Goal: Complete application form

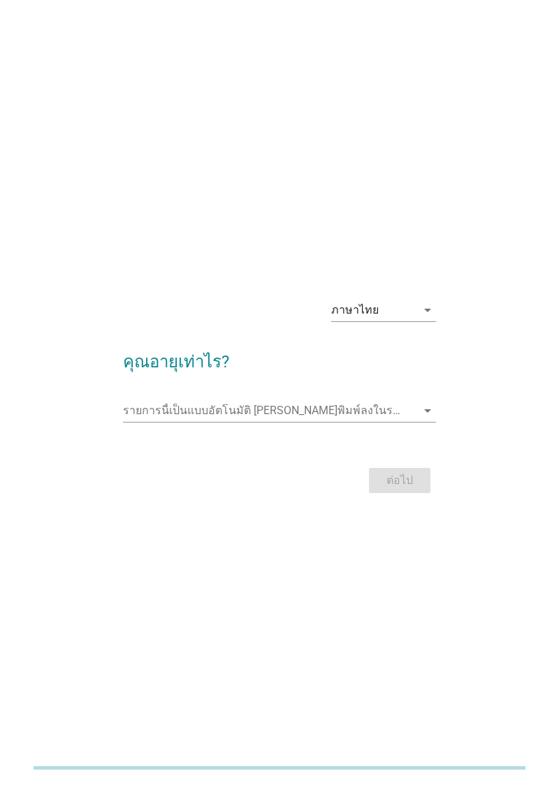
click at [408, 321] on div "ภาษาไทย" at bounding box center [373, 310] width 85 height 22
click at [393, 380] on div "ภาษาไทย" at bounding box center [383, 384] width 82 height 17
click at [397, 422] on input "รายการนี้เป็นแบบอัตโนมัติ คุณสามารถพิมพ์ลงในรายการนี้" at bounding box center [269, 411] width 293 height 22
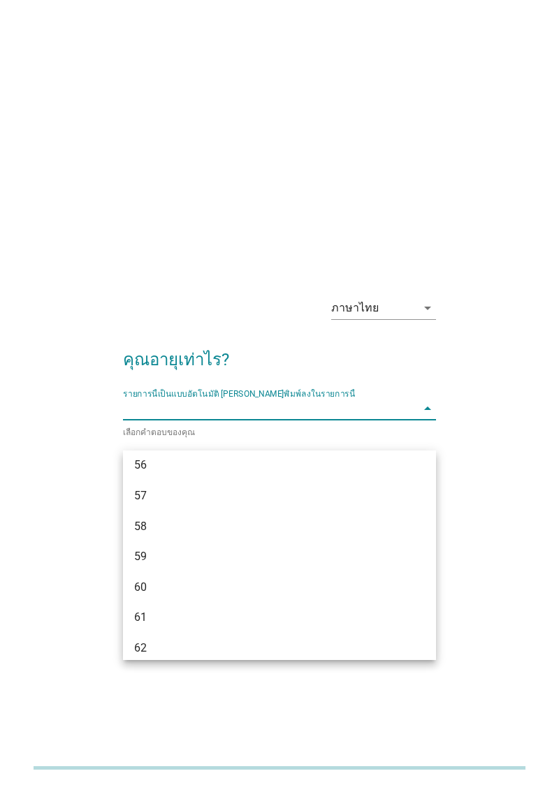
scroll to position [1164, 0]
click at [500, 462] on div "ภาษาไทย arrow_drop_down คุณอายุเท่าไร? รายการนี้เป็นแบบอัตโนมัติ คุณสามารถพิมพ์…" at bounding box center [279, 393] width 503 height 237
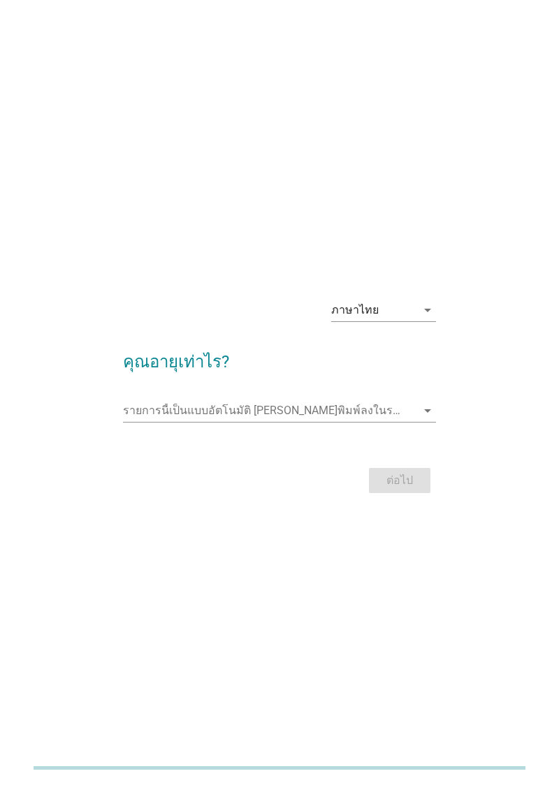
click at [249, 422] on input "รายการนี้เป็นแบบอัตโนมัติ คุณสามารถพิมพ์ลงในรายการนี้" at bounding box center [269, 411] width 293 height 22
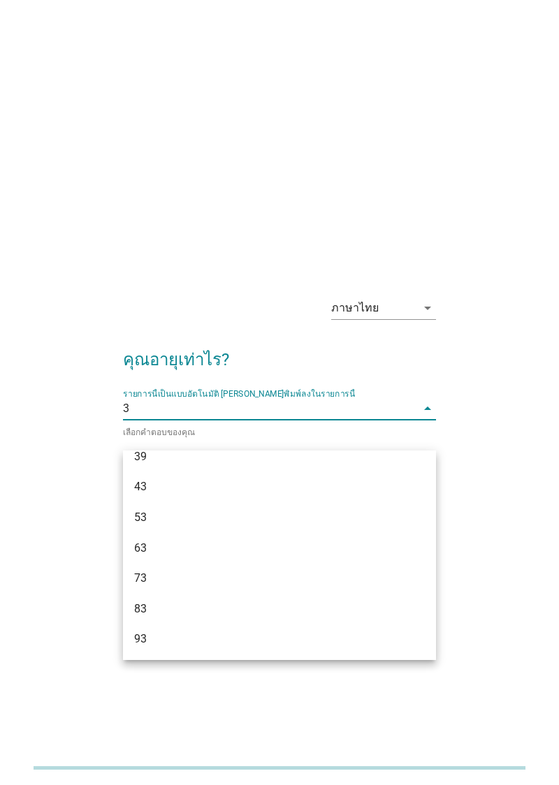
scroll to position [319, 0]
type input "36"
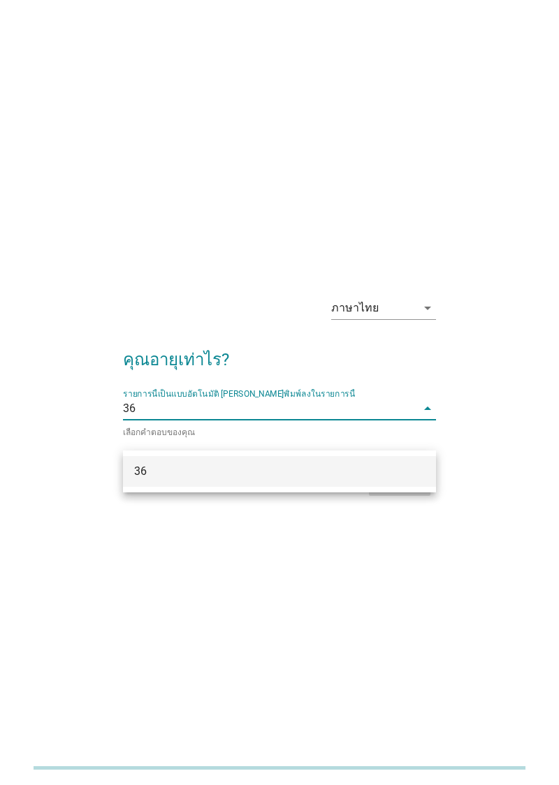
click at [411, 480] on div "36" at bounding box center [279, 471] width 313 height 31
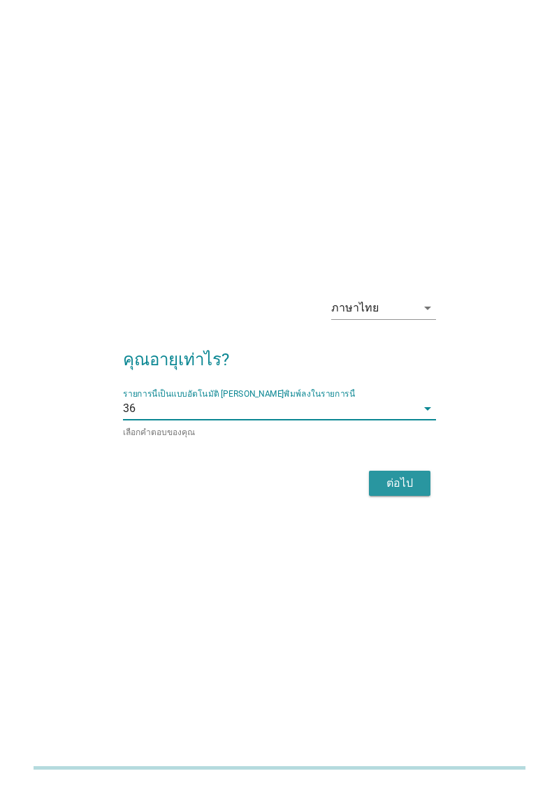
click at [401, 492] on div "ต่อไป" at bounding box center [399, 483] width 39 height 17
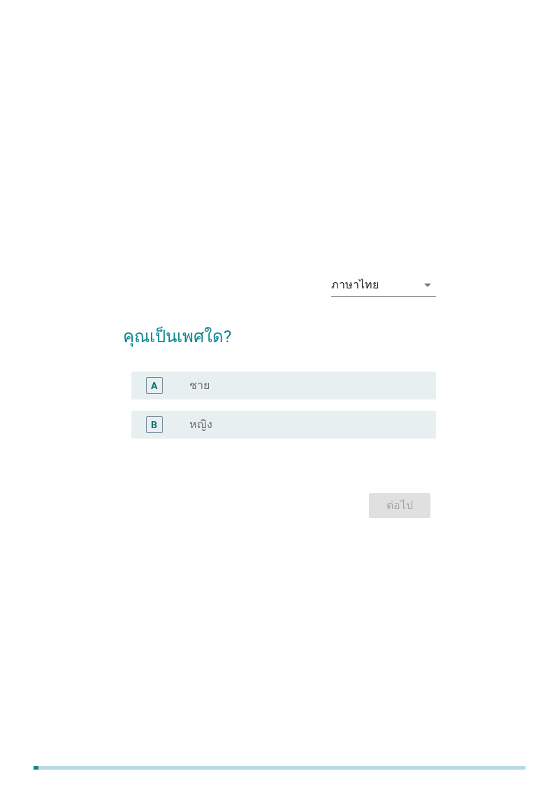
click at [356, 393] on div "radio_button_unchecked ชาย" at bounding box center [301, 386] width 224 height 14
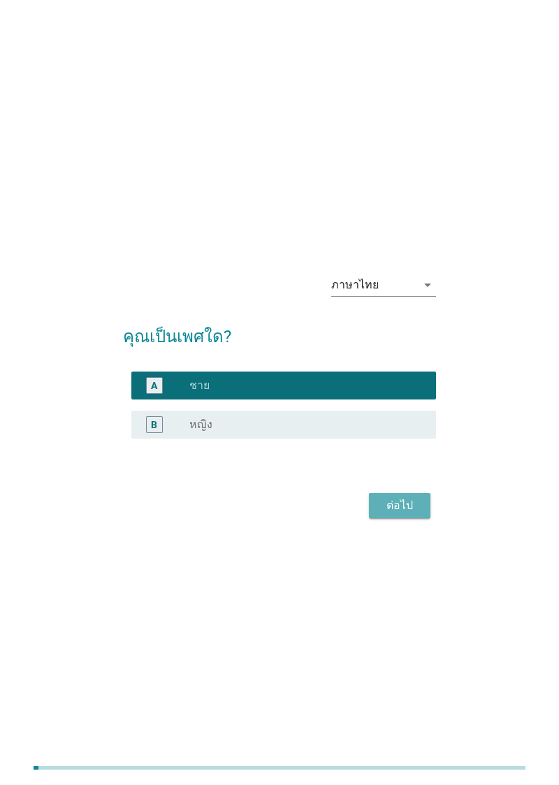
click at [393, 518] on button "ต่อไป" at bounding box center [399, 505] width 61 height 25
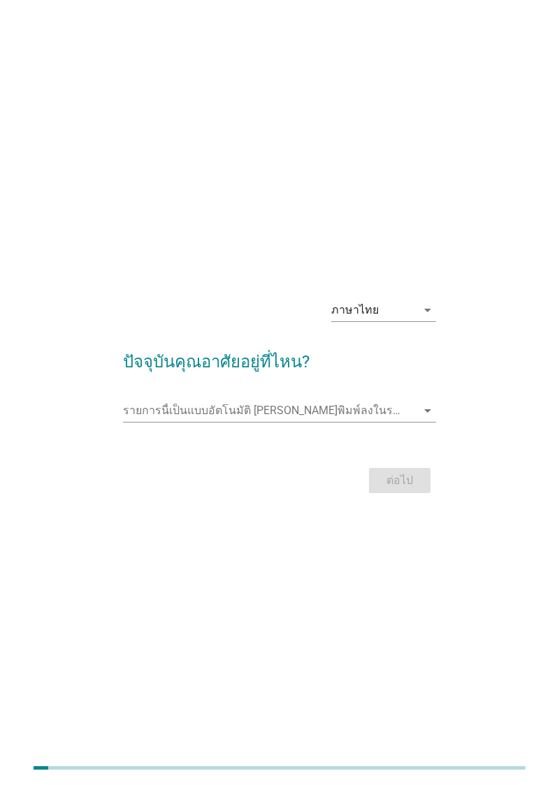
click at [358, 422] on input "รายการนี้เป็นแบบอัตโนมัติ คุณสามารถพิมพ์ลงในรายการนี้" at bounding box center [269, 411] width 293 height 22
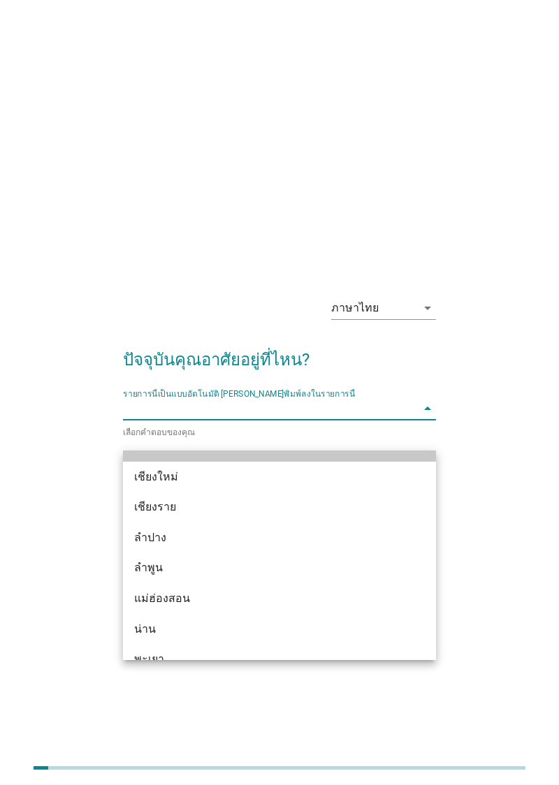
scroll to position [604, 0]
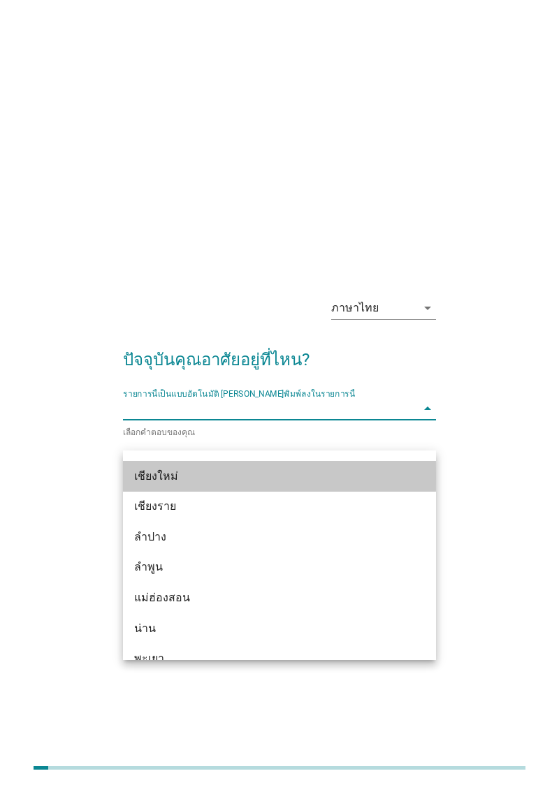
click at [324, 475] on div "เชียงใหม่" at bounding box center [267, 476] width 266 height 17
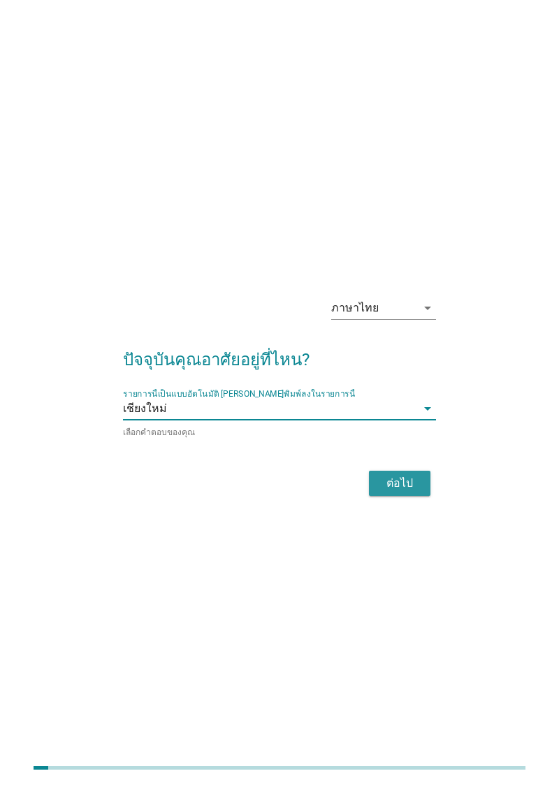
click at [411, 492] on div "ต่อไป" at bounding box center [399, 483] width 39 height 17
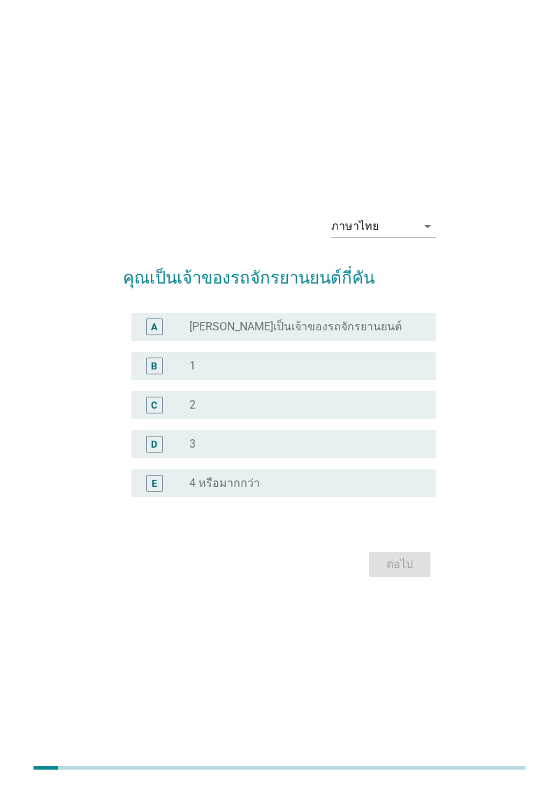
click at [338, 373] on div "radio_button_unchecked 1" at bounding box center [301, 366] width 224 height 14
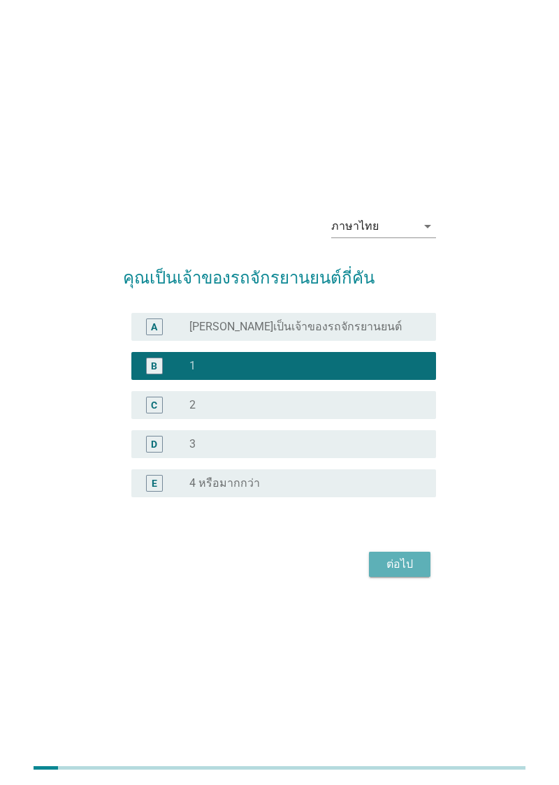
click at [407, 573] on div "ต่อไป" at bounding box center [399, 564] width 39 height 17
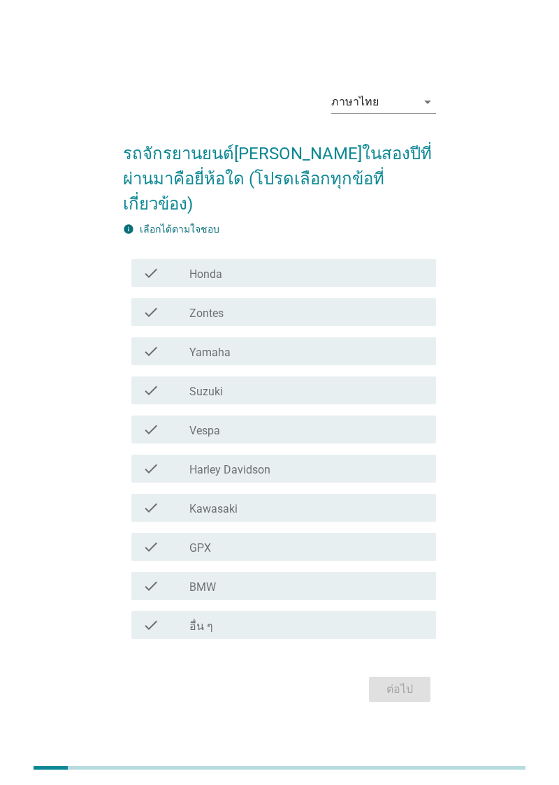
click at [321, 276] on div "check check_box_outline_blank Honda" at bounding box center [283, 273] width 305 height 28
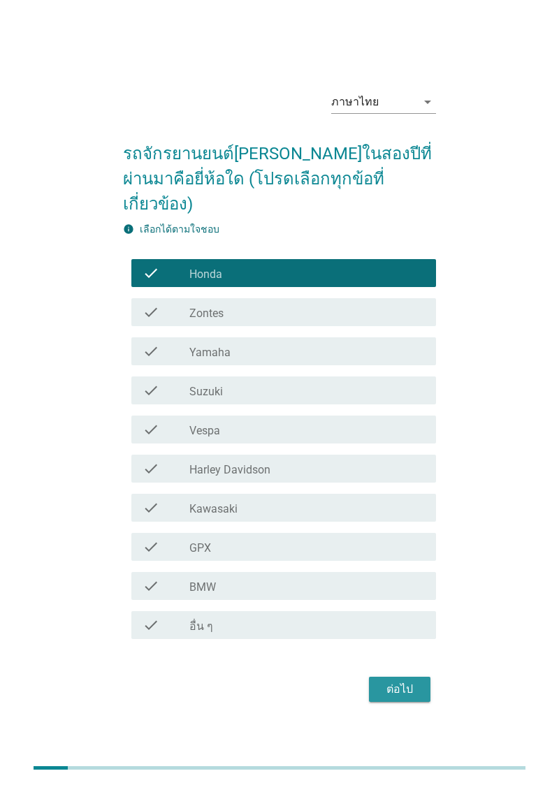
click at [401, 698] on div "ต่อไป" at bounding box center [399, 689] width 39 height 17
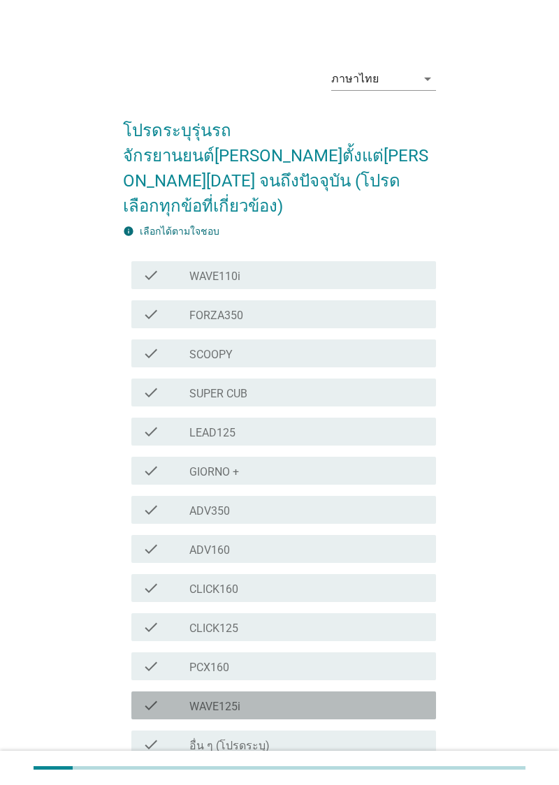
scroll to position [29, 0]
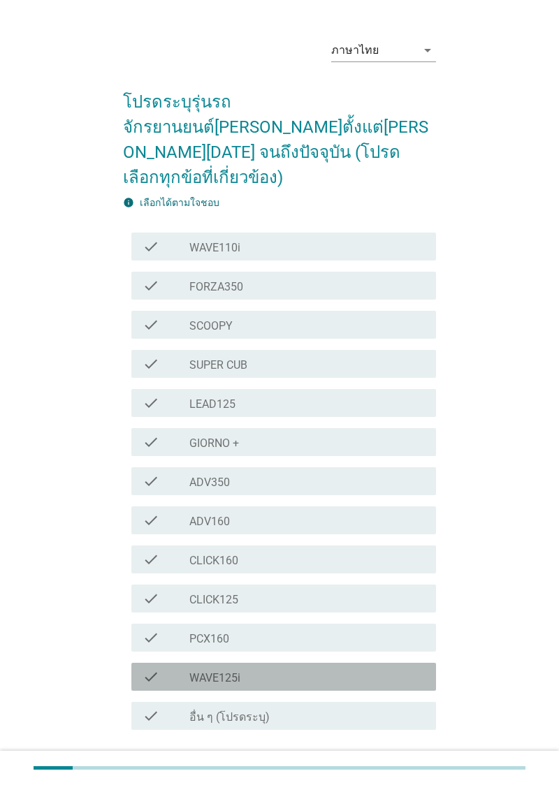
click at [312, 669] on div "check_box_outline_blank WAVE125i" at bounding box center [306, 677] width 235 height 17
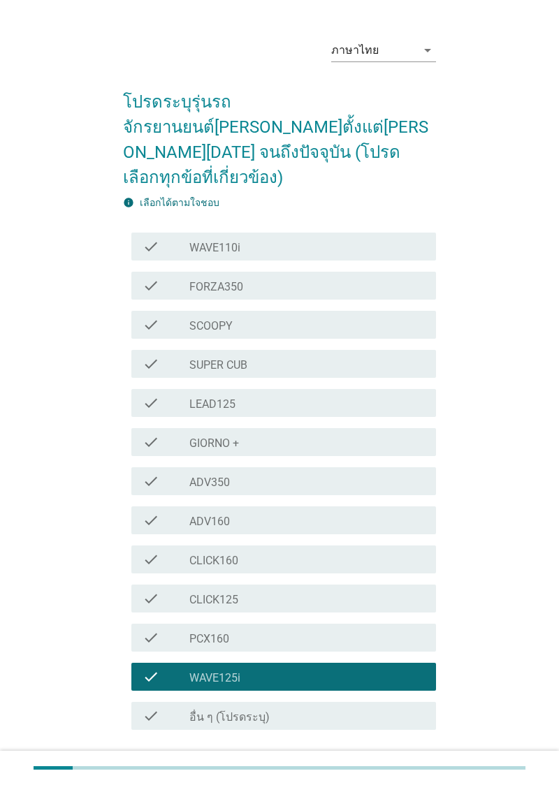
click at [398, 772] on div "ต่อไป" at bounding box center [399, 780] width 39 height 17
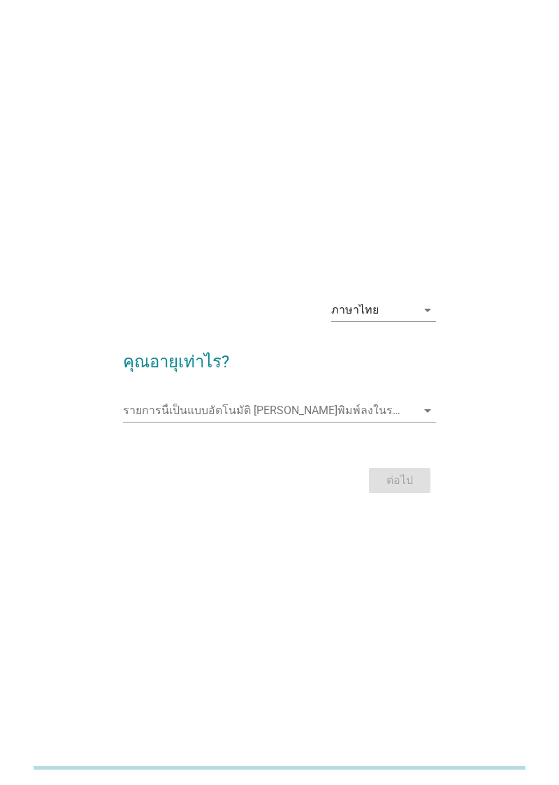
click at [258, 422] on input "รายการนี้เป็นแบบอัตโนมัติ คุณสามารถพิมพ์ลงในรายการนี้" at bounding box center [269, 411] width 293 height 22
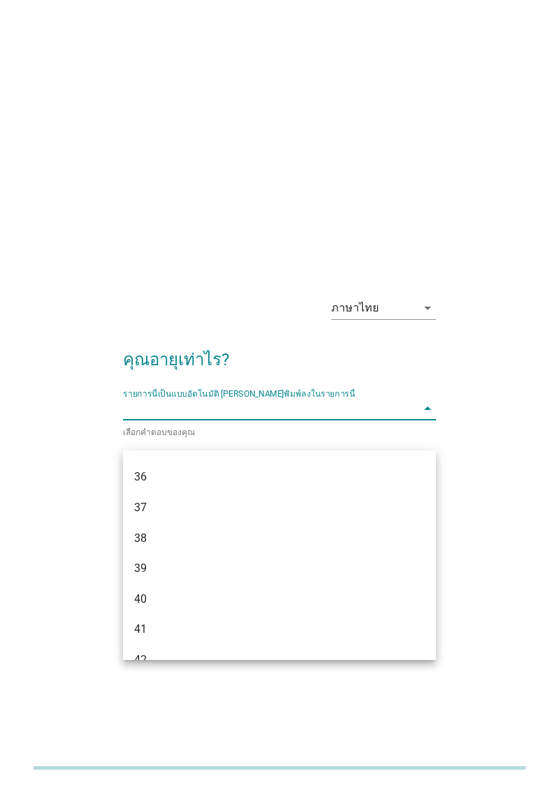
scroll to position [546, 0]
click at [168, 477] on div "36" at bounding box center [267, 473] width 266 height 17
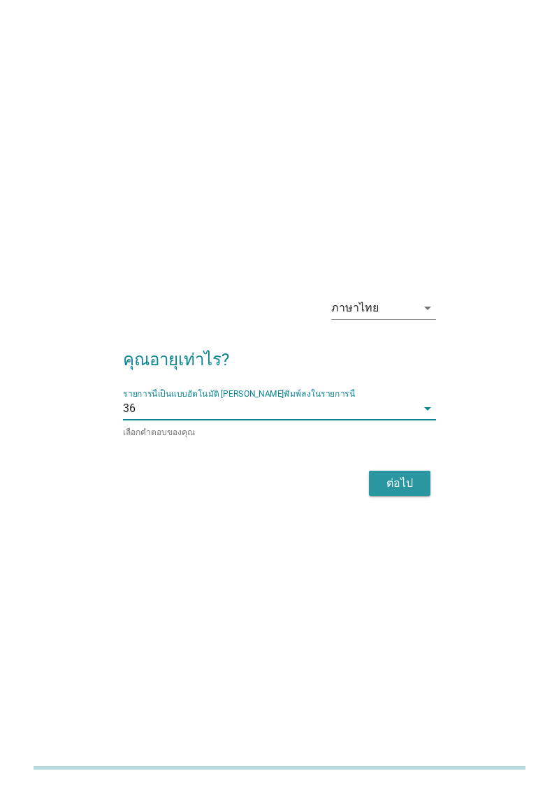
click at [406, 492] on div "ต่อไป" at bounding box center [399, 483] width 39 height 17
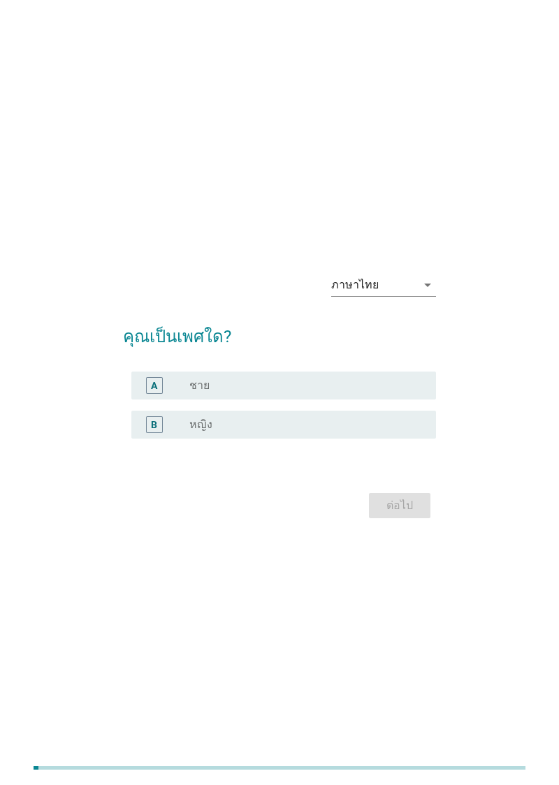
click at [372, 393] on div "radio_button_unchecked ชาย" at bounding box center [301, 386] width 224 height 14
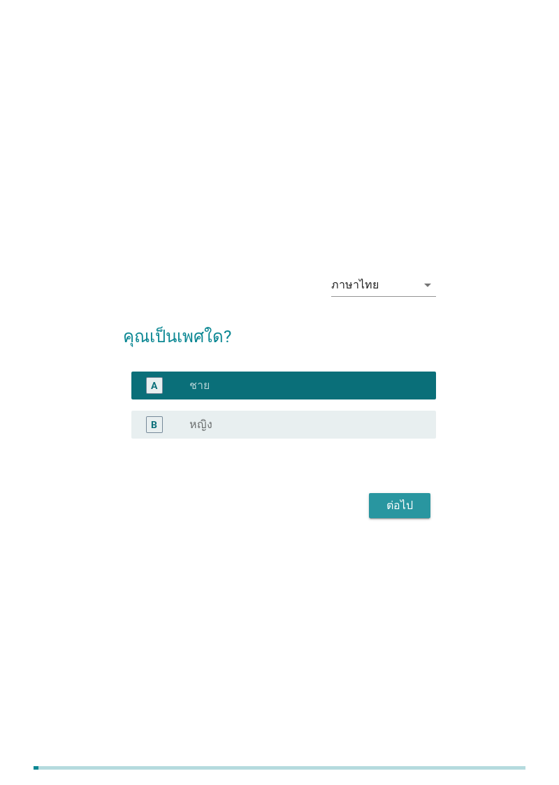
click at [407, 518] on button "ต่อไป" at bounding box center [399, 505] width 61 height 25
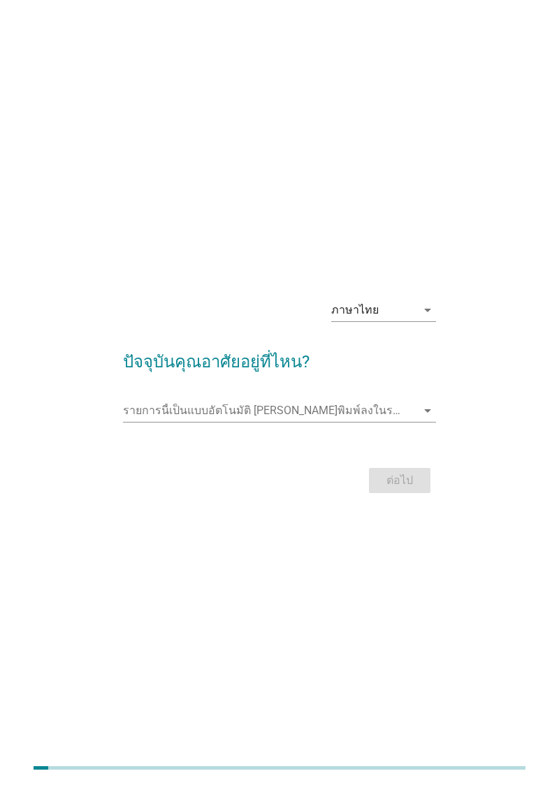
click at [393, 422] on input "รายการนี้เป็นแบบอัตโนมัติ คุณสามารถพิมพ์ลงในรายการนี้" at bounding box center [269, 411] width 293 height 22
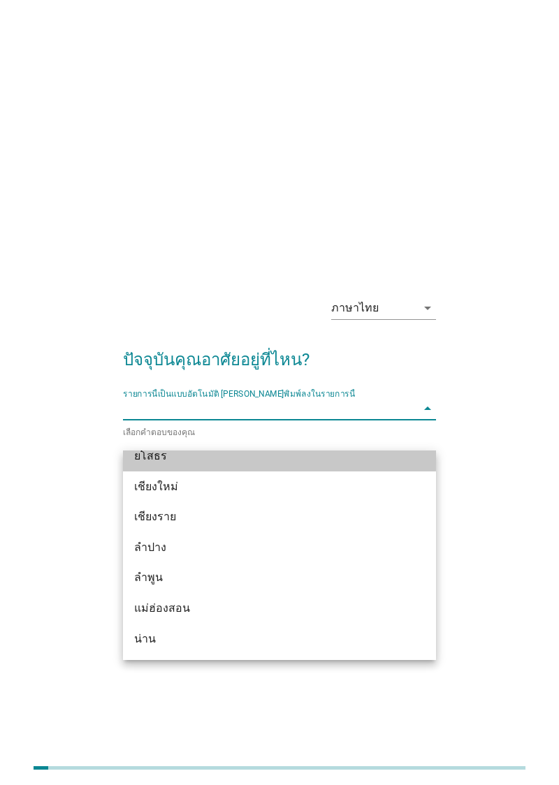
scroll to position [601, 0]
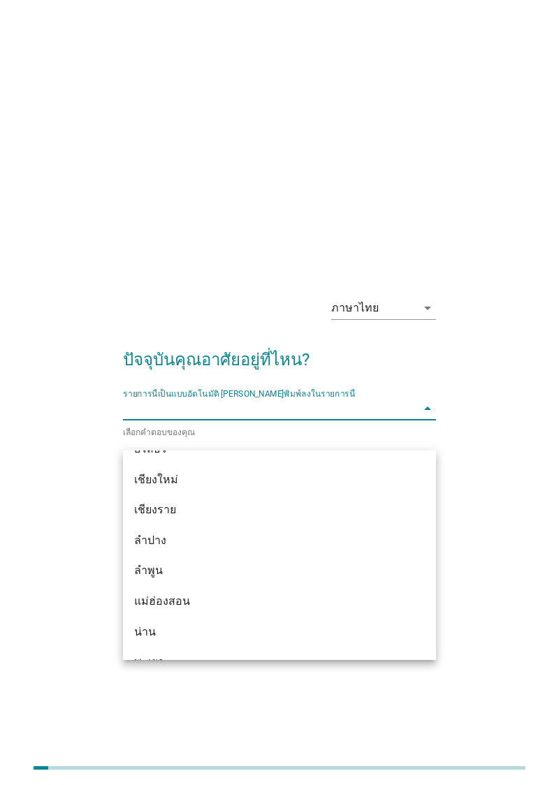
click at [345, 489] on div "เชียงใหม่" at bounding box center [279, 480] width 313 height 31
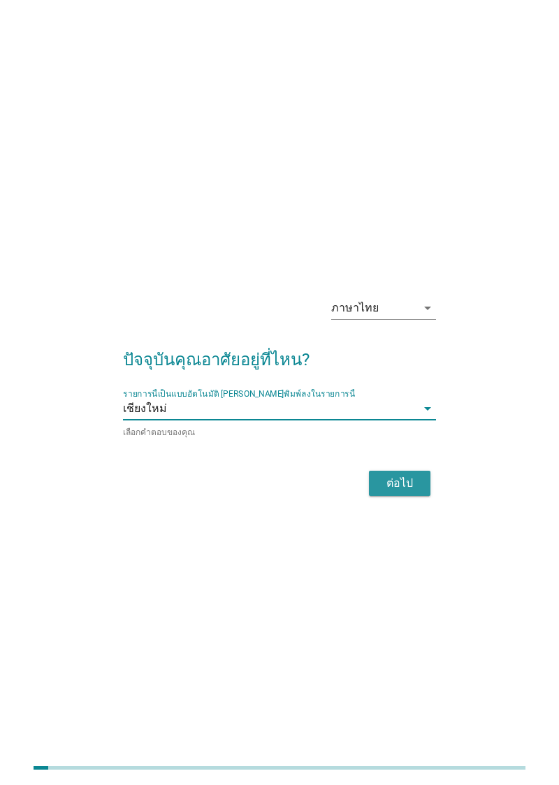
click at [412, 492] on div "ต่อไป" at bounding box center [399, 483] width 39 height 17
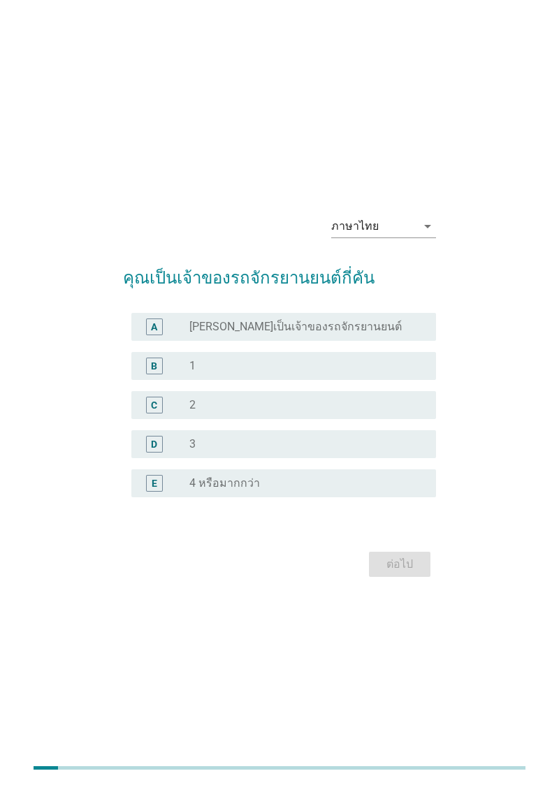
click at [388, 373] on div "radio_button_unchecked 1" at bounding box center [301, 366] width 224 height 14
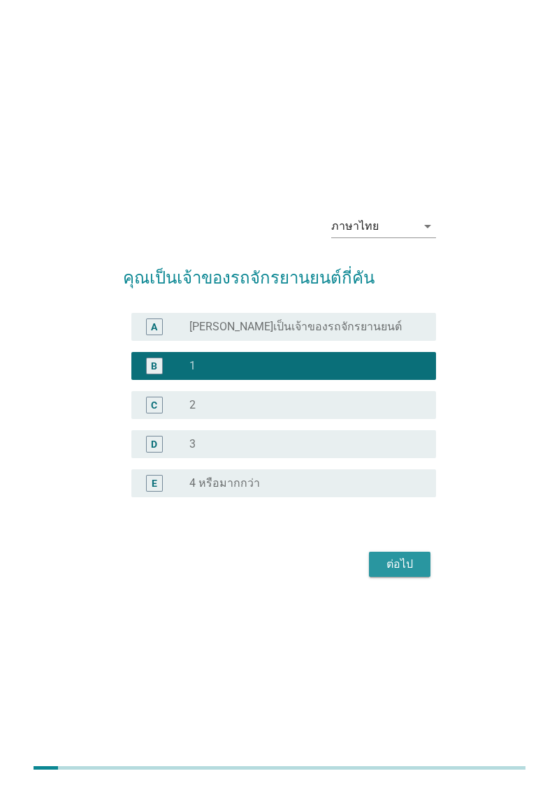
click at [409, 573] on div "ต่อไป" at bounding box center [399, 564] width 39 height 17
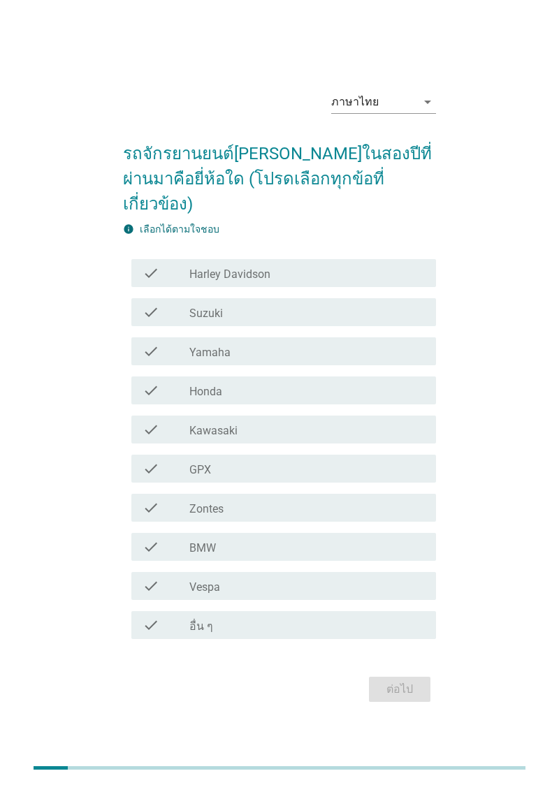
click at [381, 404] on div "check check_box_outline_blank Honda" at bounding box center [283, 391] width 305 height 28
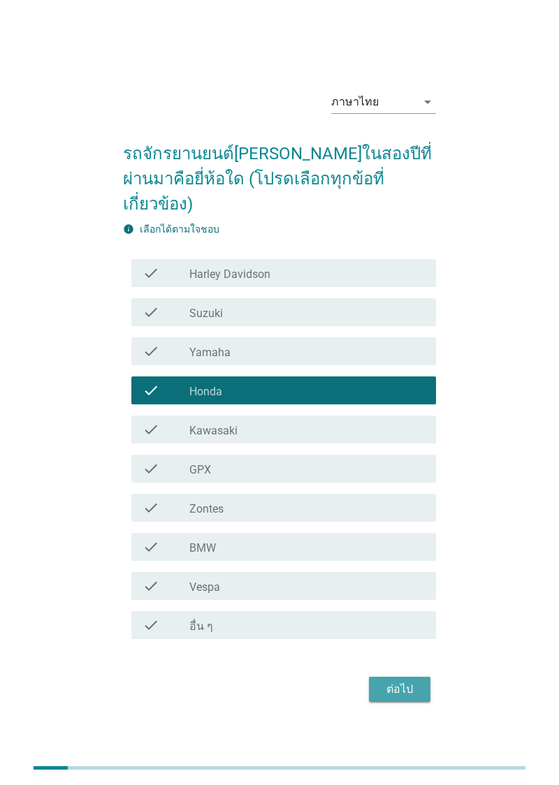
click at [401, 698] on div "ต่อไป" at bounding box center [399, 689] width 39 height 17
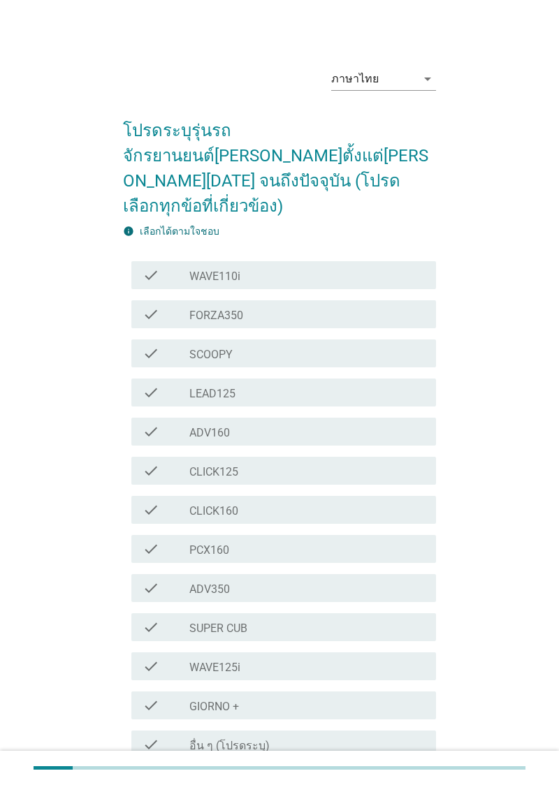
click at [372, 535] on div "check check_box_outline_blank PCX160" at bounding box center [283, 549] width 305 height 28
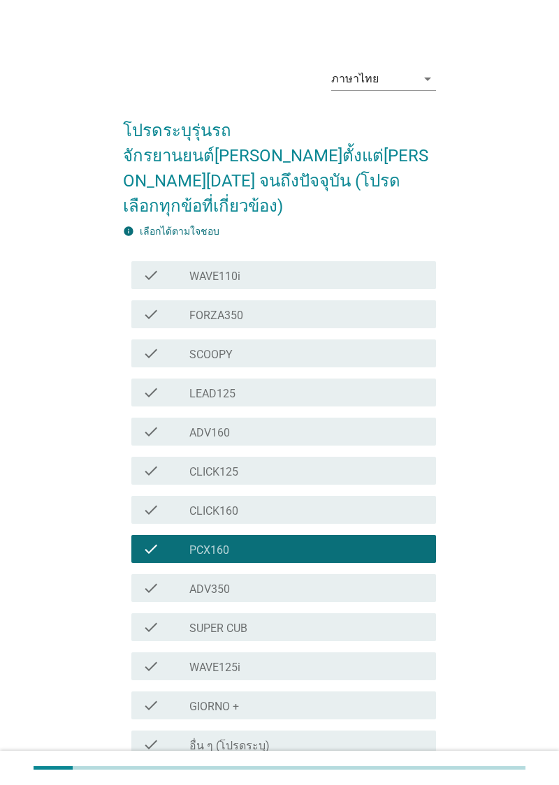
scroll to position [47, 0]
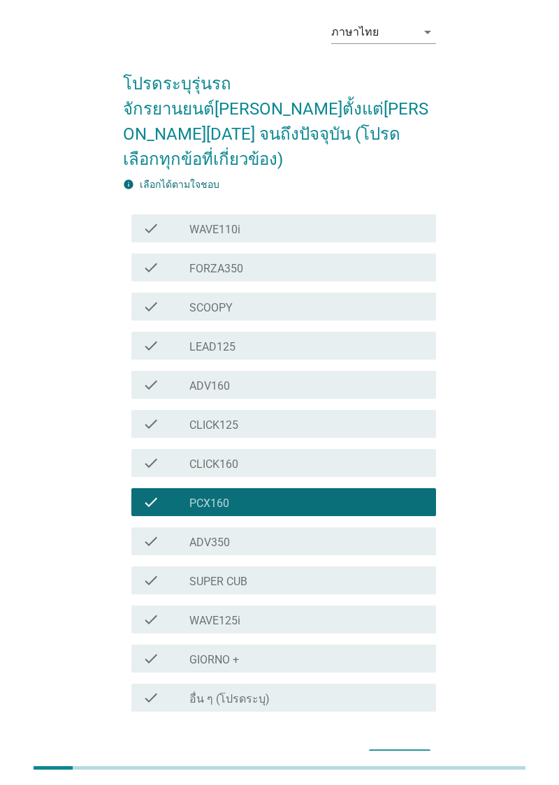
click at [404, 754] on div "ต่อไป" at bounding box center [399, 762] width 39 height 17
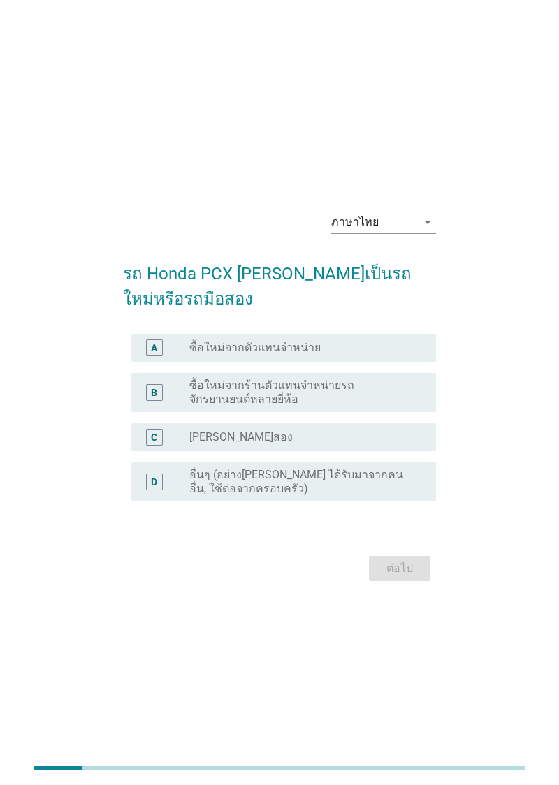
click at [406, 362] on div "A radio_button_unchecked ซื้อใหม่จากตัวแทนจำหน่าย" at bounding box center [283, 348] width 305 height 28
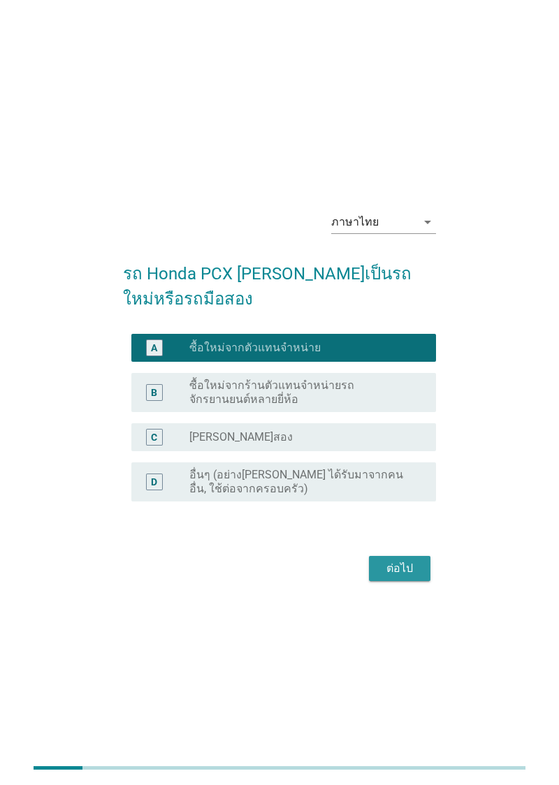
click at [417, 581] on button "ต่อไป" at bounding box center [399, 568] width 61 height 25
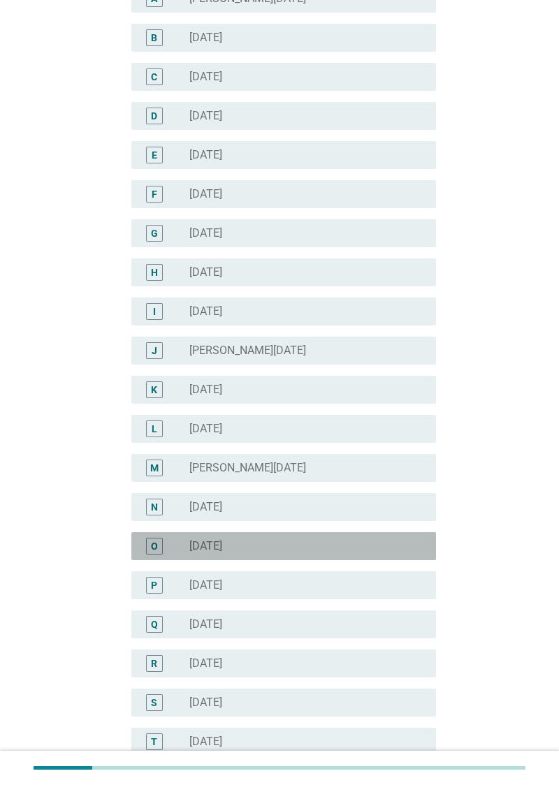
scroll to position [186, 0]
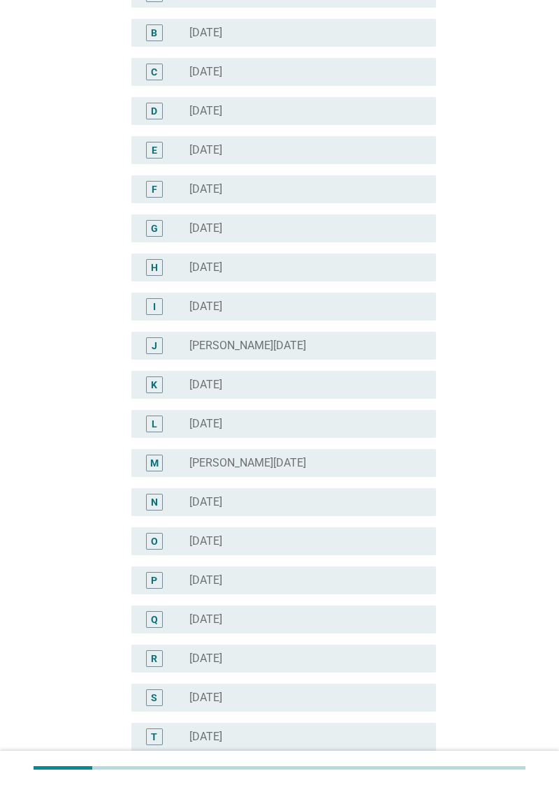
click at [344, 671] on div "R radio_button_unchecked มิถุนายน 2025" at bounding box center [283, 659] width 305 height 28
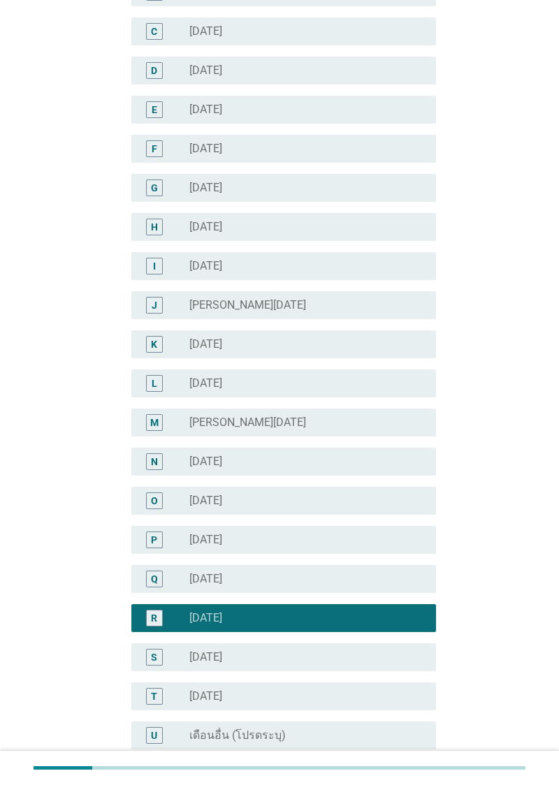
scroll to position [306, 0]
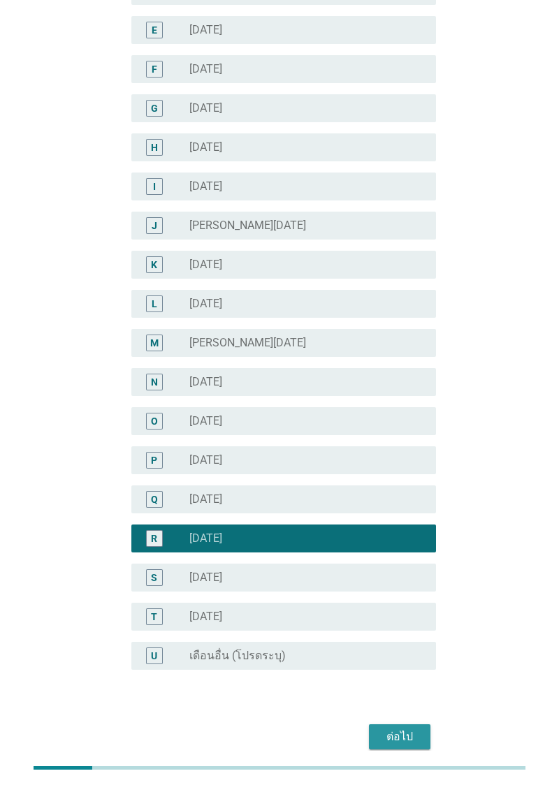
click at [388, 739] on div "ต่อไป" at bounding box center [399, 737] width 39 height 17
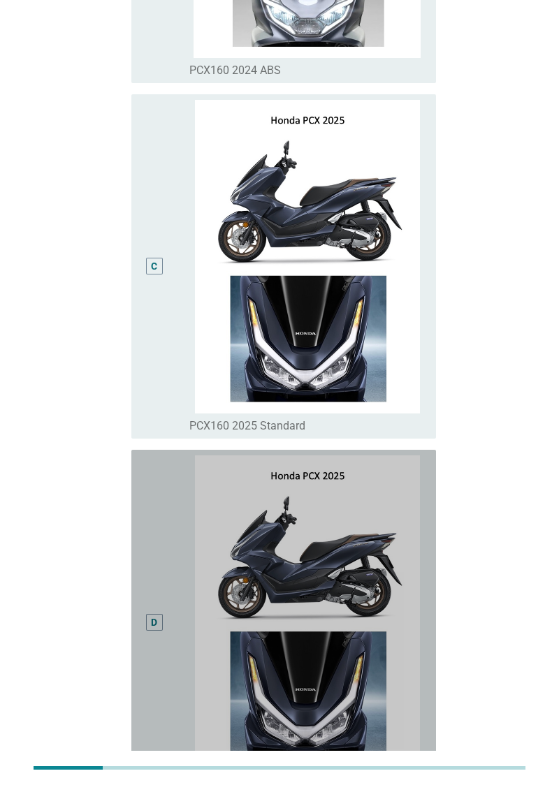
scroll to position [763, 0]
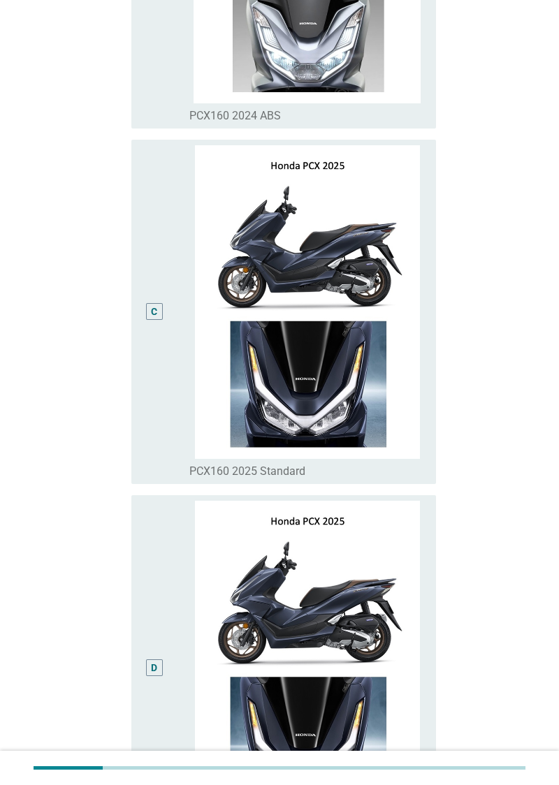
click at [172, 411] on div "C" at bounding box center [166, 312] width 47 height 334
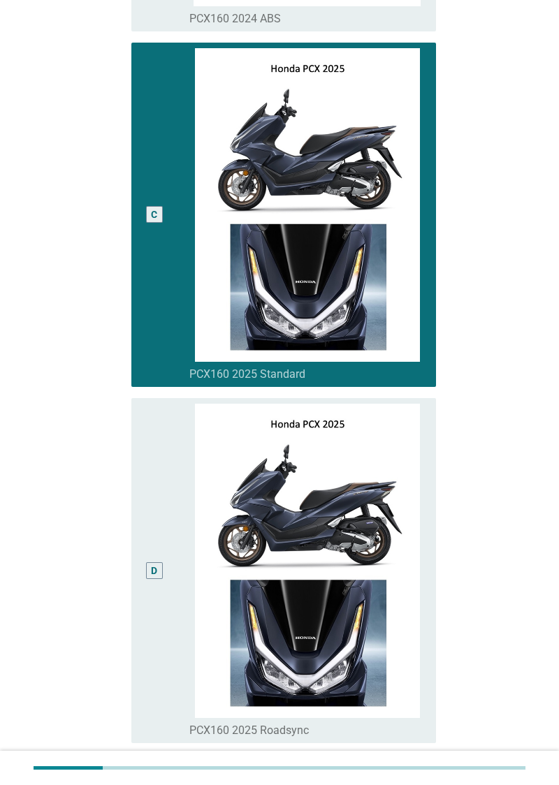
scroll to position [984, 0]
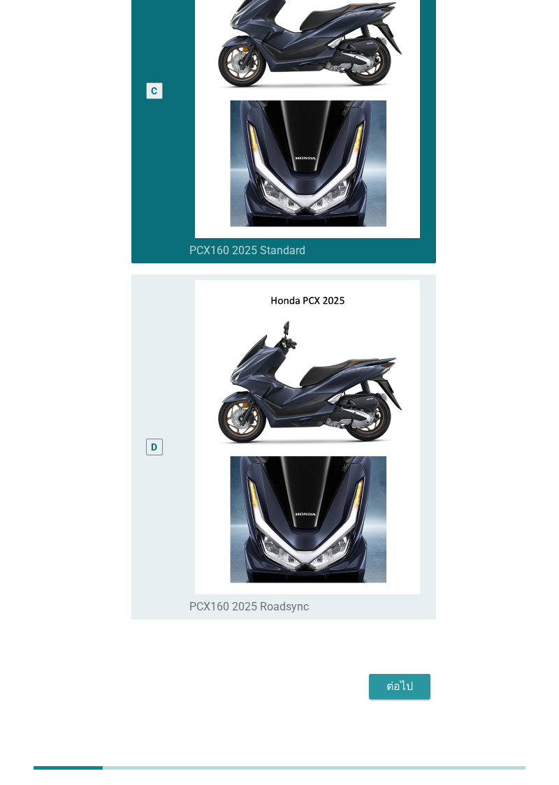
click at [398, 695] on div "ต่อไป" at bounding box center [399, 686] width 39 height 17
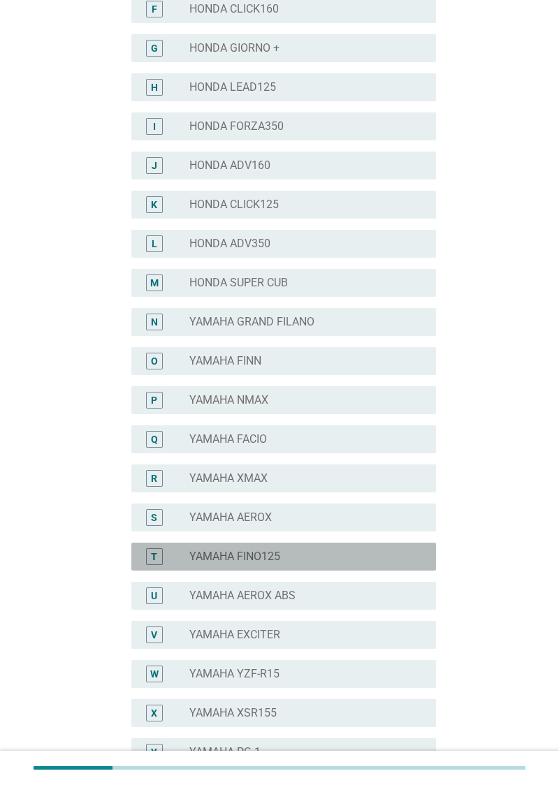
scroll to position [403, 0]
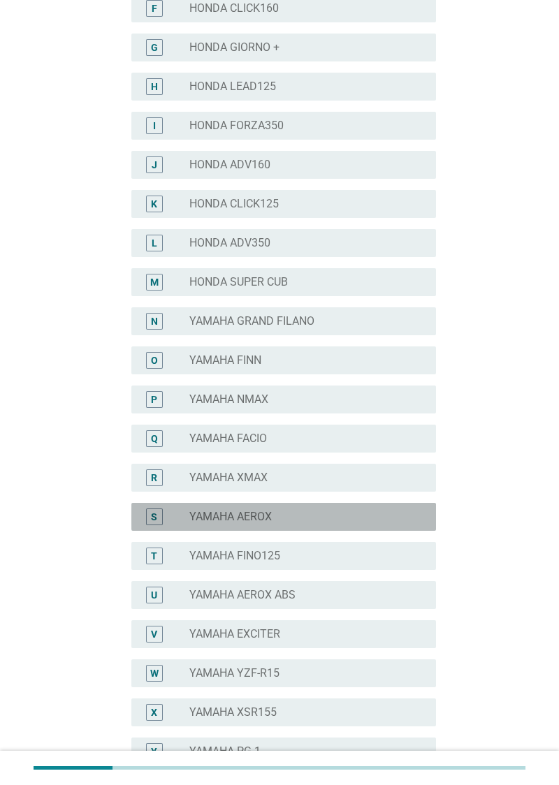
click at [381, 516] on div "radio_button_unchecked YAMAHA AEROX" at bounding box center [301, 517] width 224 height 14
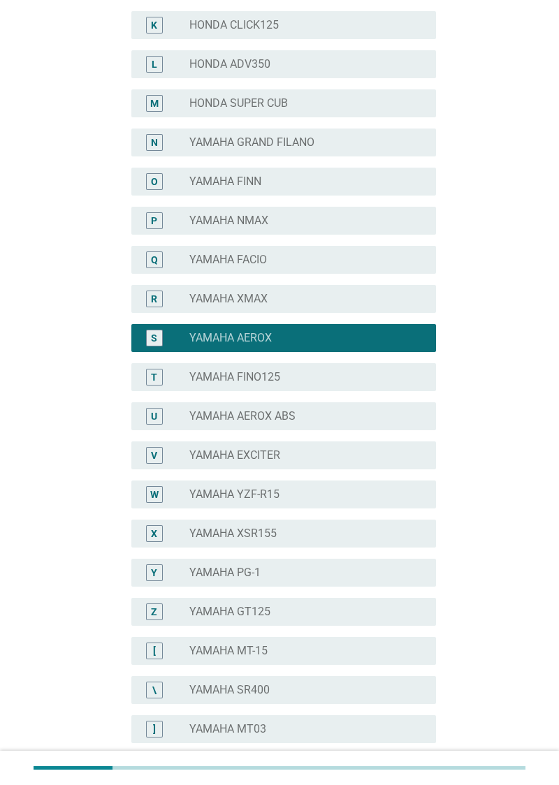
scroll to position [733, 0]
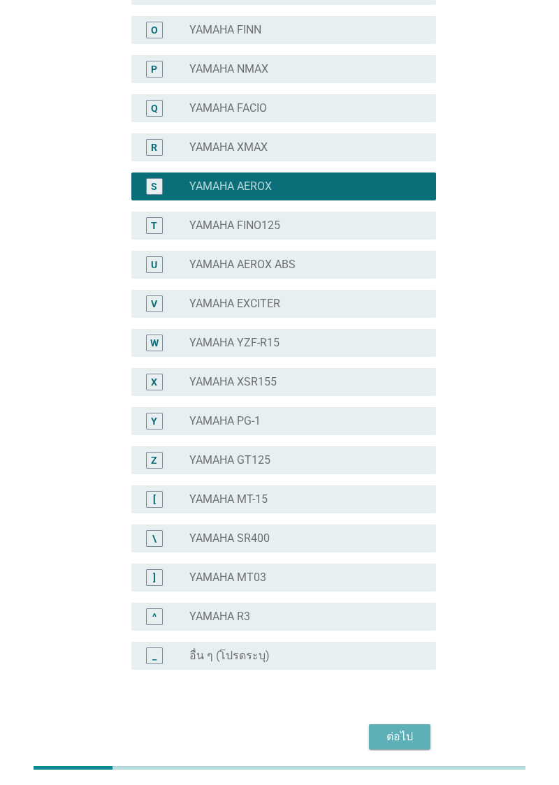
click at [409, 740] on div "ต่อไป" at bounding box center [399, 737] width 39 height 17
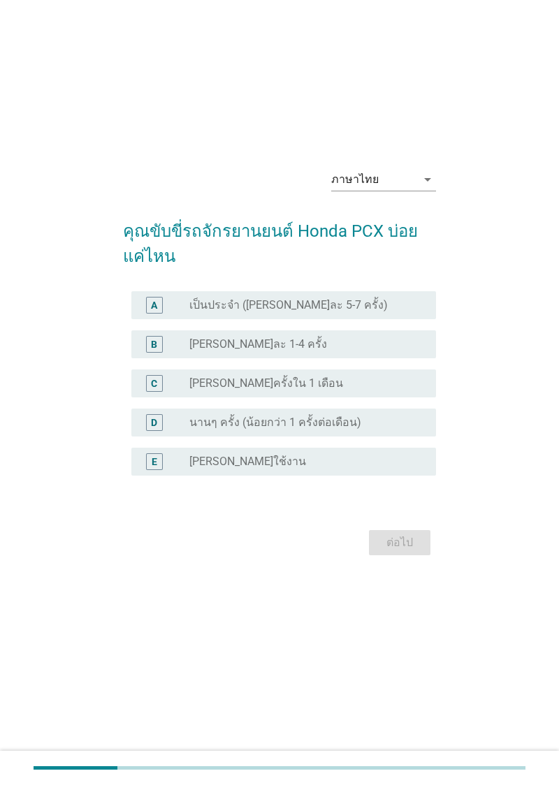
scroll to position [0, 0]
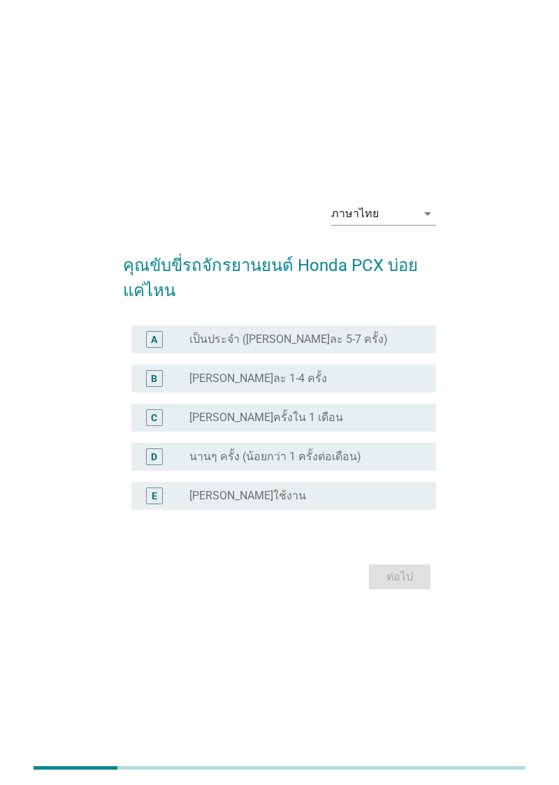
click at [372, 346] on div "radio_button_unchecked เป็นประจำ (อาทิตย์ละ 5-7 ครั้ง)" at bounding box center [301, 340] width 224 height 14
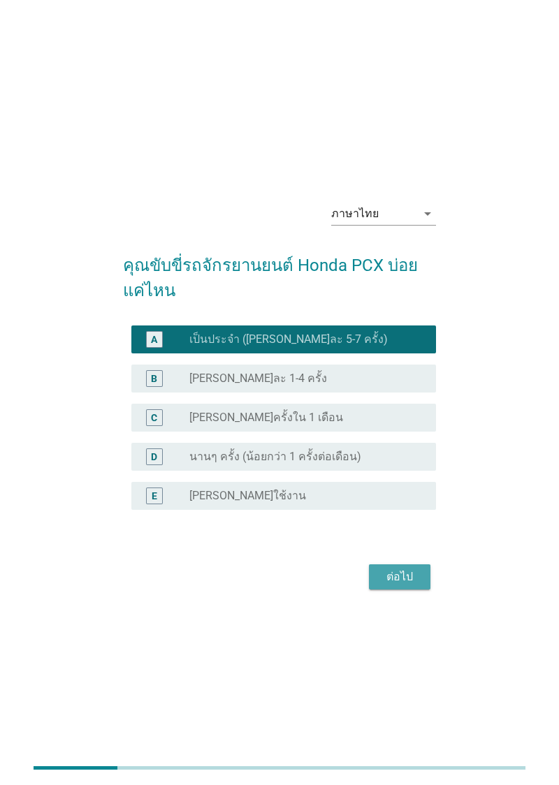
click at [402, 585] on div "ต่อไป" at bounding box center [399, 577] width 39 height 17
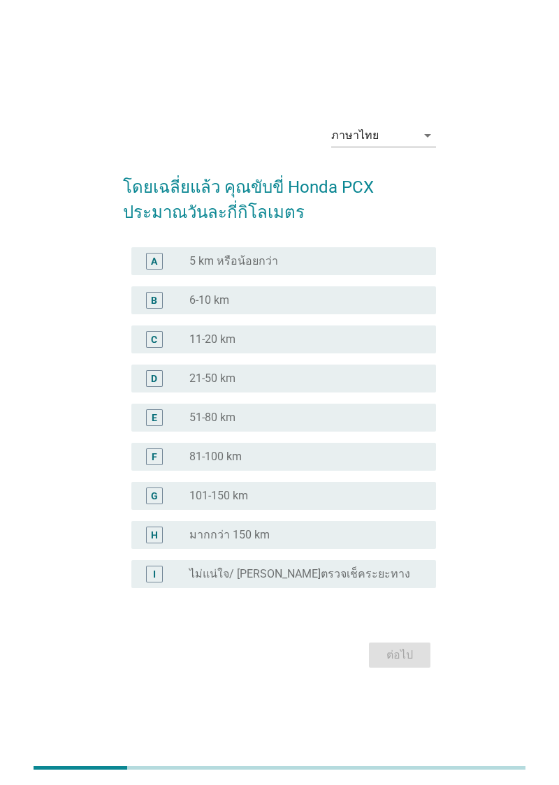
click at [345, 387] on div "radio_button_unchecked 21-50 km" at bounding box center [306, 378] width 235 height 17
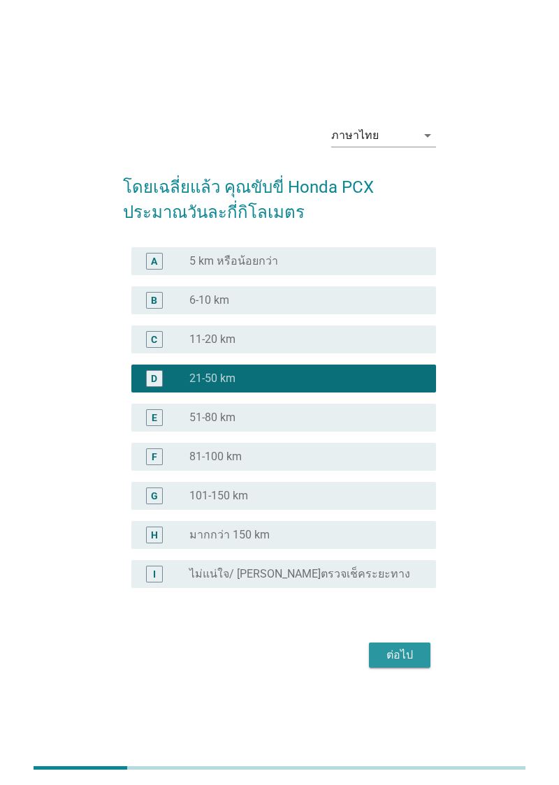
click at [404, 664] on div "ต่อไป" at bounding box center [399, 655] width 39 height 17
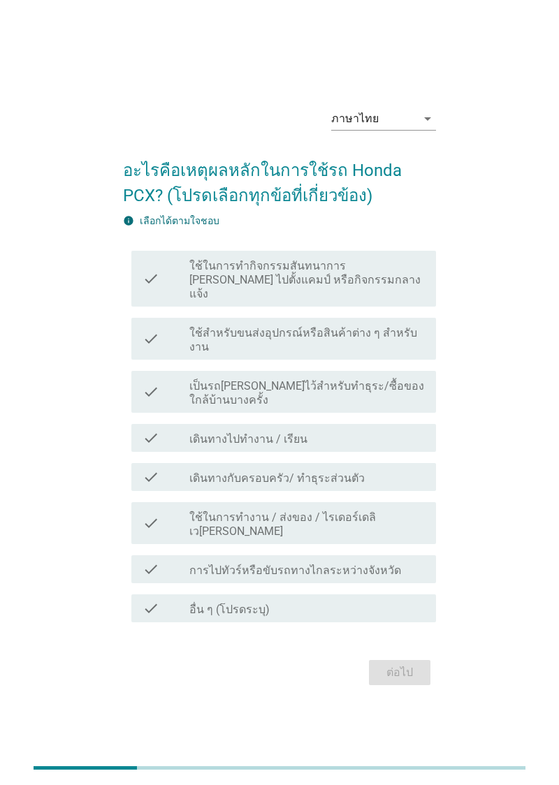
click at [370, 447] on div "check check_box_outline_blank เดินทางไปทำงาน / เรียน" at bounding box center [283, 438] width 305 height 28
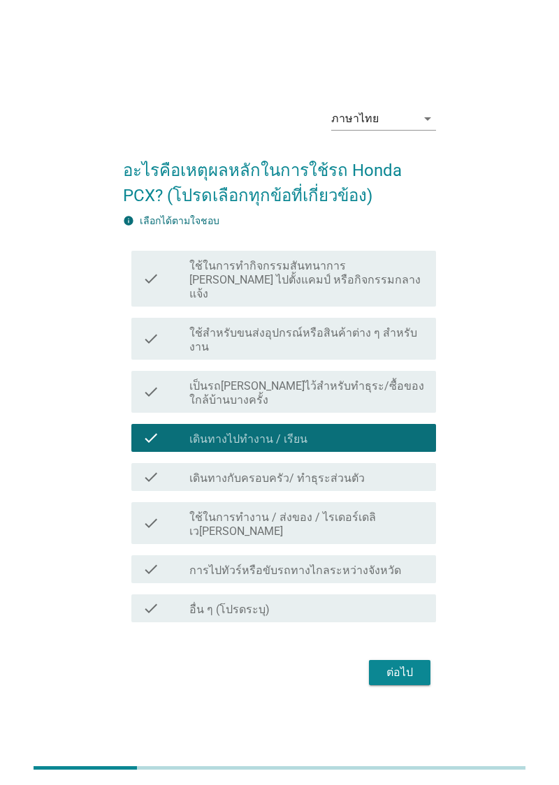
click at [356, 538] on label "ใช้ในการทำงาน / ส่งของ / ไรเดอร์เดลิเวอรี่" at bounding box center [306, 525] width 235 height 28
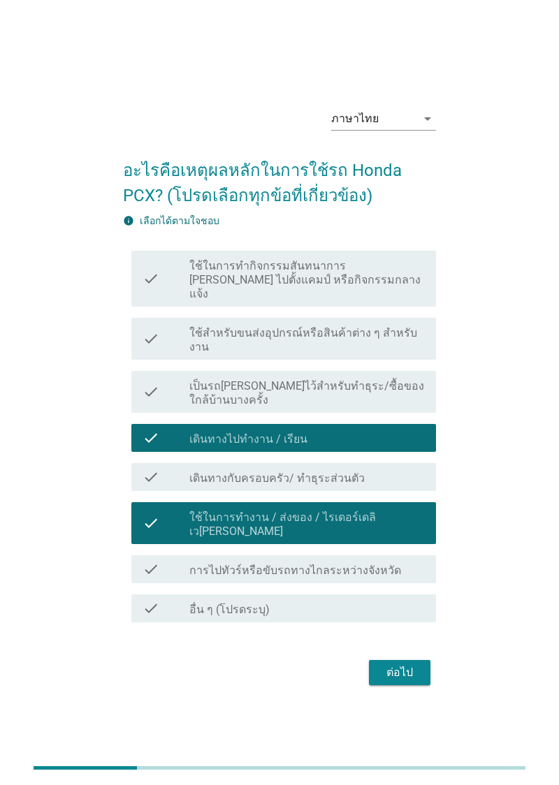
click at [345, 539] on label "ใช้ในการทำงาน / ส่งของ / ไรเดอร์เดลิเวอรี่" at bounding box center [306, 525] width 235 height 28
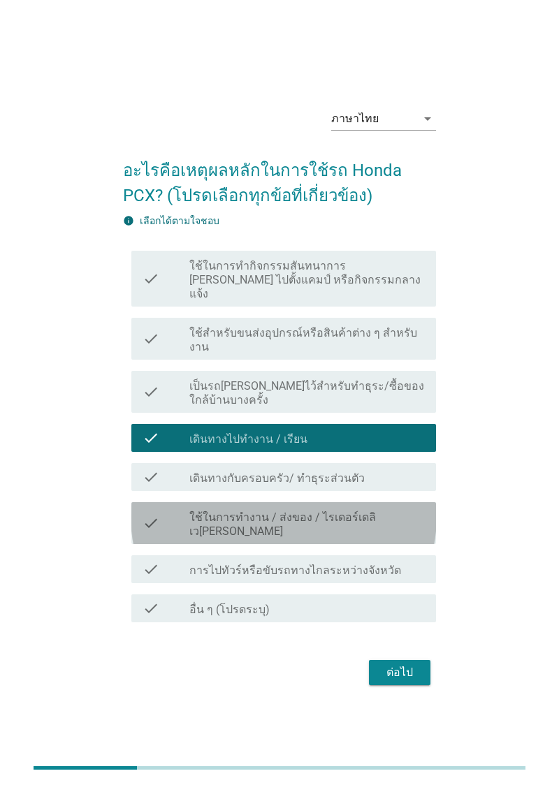
click at [364, 485] on div "check_box_outline_blank เดินทางกับครอบครัว/ ทำธุระส่วนตัว" at bounding box center [306, 477] width 235 height 17
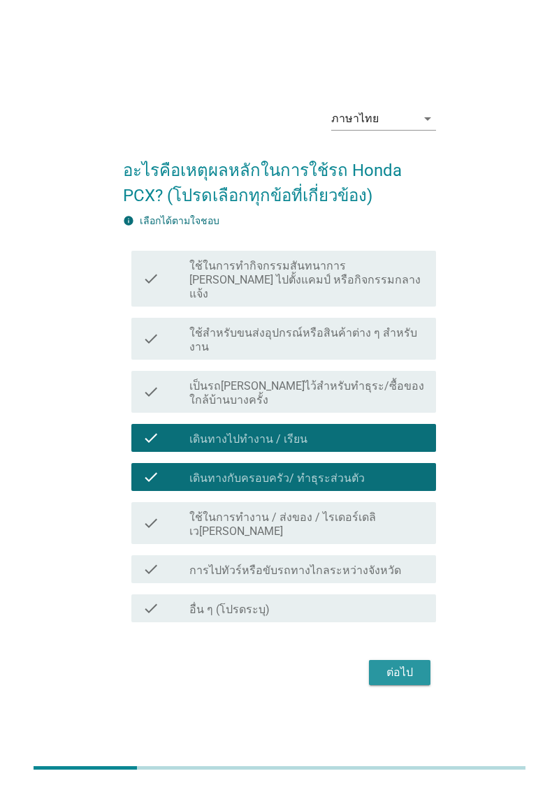
click at [396, 685] on button "ต่อไป" at bounding box center [399, 672] width 61 height 25
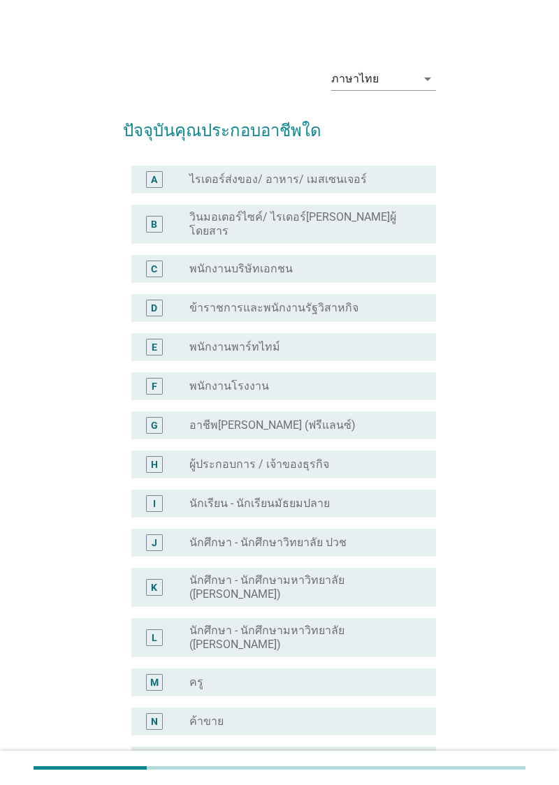
click at [363, 262] on div "radio_button_unchecked พนักงานบริษัทเอกชน" at bounding box center [301, 269] width 224 height 14
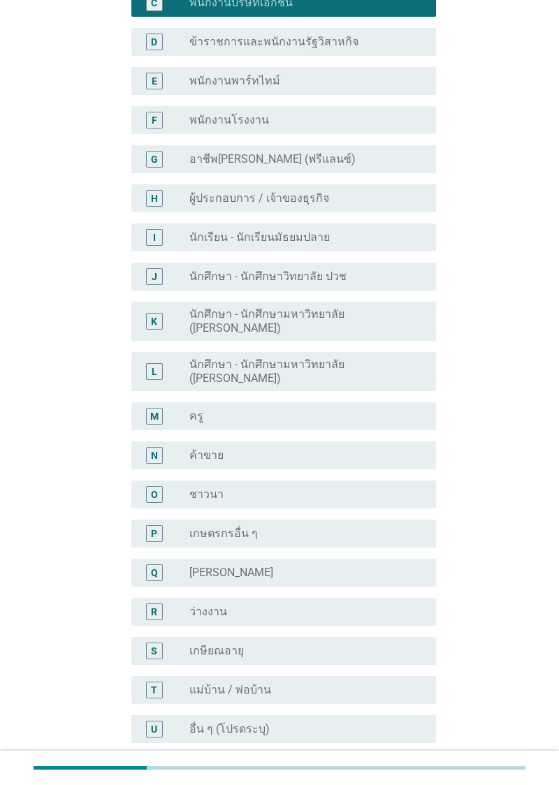
scroll to position [306, 0]
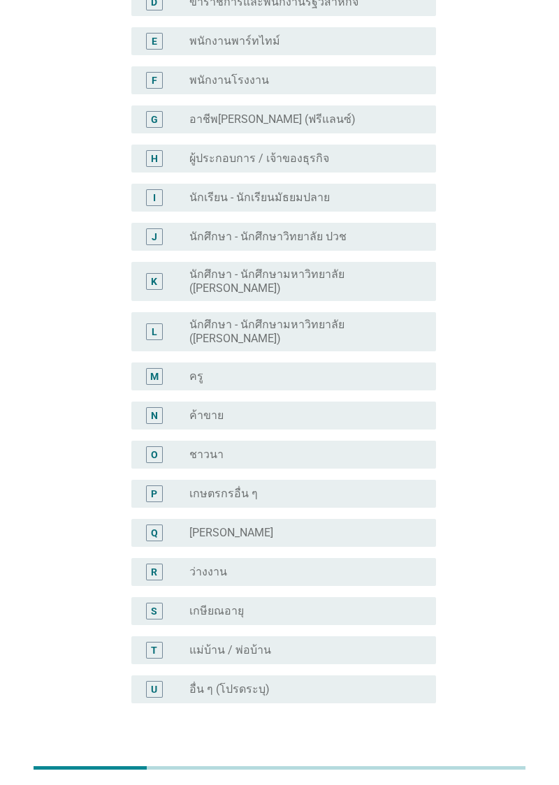
click at [402, 762] on div "ต่อไป" at bounding box center [399, 770] width 39 height 17
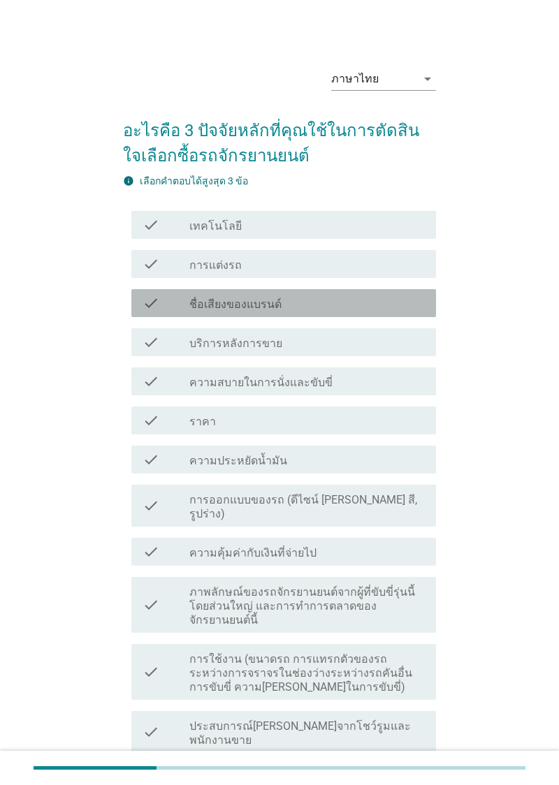
click at [367, 300] on div "check_box_outline_blank ชื่อเสียงของแบรนด์" at bounding box center [306, 303] width 235 height 17
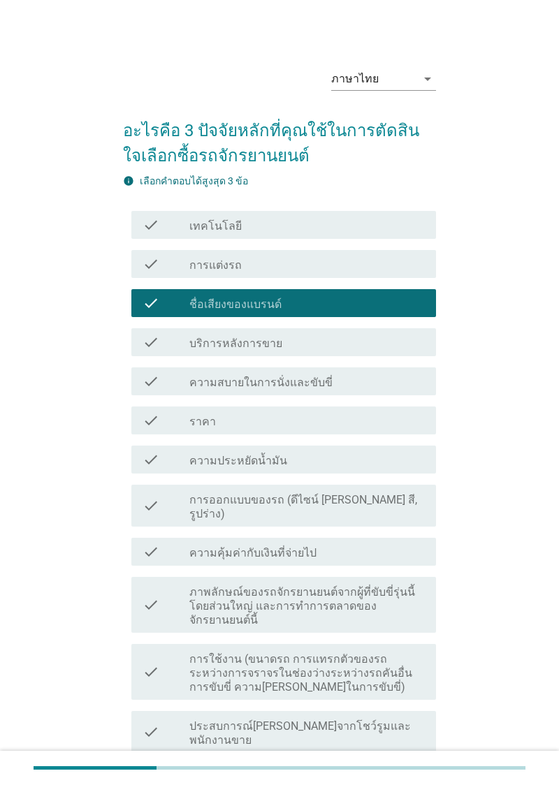
click at [372, 504] on label "การออกแบบของรถ (ดีไซน์ เช่น สี, รูปร่าง)" at bounding box center [306, 507] width 235 height 28
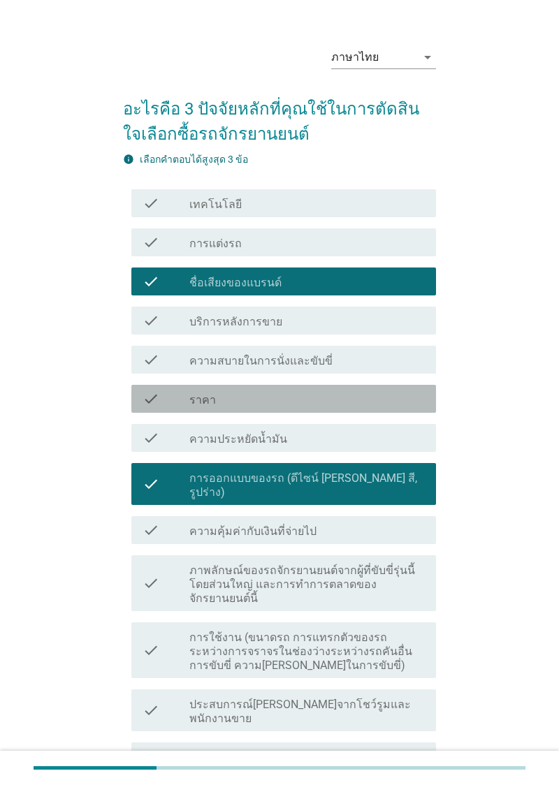
scroll to position [21, 0]
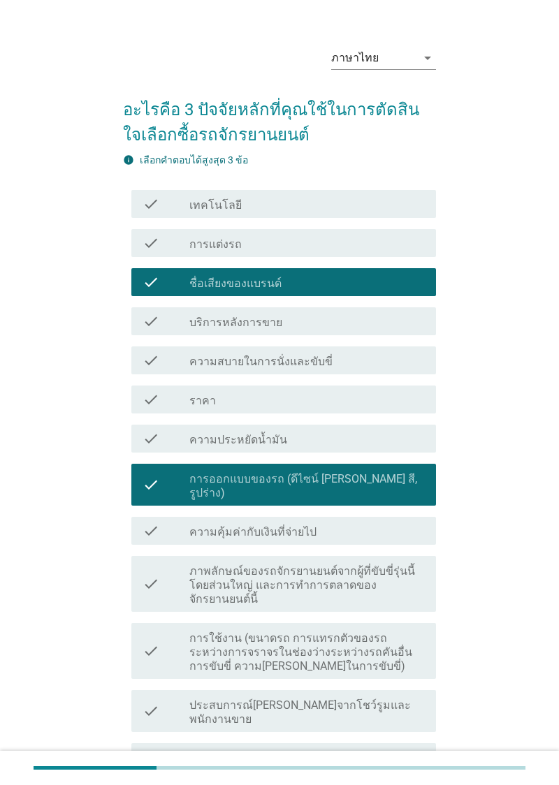
click at [381, 362] on div "check_box_outline_blank ความสบายในการนั่งและขับขี่" at bounding box center [306, 360] width 235 height 17
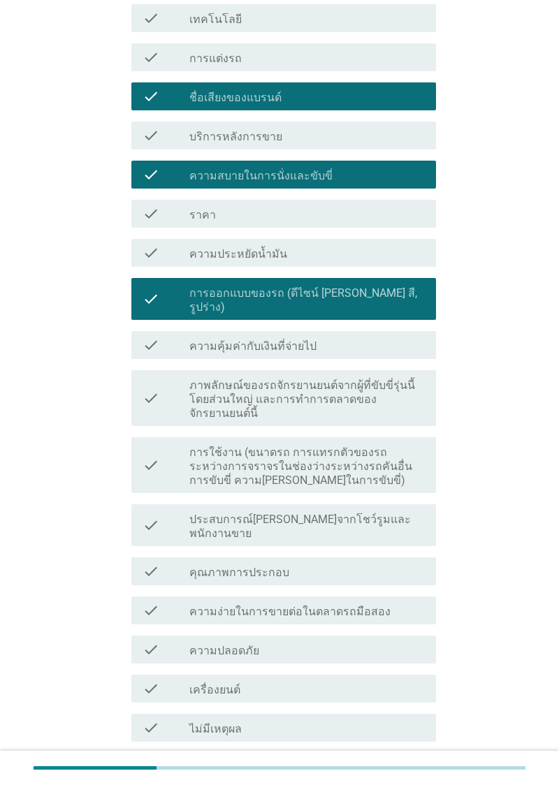
scroll to position [293, 0]
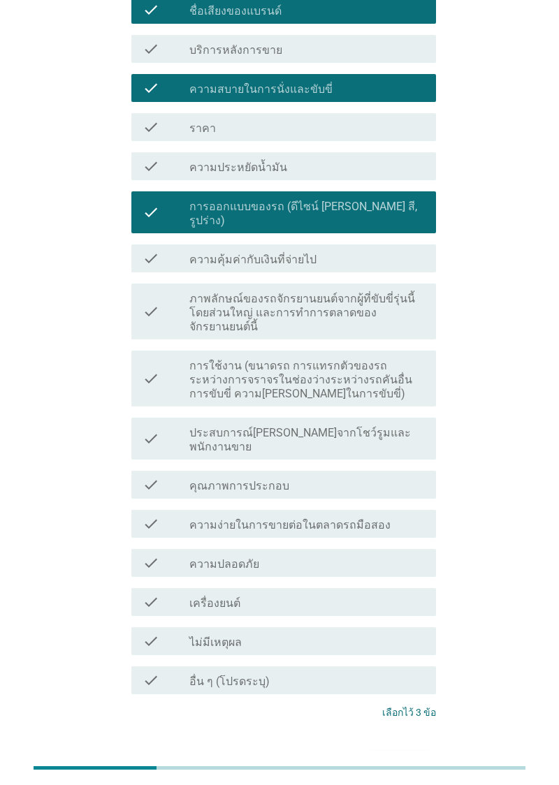
click at [412, 757] on div "ต่อไป" at bounding box center [399, 765] width 39 height 17
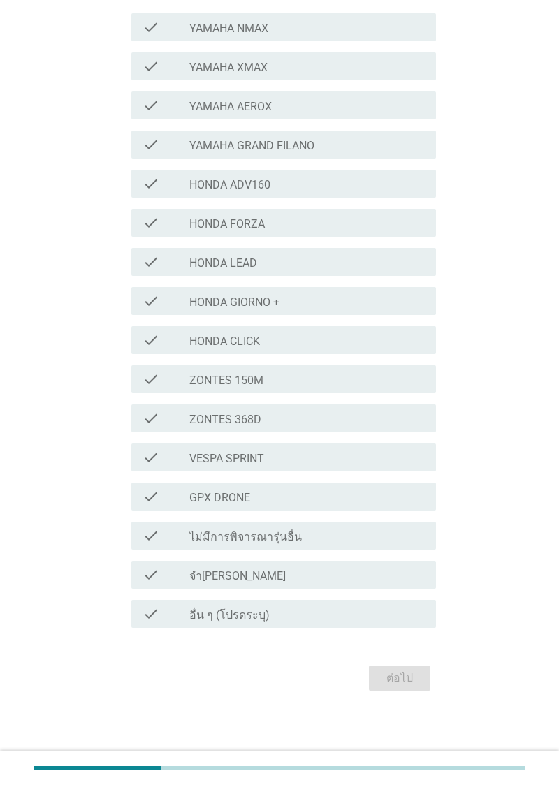
scroll to position [0, 0]
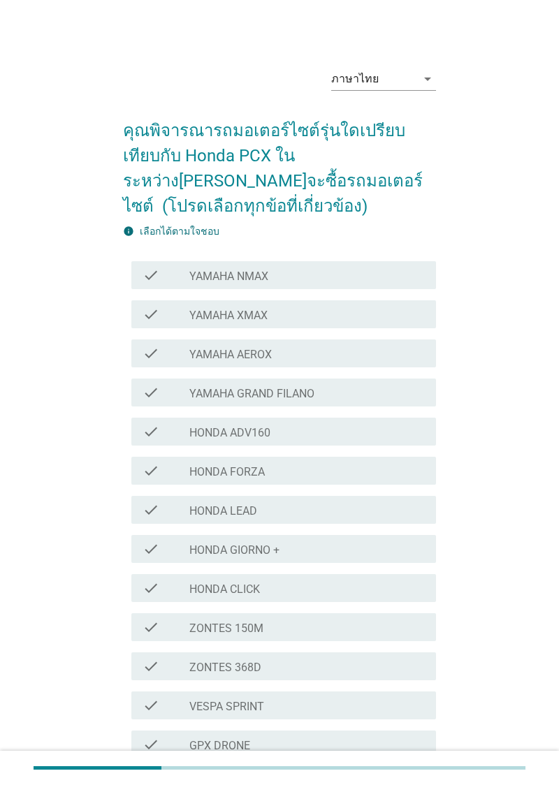
click at [408, 265] on div "check check_box_outline_blank YAMAHA NMAX" at bounding box center [283, 275] width 305 height 28
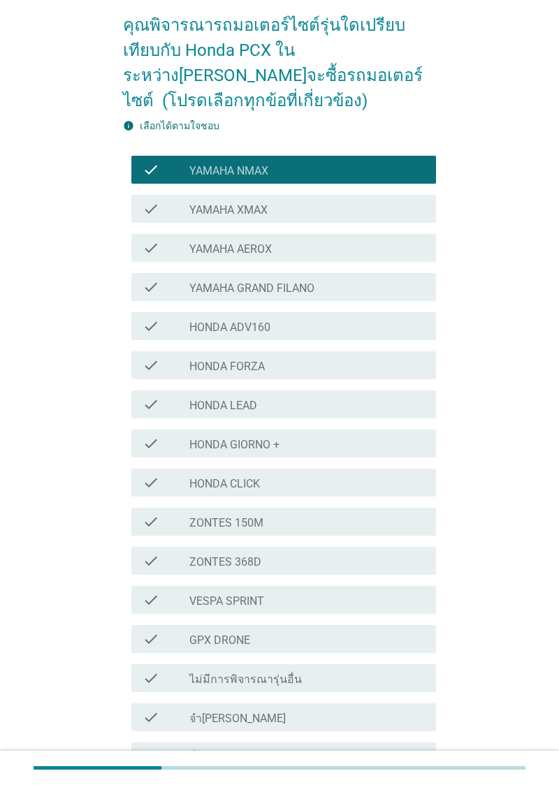
scroll to position [189, 0]
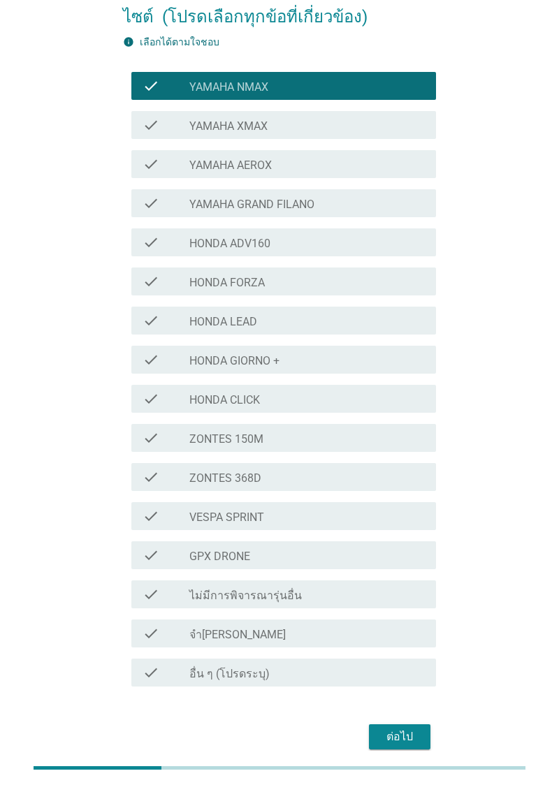
click at [416, 744] on div "ต่อไป" at bounding box center [399, 737] width 39 height 17
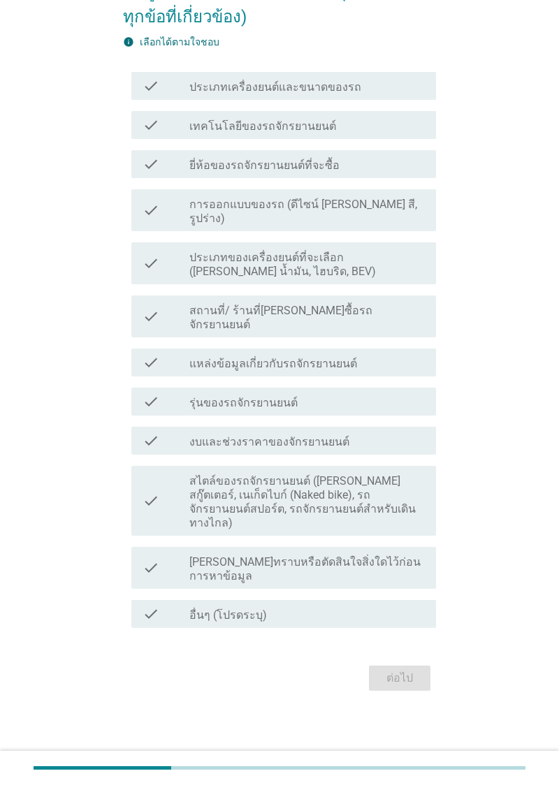
scroll to position [0, 0]
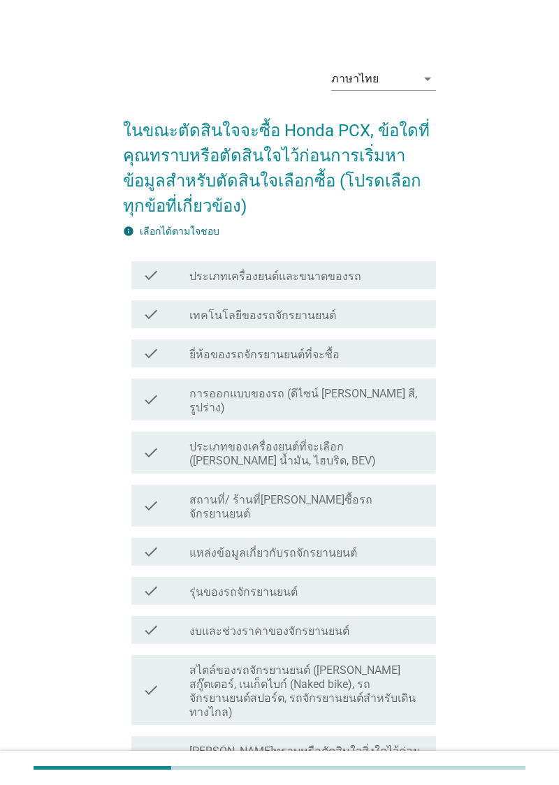
click at [400, 272] on div "check_box_outline_blank ประเภทเครื่องยนต์และขนาดของรถ" at bounding box center [306, 275] width 235 height 17
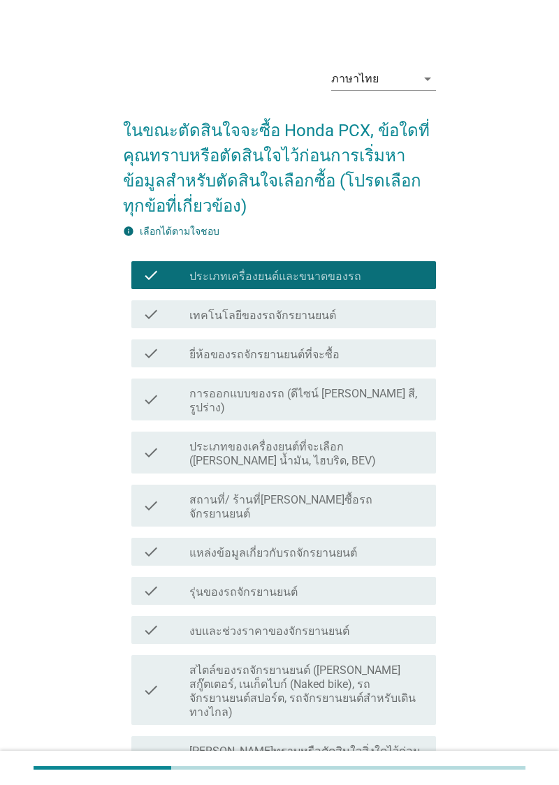
click at [418, 275] on div "check_box_outline_blank ประเภทเครื่องยนต์และขนาดของรถ" at bounding box center [306, 275] width 235 height 17
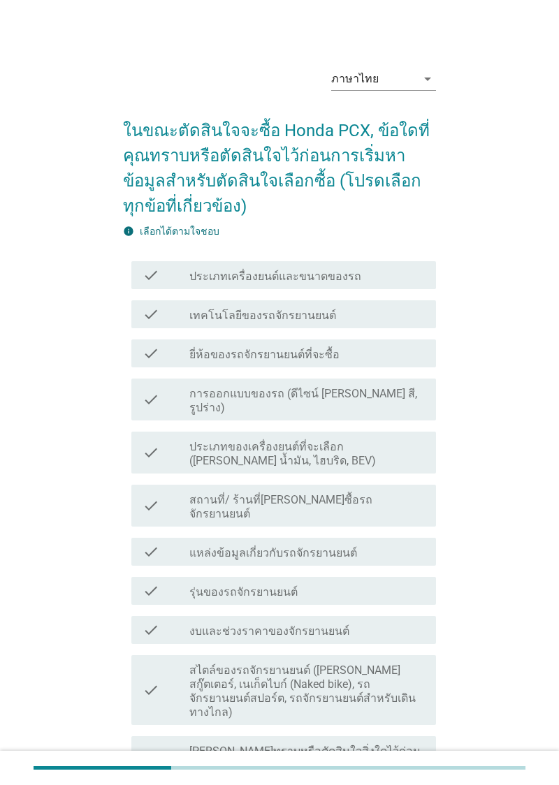
click at [372, 361] on div "check_box_outline_blank ยี่ห้อของรถจักรยานยนต์ที่จะซื้อ" at bounding box center [306, 353] width 235 height 17
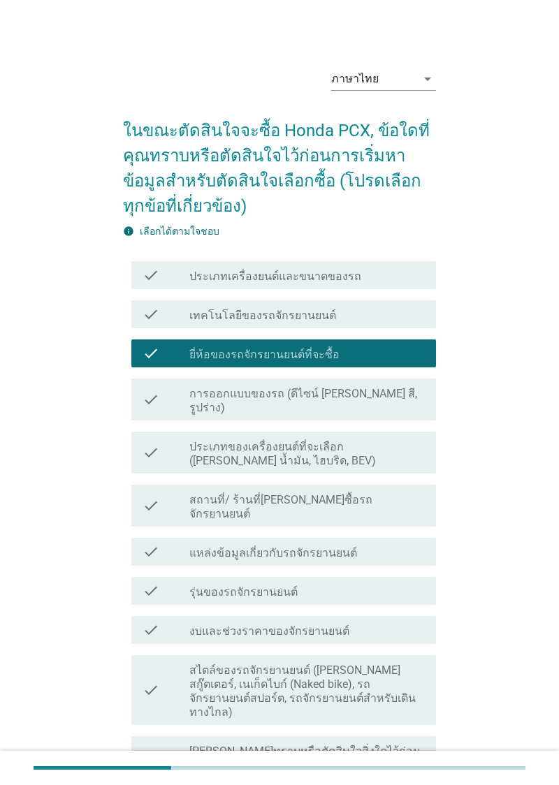
click at [377, 400] on label "การออกแบบของรถ (ดีไซน์ เช่น สี, รูปร่าง)" at bounding box center [306, 401] width 235 height 28
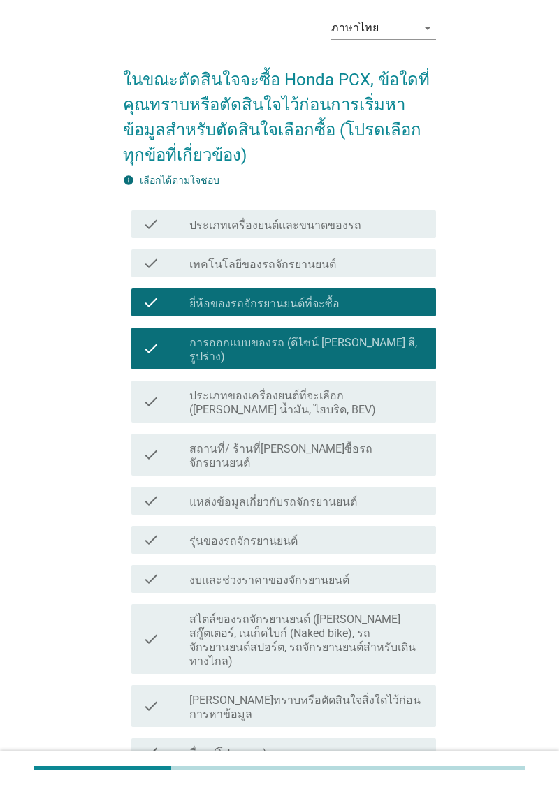
scroll to position [75, 0]
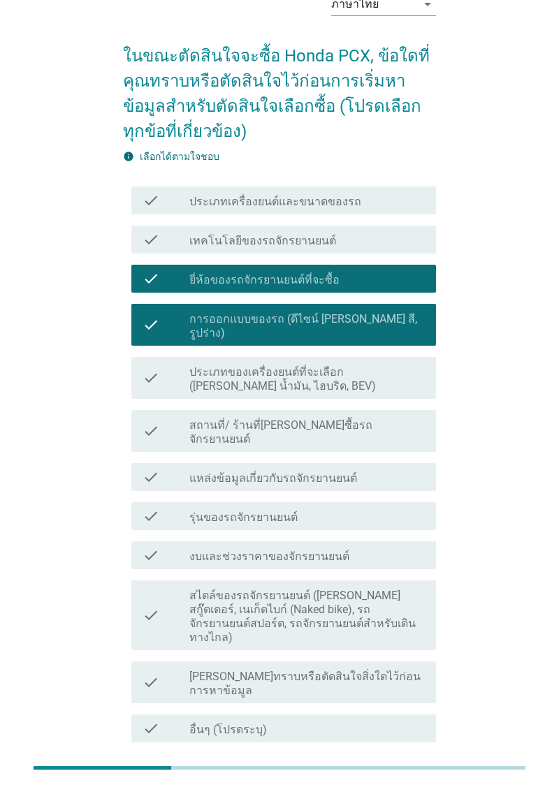
click at [383, 547] on div "check_box_outline_blank งบและช่วงราคาของจักรยานยนต์" at bounding box center [306, 555] width 235 height 17
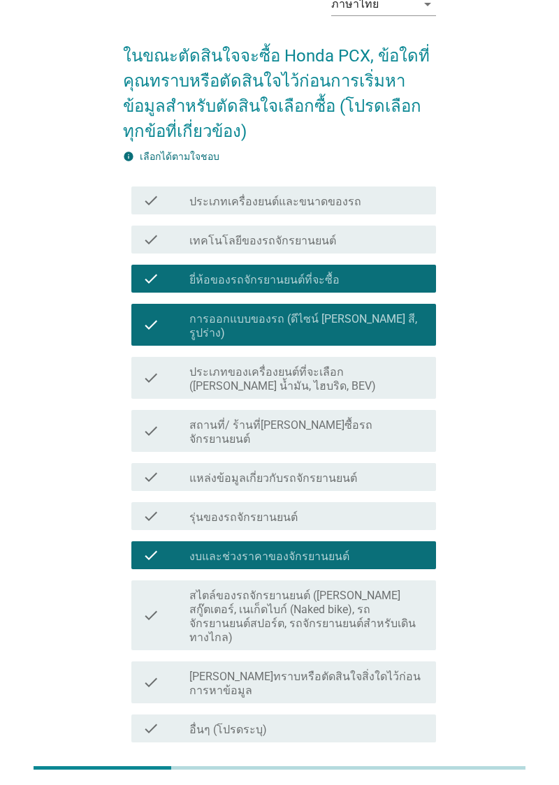
click at [361, 508] on div "check_box_outline_blank รุ่นของรถจักรยานยนต์" at bounding box center [306, 516] width 235 height 17
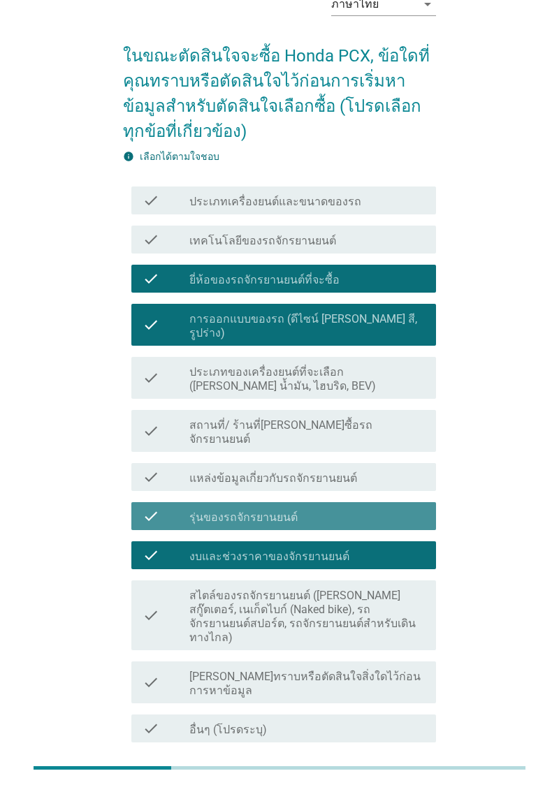
click at [358, 547] on div "check_box_outline_blank งบและช่วงราคาของจักรยานยนต์" at bounding box center [306, 555] width 235 height 17
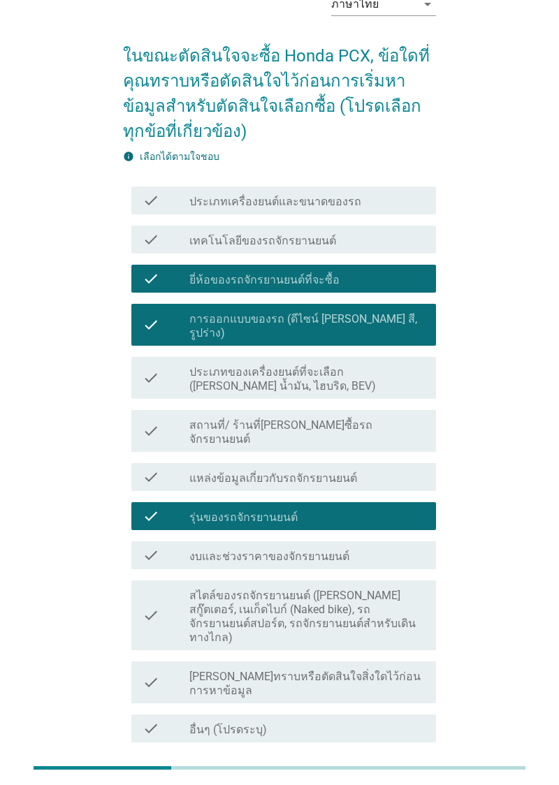
click at [407, 784] on div "ต่อไป" at bounding box center [399, 792] width 39 height 17
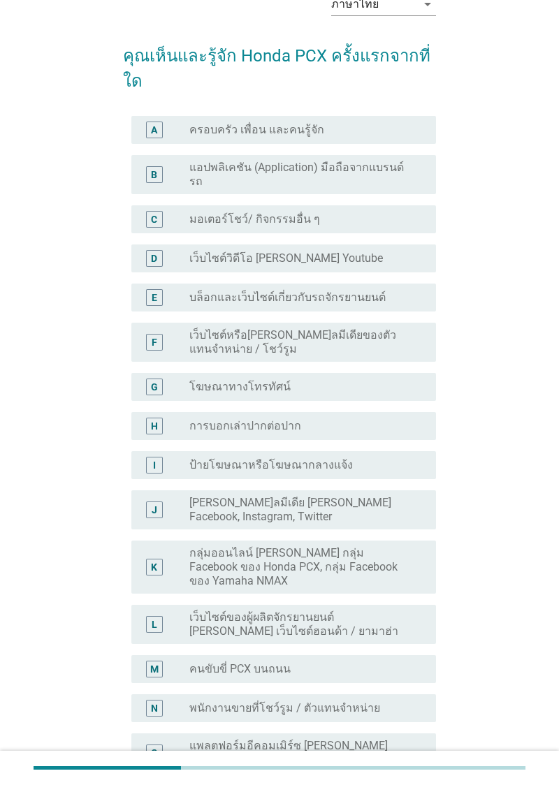
scroll to position [0, 0]
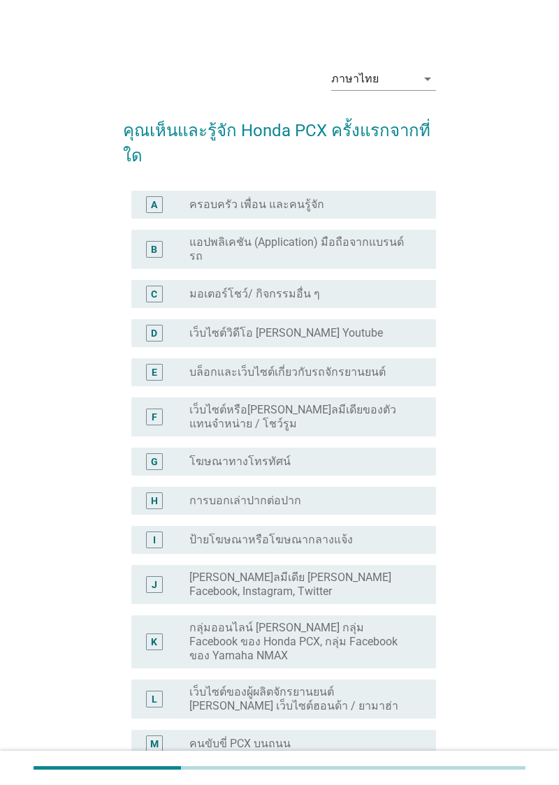
click at [399, 215] on div "A radio_button_unchecked ครอบครัว เพื่อน และคนรู้จัก" at bounding box center [283, 205] width 305 height 28
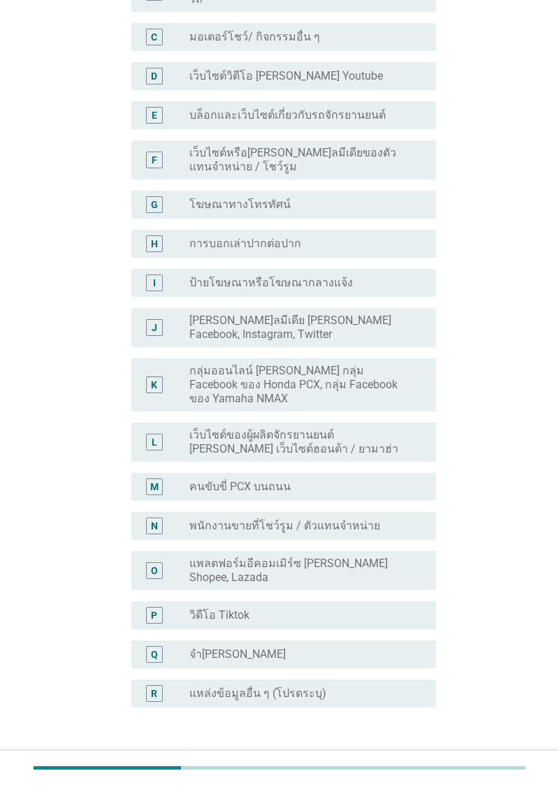
scroll to position [258, 0]
click at [402, 765] on div "ต่อไป" at bounding box center [399, 773] width 39 height 17
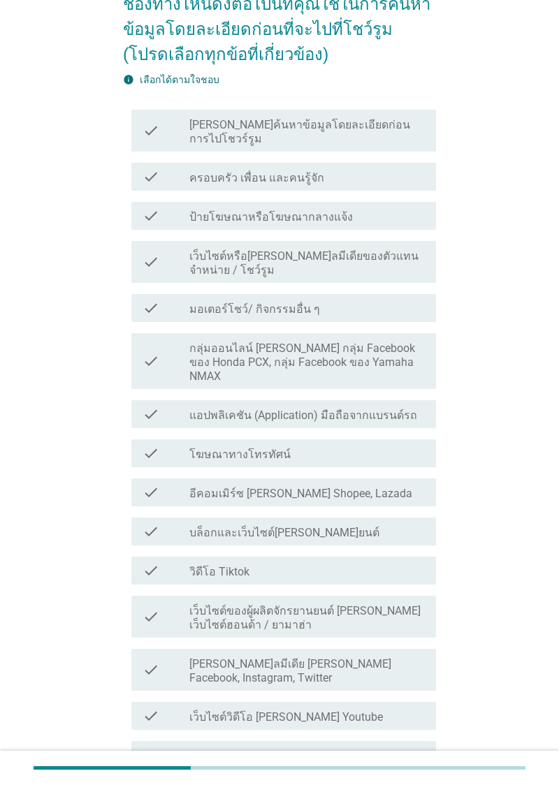
scroll to position [182, 0]
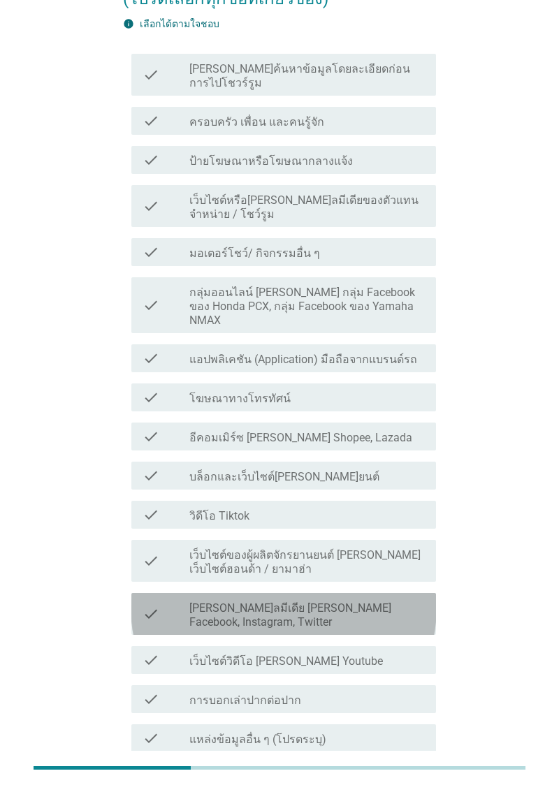
click at [386, 601] on label "โซเชียลมีเดีย เช่น Facebook, Instagram, Twitter" at bounding box center [306, 615] width 235 height 28
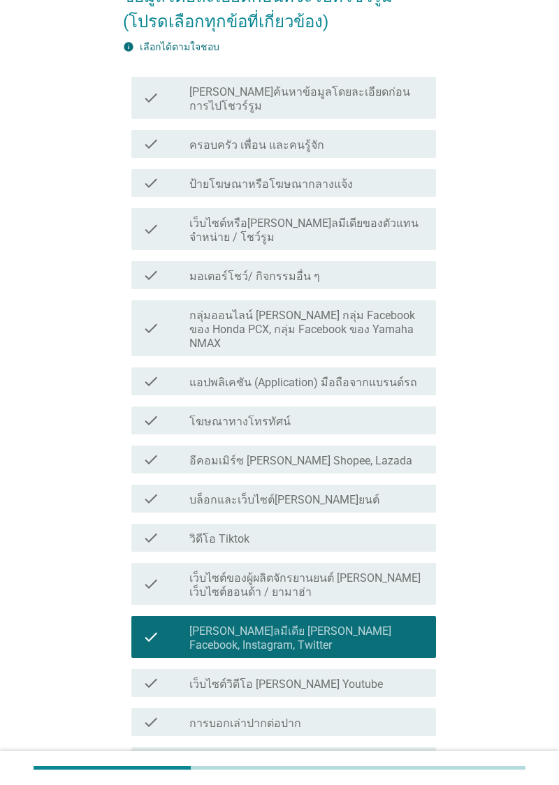
scroll to position [206, 0]
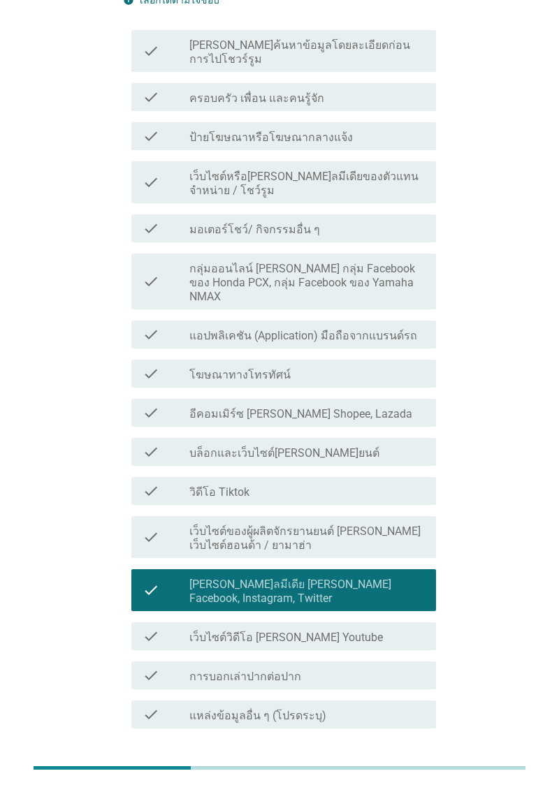
click at [358, 662] on div "check check_box_outline_blank การบอกเล่าปากต่อปาก" at bounding box center [283, 676] width 305 height 28
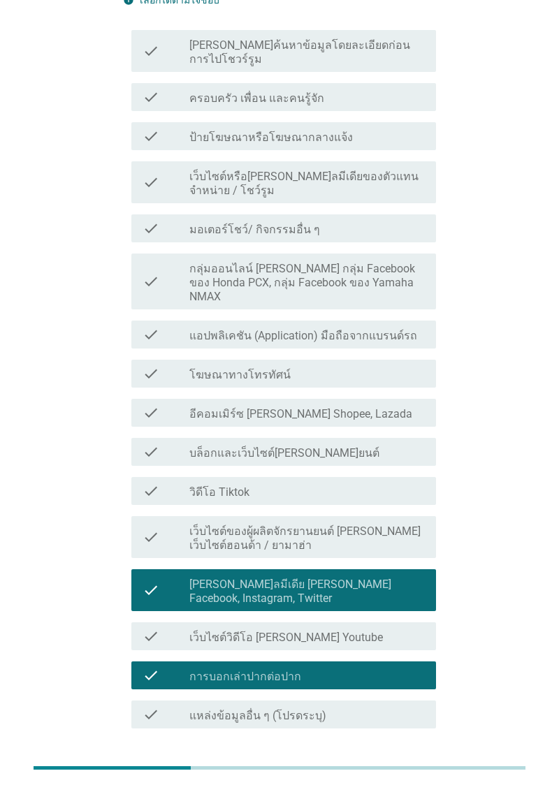
click at [377, 667] on div "check_box_outline_blank การบอกเล่าปากต่อปาก" at bounding box center [306, 675] width 235 height 17
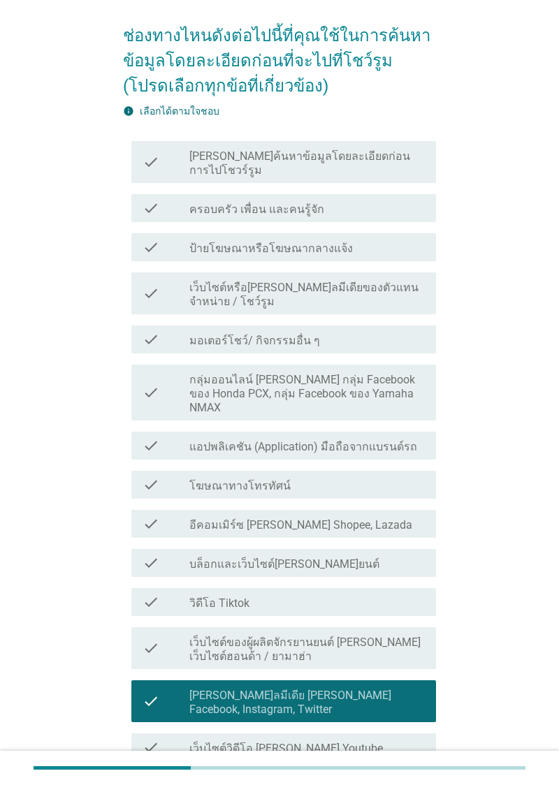
scroll to position [95, 0]
click at [380, 200] on div "check_box_outline_blank ครอบครัว เพื่อน และคนรู้จัก" at bounding box center [306, 208] width 235 height 17
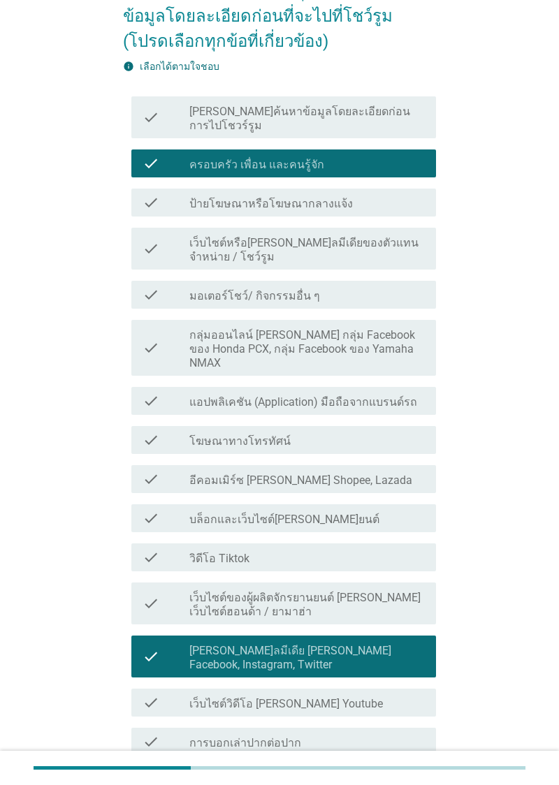
scroll to position [206, 0]
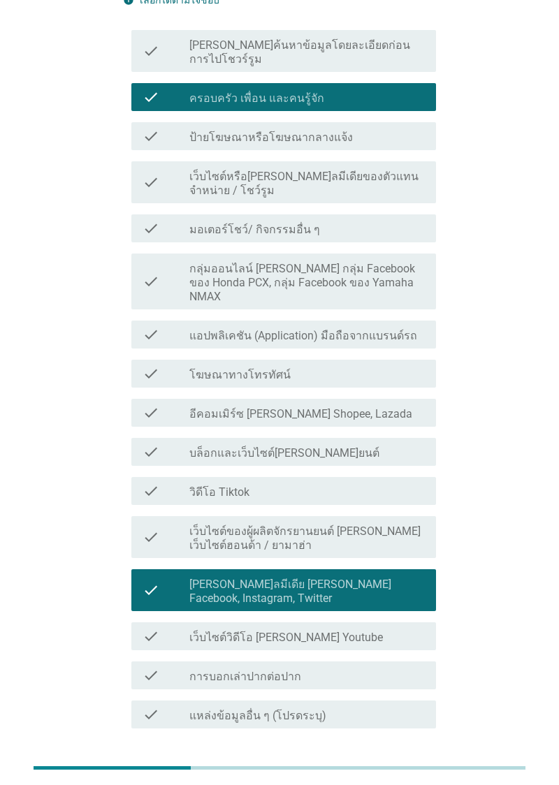
click at [409, 771] on div "ต่อไป" at bounding box center [399, 779] width 39 height 17
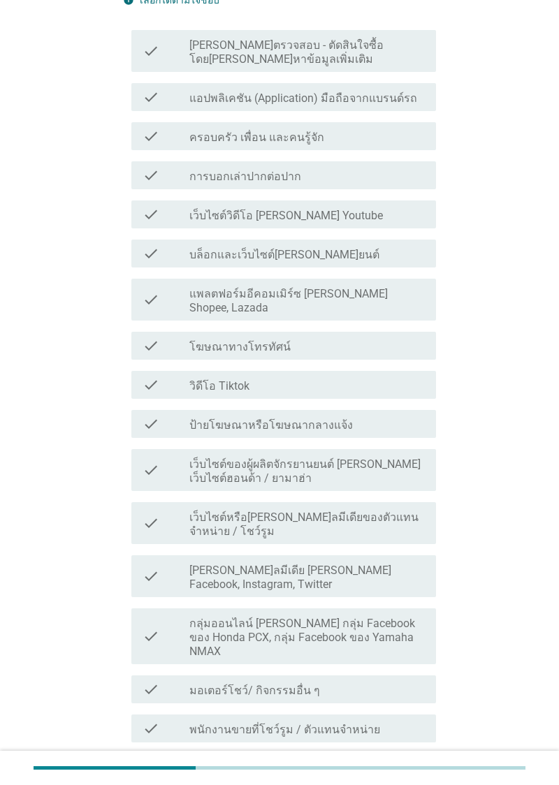
scroll to position [0, 0]
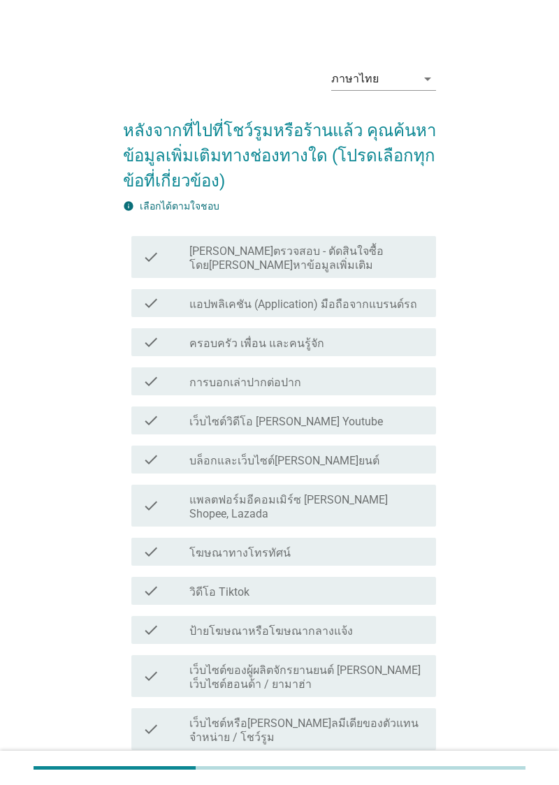
click at [380, 344] on div "check_box_outline_blank ครอบครัว เพื่อน และคนรู้จัก" at bounding box center [306, 342] width 235 height 17
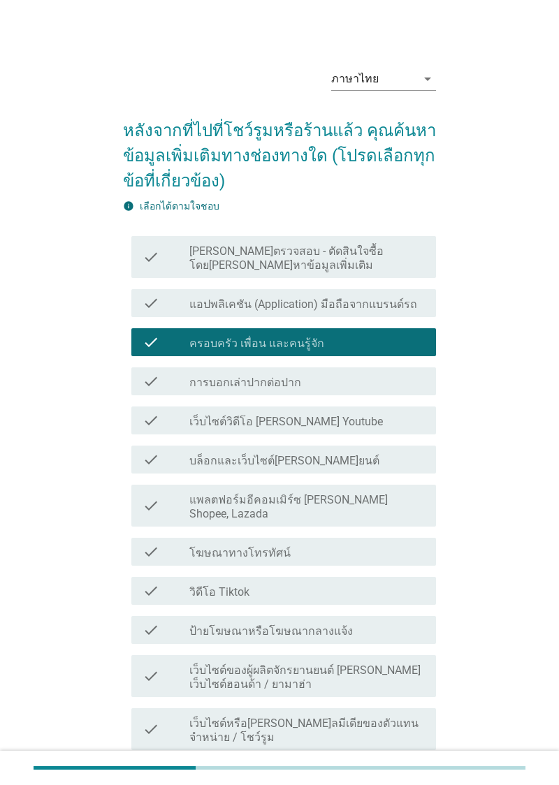
click at [380, 337] on div "check_box_outline_blank ครอบครัว เพื่อน และคนรู้จัก" at bounding box center [306, 342] width 235 height 17
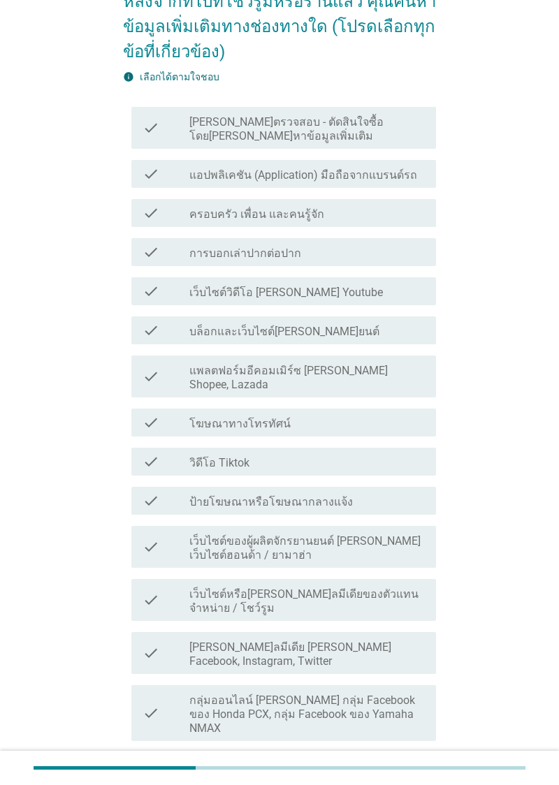
scroll to position [127, 0]
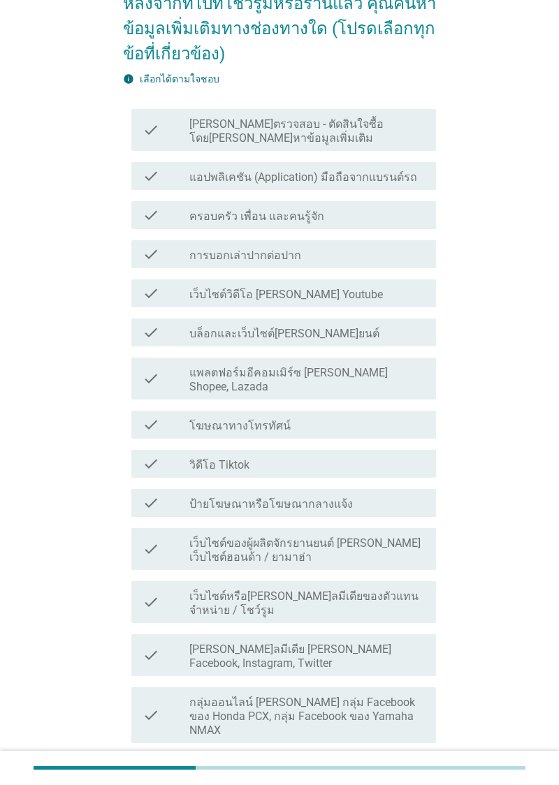
click at [346, 643] on label "โซเชียลมีเดีย เช่น Facebook, Instagram, Twitter" at bounding box center [306, 657] width 235 height 28
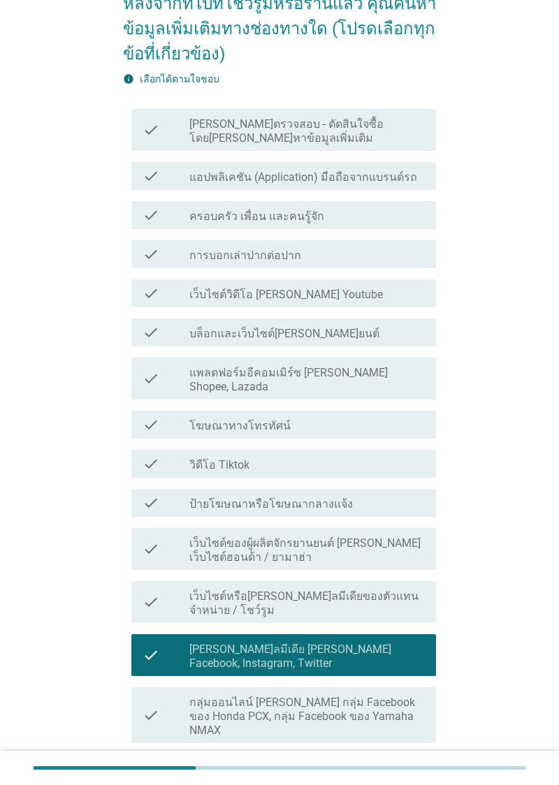
scroll to position [298, 0]
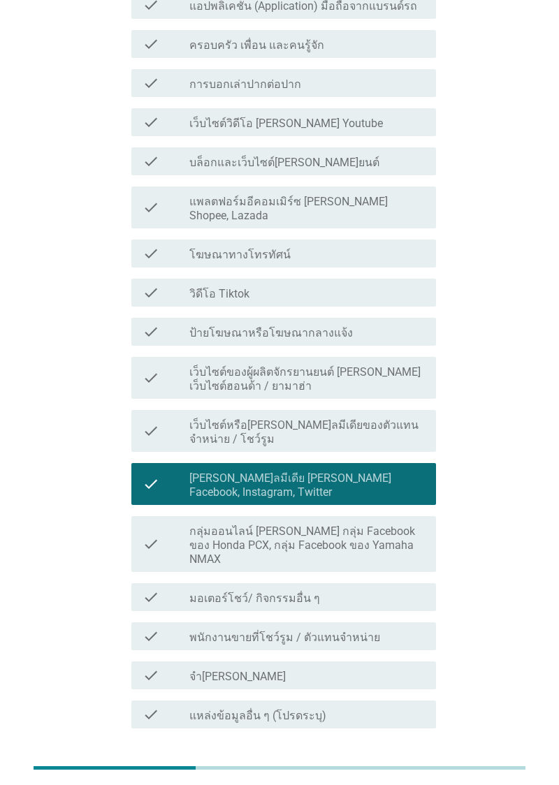
click at [407, 766] on button "ต่อไป" at bounding box center [399, 778] width 61 height 25
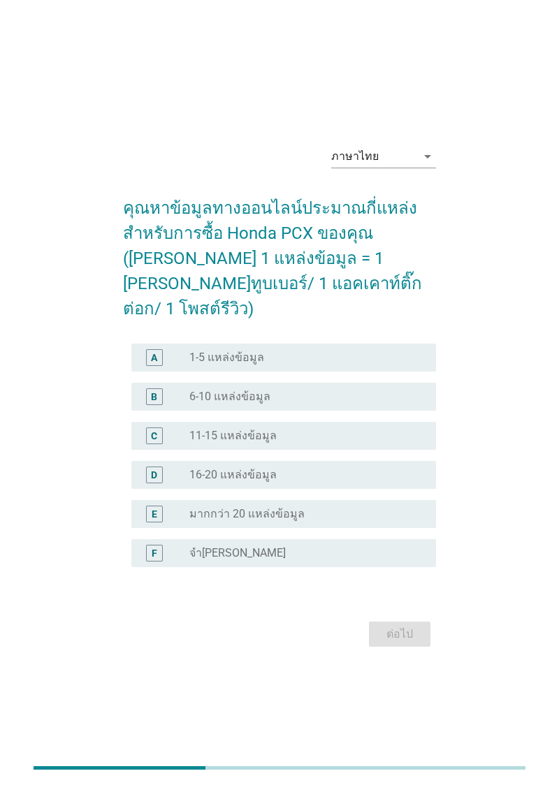
scroll to position [1, 0]
click at [395, 662] on div "ภาษาไทย arrow_drop_down คุณหาข้อมูลทางออนไลน์ประมาณกี่แหล่งสําหรับการซื้อ Honda…" at bounding box center [279, 391] width 335 height 539
click at [372, 364] on div "radio_button_unchecked 1-5 แหล่งข้อมูล" at bounding box center [301, 357] width 224 height 14
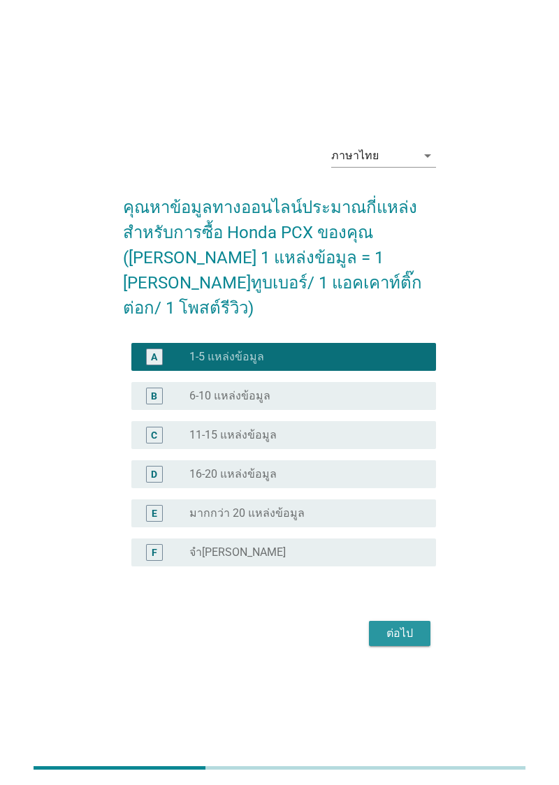
click at [409, 642] on div "ต่อไป" at bounding box center [399, 633] width 39 height 17
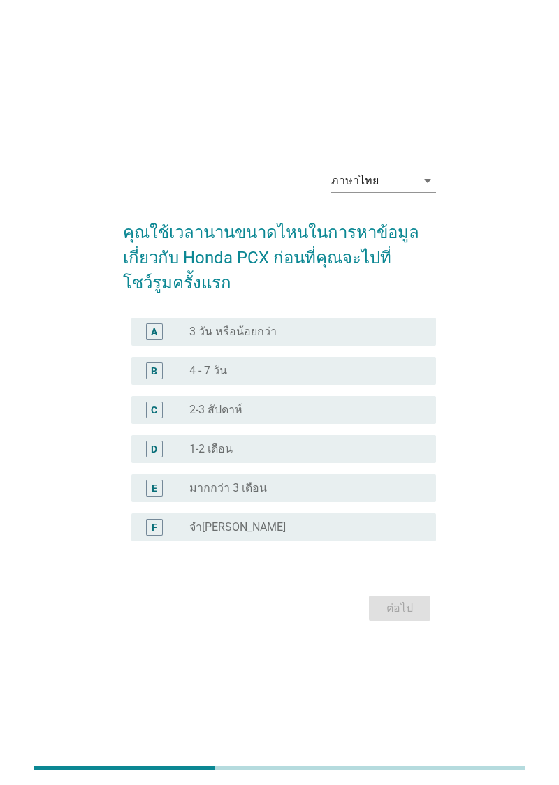
scroll to position [0, 0]
click at [303, 379] on div "radio_button_unchecked 4 - 7 วัน" at bounding box center [301, 372] width 224 height 14
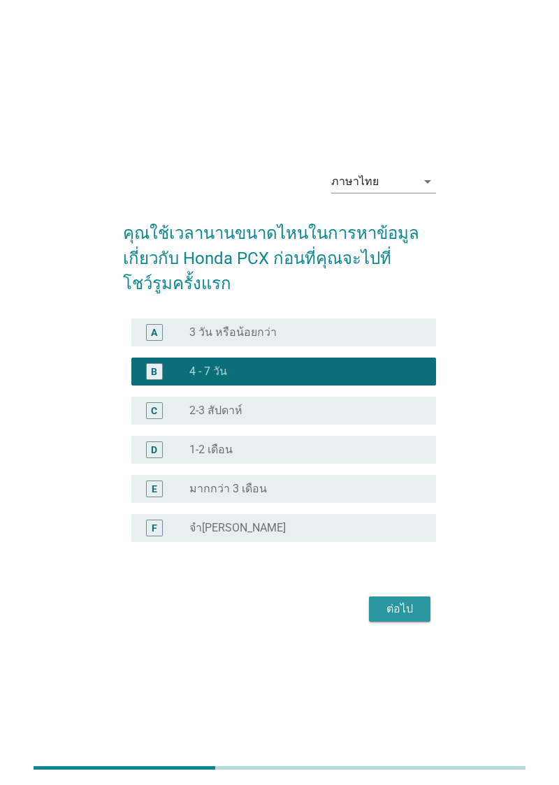
click at [388, 618] on div "ต่อไป" at bounding box center [399, 609] width 39 height 17
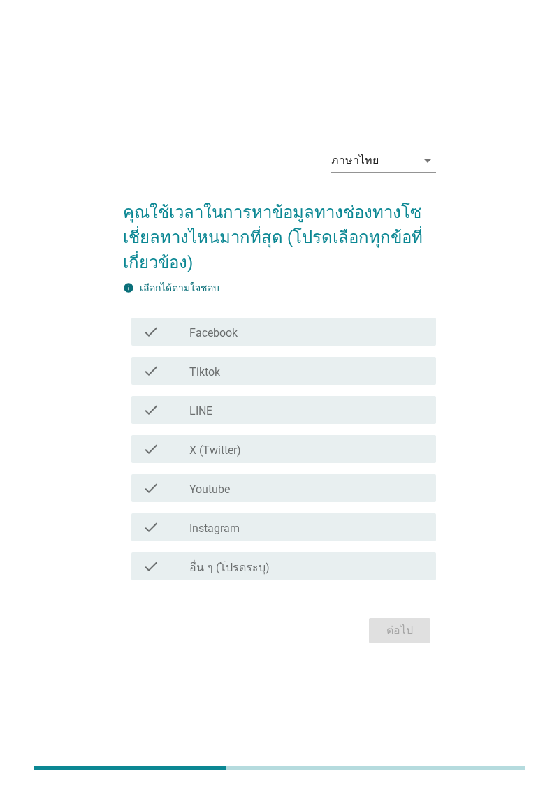
click at [295, 502] on div "check check_box_outline_blank Youtube" at bounding box center [283, 488] width 305 height 28
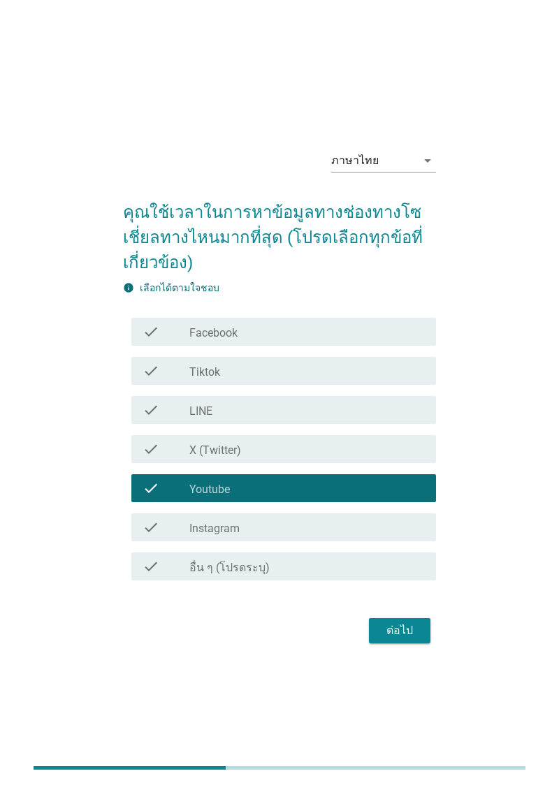
click at [335, 379] on div "check_box_outline_blank Tiktok" at bounding box center [306, 371] width 235 height 17
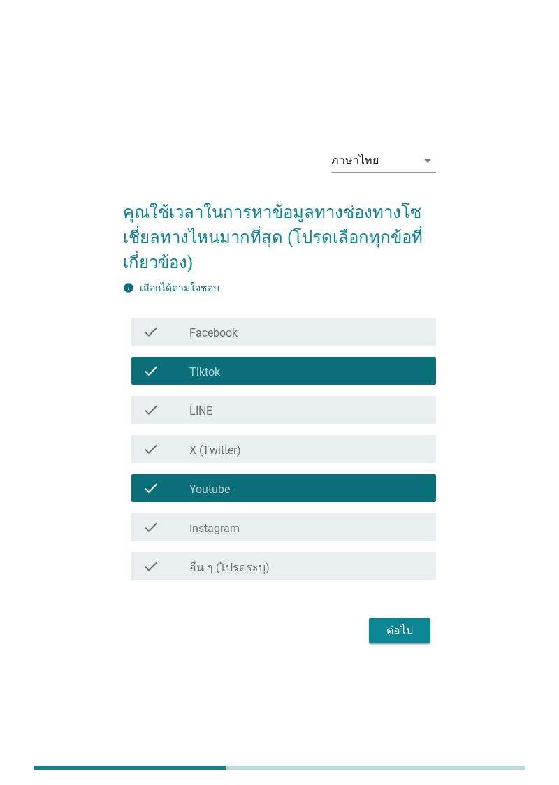
click at [339, 346] on div "check check_box_outline_blank Facebook" at bounding box center [283, 332] width 305 height 28
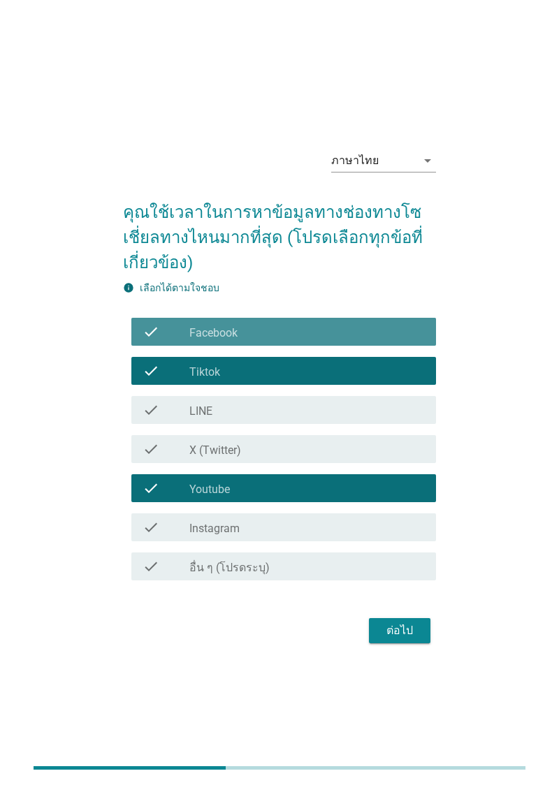
click at [317, 385] on div "check check_box_outline_blank Tiktok" at bounding box center [283, 371] width 305 height 28
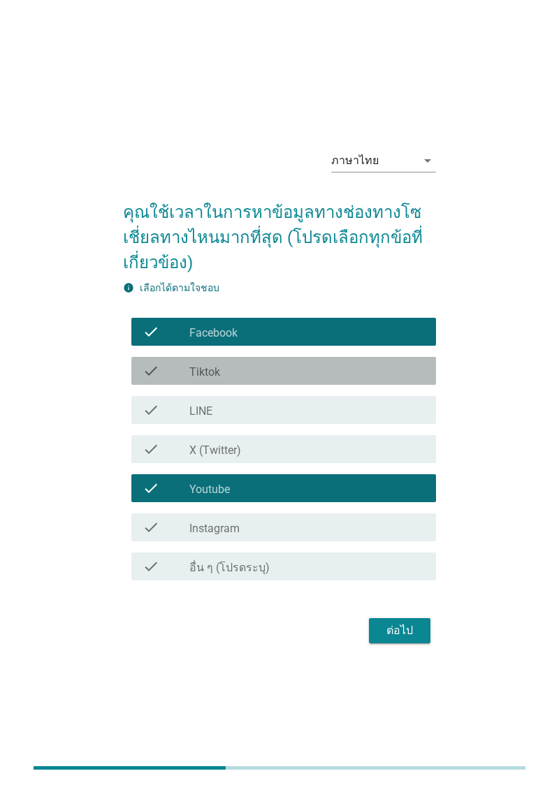
click at [323, 379] on div "check_box_outline_blank Tiktok" at bounding box center [306, 371] width 235 height 17
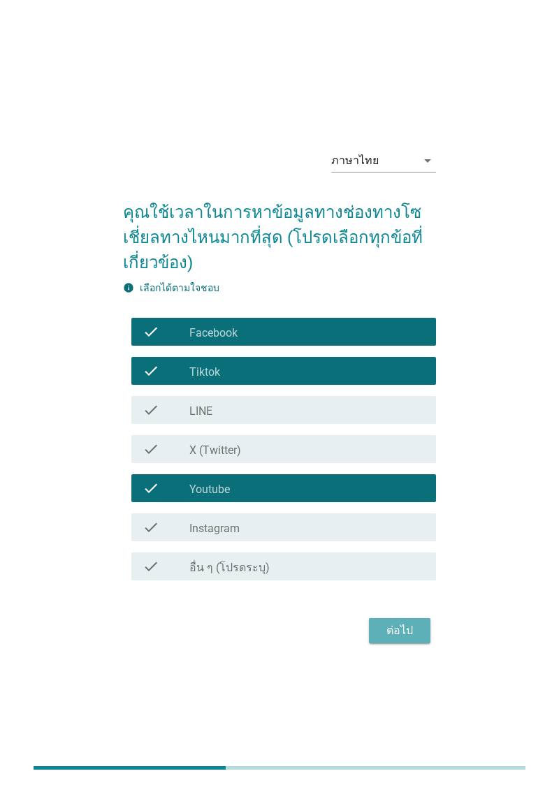
click at [395, 639] on div "ต่อไป" at bounding box center [399, 630] width 39 height 17
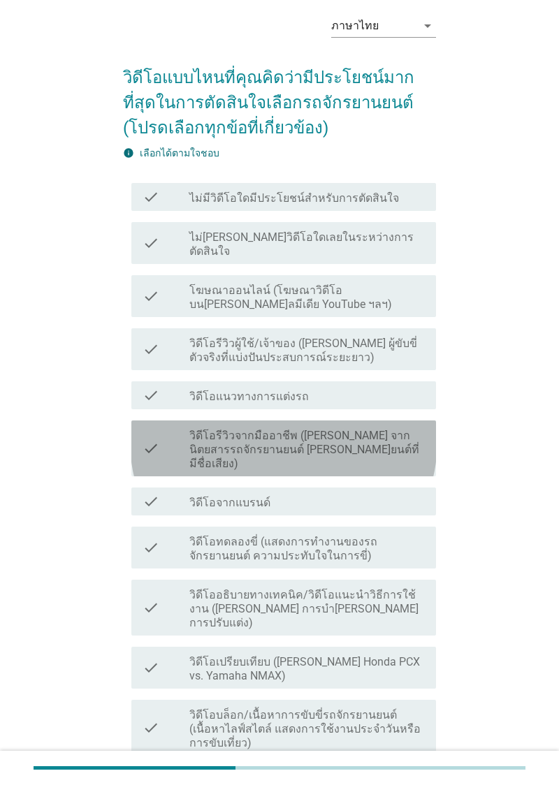
scroll to position [53, 0]
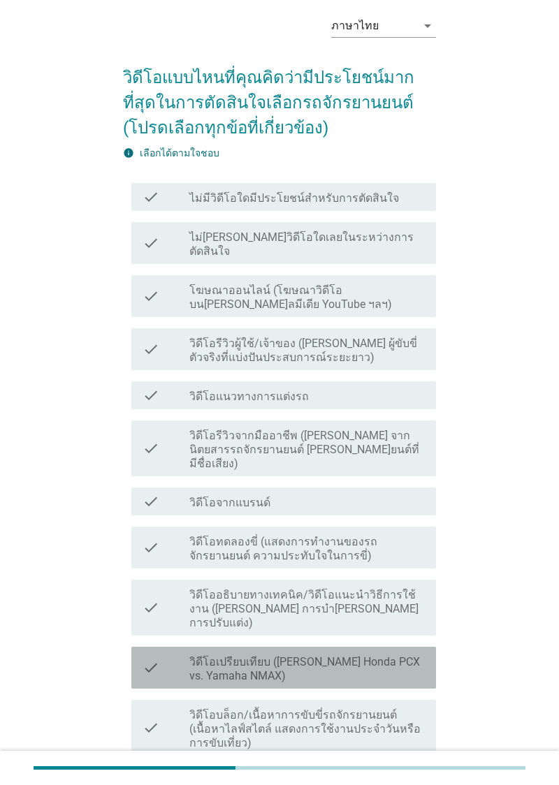
click at [375, 655] on label "วิดีโอเปรียบเทียบ (เช่น Honda PCX vs. Yamaha NMAX)" at bounding box center [306, 669] width 235 height 28
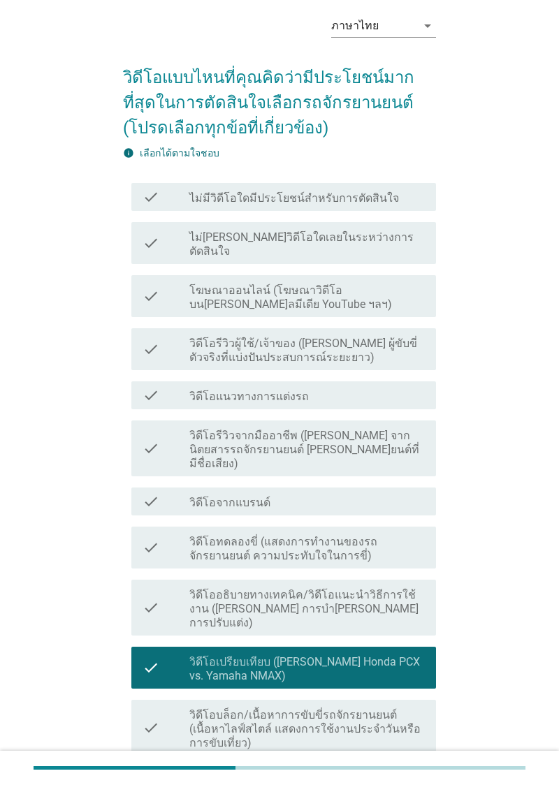
click at [391, 535] on label "วิดีโอทดลองขี่ (แสดงการทํางานของรถจักรยานยนต์ ความประทับใจในการขี่)" at bounding box center [306, 549] width 235 height 28
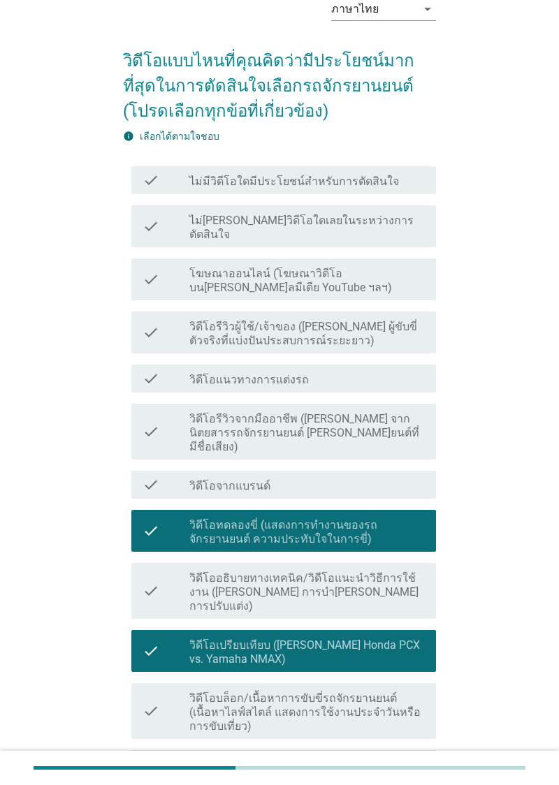
scroll to position [119, 0]
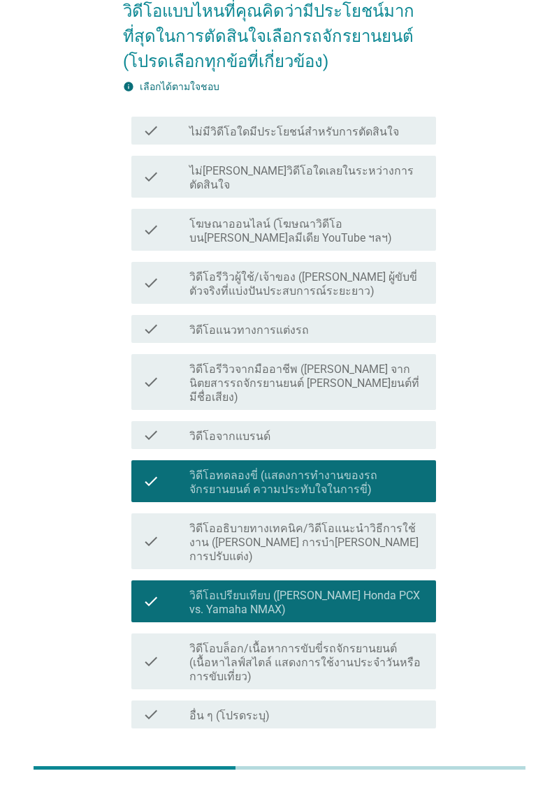
click at [388, 766] on button "ต่อไป" at bounding box center [399, 778] width 61 height 25
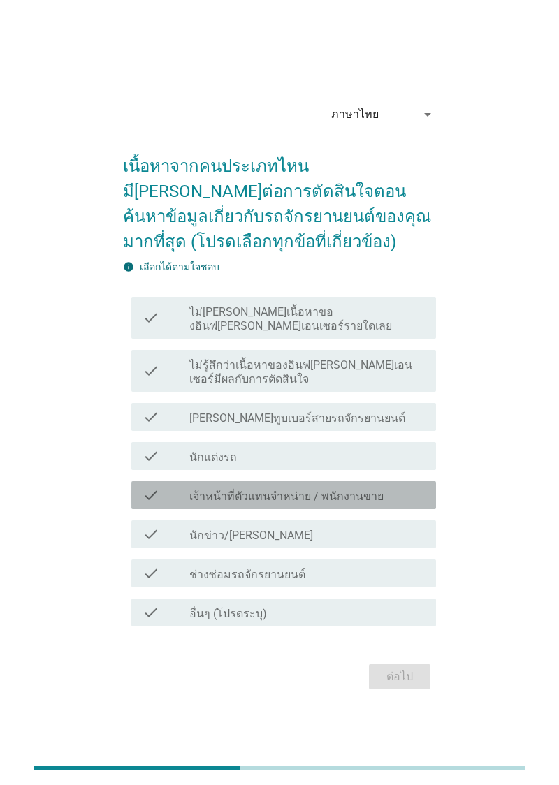
click at [374, 504] on label "เจ้าหน้าที่ตัวแทนจําหน่าย / พนักงานขาย" at bounding box center [286, 497] width 194 height 14
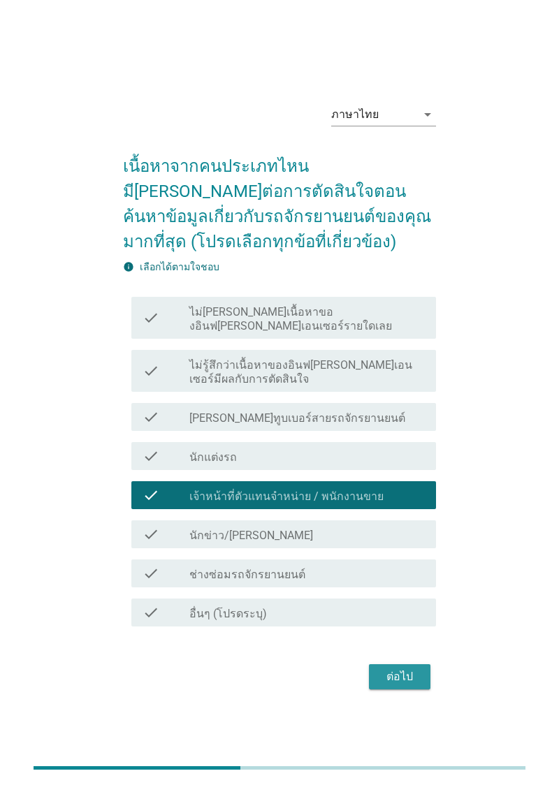
click at [404, 685] on div "ต่อไป" at bounding box center [399, 677] width 39 height 17
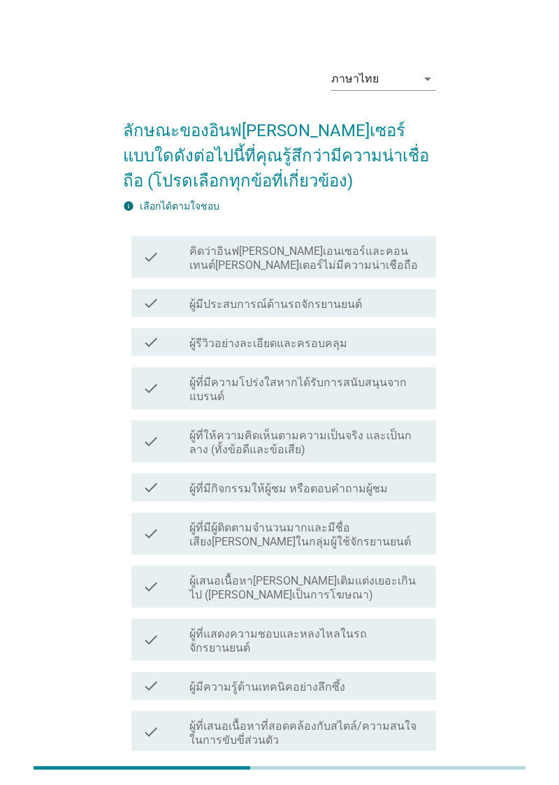
click at [359, 344] on div "check_box_outline_blank ผู้รีวิวอย่างละเอียดและครอบคลุม" at bounding box center [306, 342] width 235 height 17
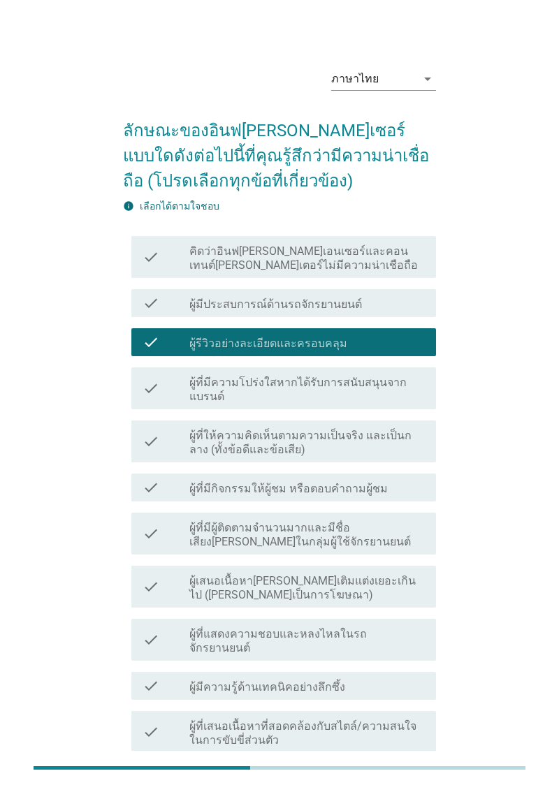
click at [374, 346] on div "check_box_outline_blank ผู้รีวิวอย่างละเอียดและครอบคลุม" at bounding box center [306, 342] width 235 height 17
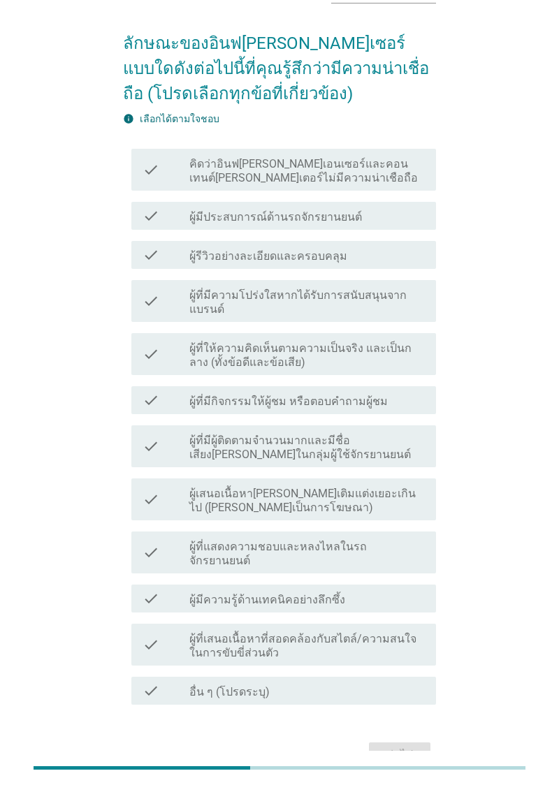
scroll to position [60, 0]
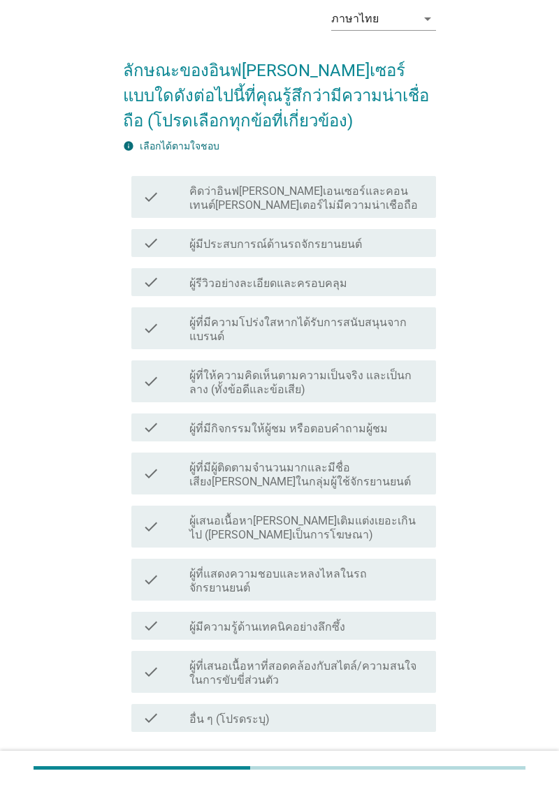
click at [392, 249] on div "check_box_outline_blank ผู้มีประสบการณ์ด้านรถจักรยานยนต์" at bounding box center [306, 243] width 235 height 17
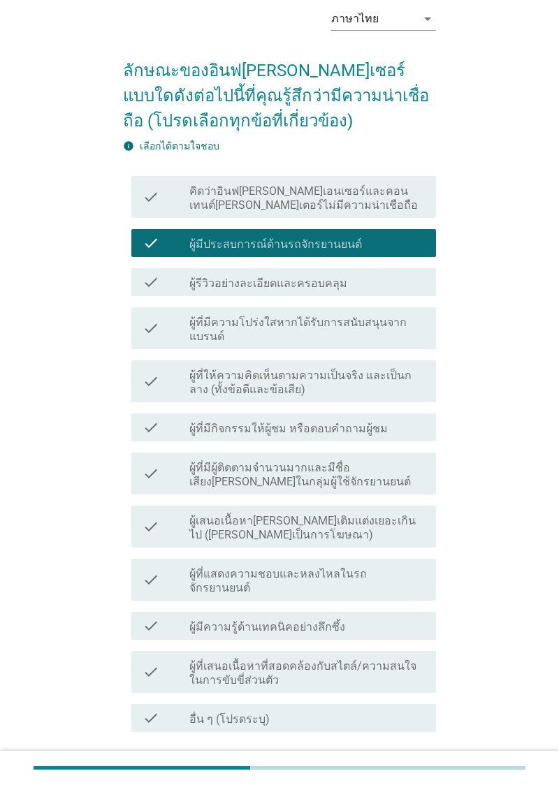
scroll to position [92, 0]
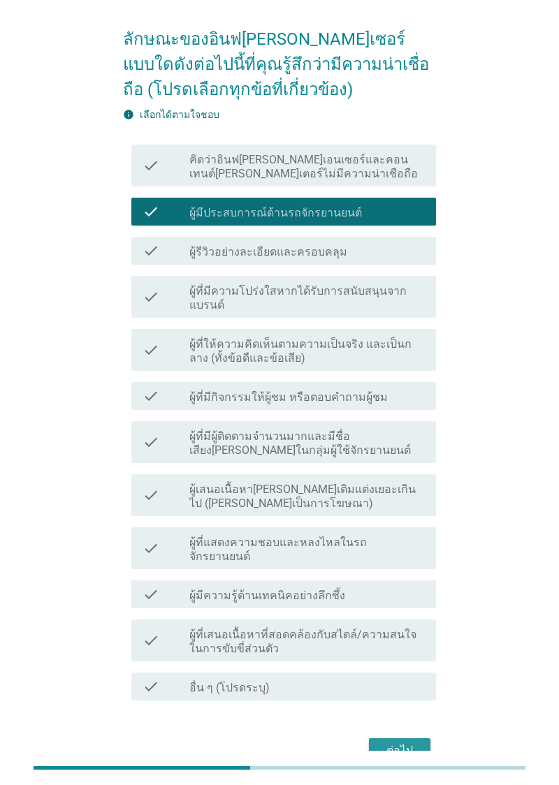
click at [402, 747] on button "ต่อไป" at bounding box center [399, 750] width 61 height 25
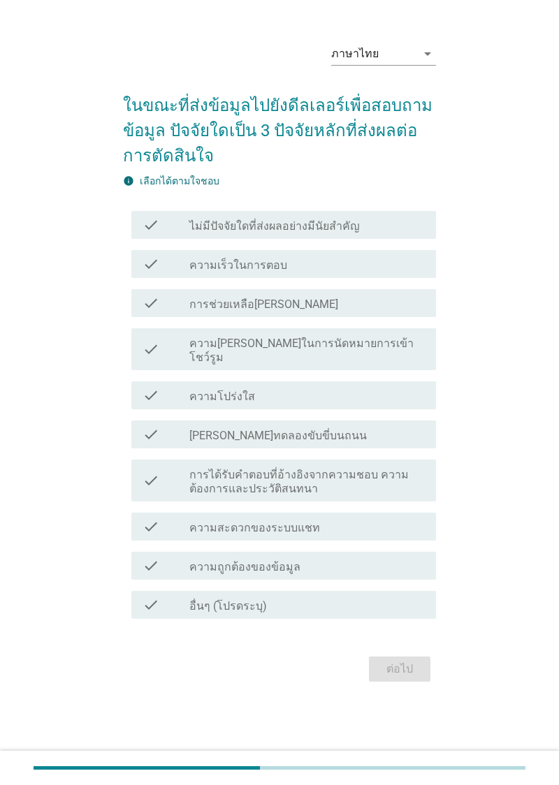
scroll to position [0, 0]
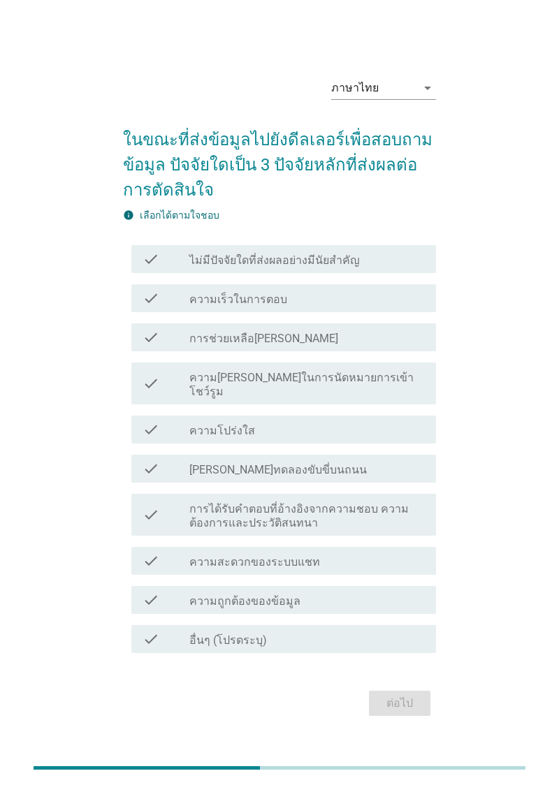
click at [373, 307] on div "check_box_outline_blank ความเร็วในการตอบ" at bounding box center [306, 298] width 235 height 17
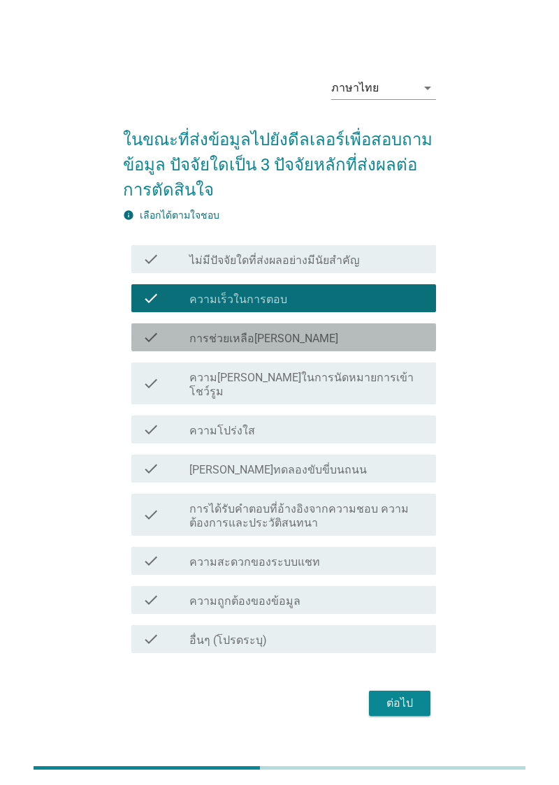
click at [381, 346] on div "check_box_outline_blank การช่วยเหลือที่ดี" at bounding box center [306, 337] width 235 height 17
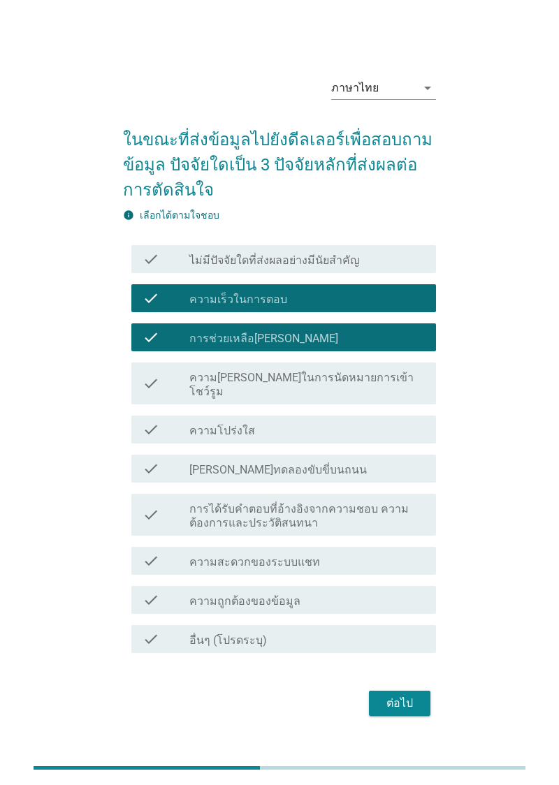
click at [365, 438] on div "check_box_outline_blank ความโปร่งใส" at bounding box center [306, 429] width 235 height 17
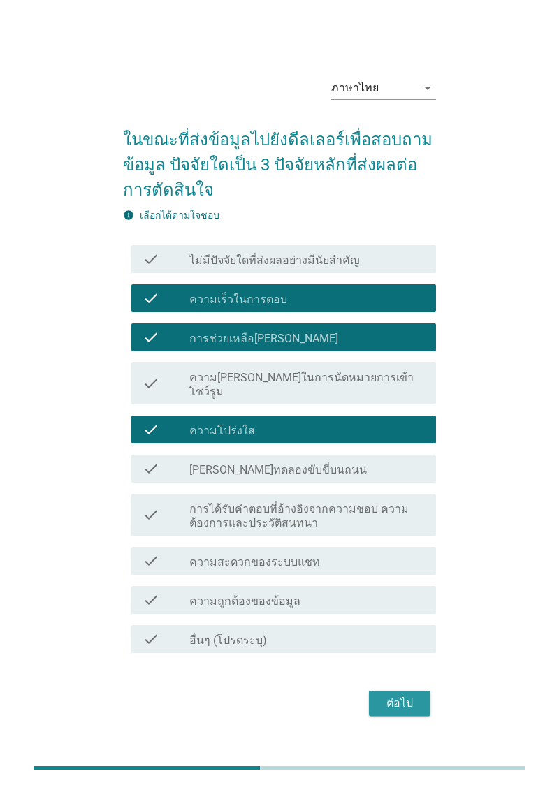
click at [404, 712] on div "ต่อไป" at bounding box center [399, 703] width 39 height 17
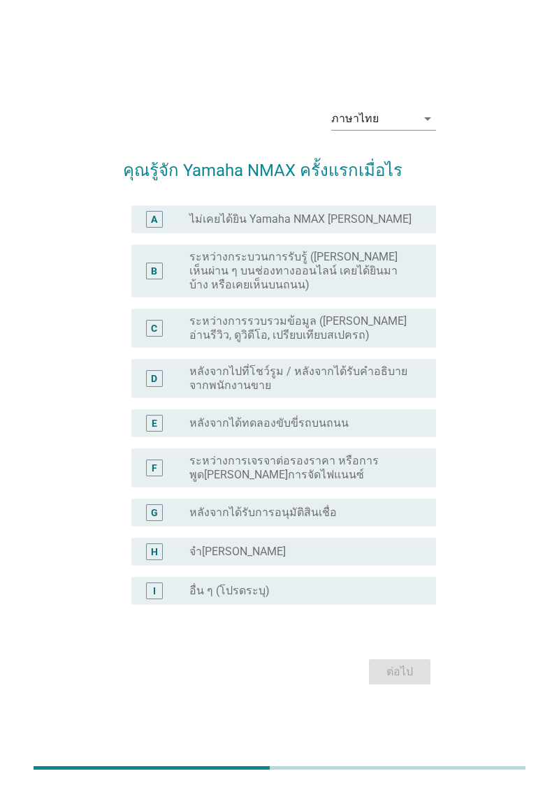
click at [388, 292] on label "ระหว่างกระบวนการรับรู้ (เช่น เห็นผ่าน ๆ บนช่องทางออนไลน์ เคยได้ยินมาบ้าง หรือเค…" at bounding box center [301, 271] width 224 height 42
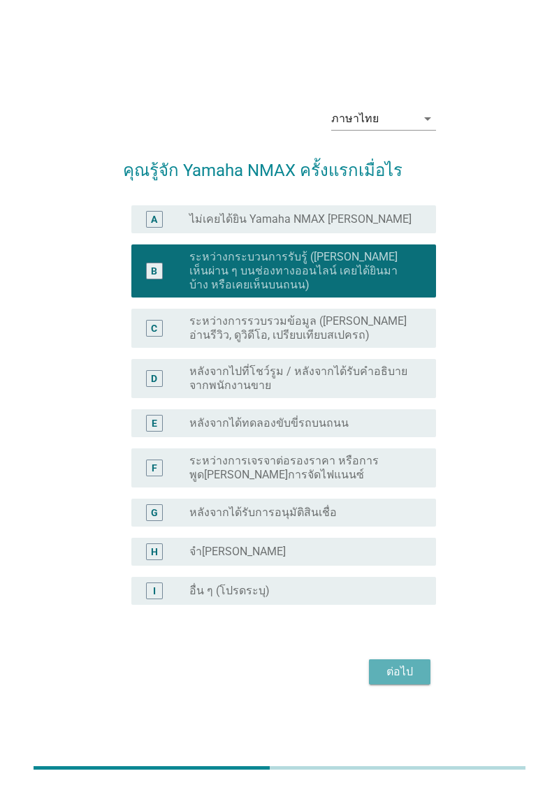
click at [412, 680] on div "ต่อไป" at bounding box center [399, 672] width 39 height 17
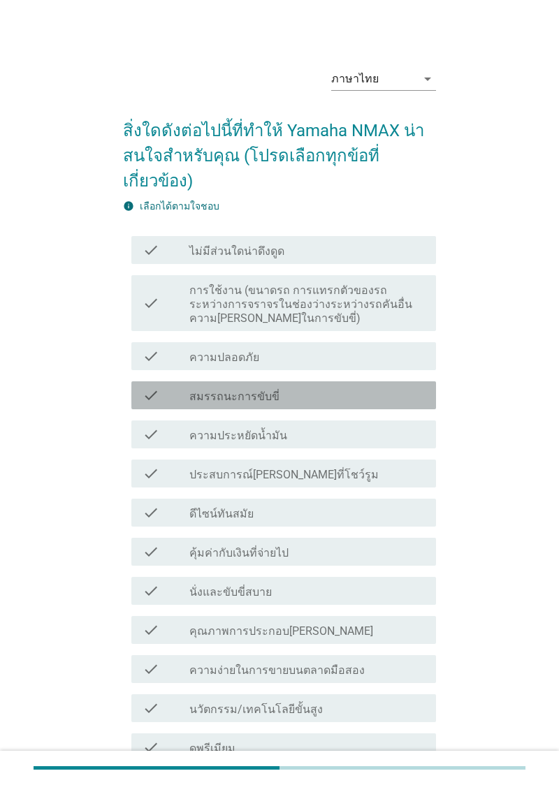
click at [358, 388] on div "check_box_outline_blank สมรรถนะการขับขี่" at bounding box center [306, 395] width 235 height 17
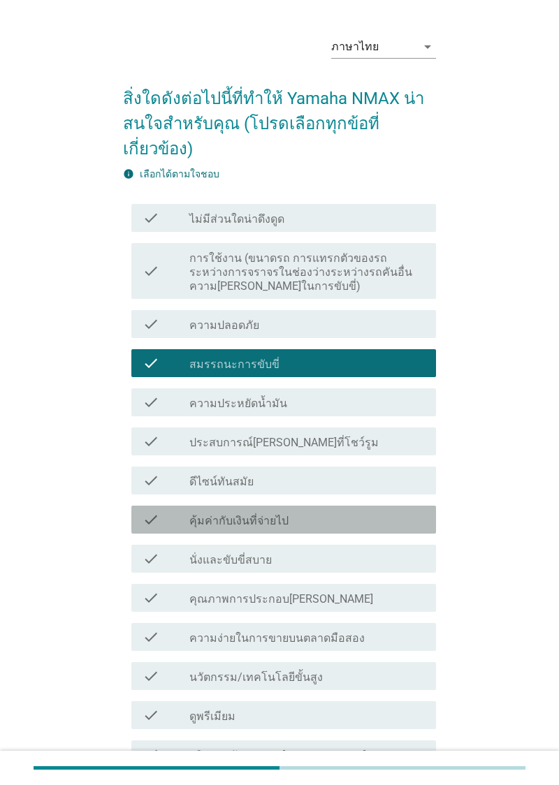
scroll to position [102, 0]
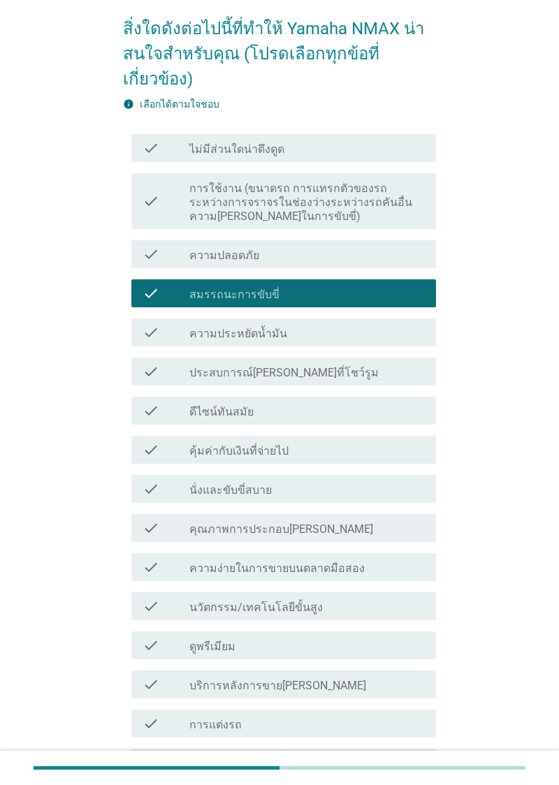
click at [350, 403] on div "check_box_outline_blank ดีไซน์ทันสมัย" at bounding box center [306, 410] width 235 height 17
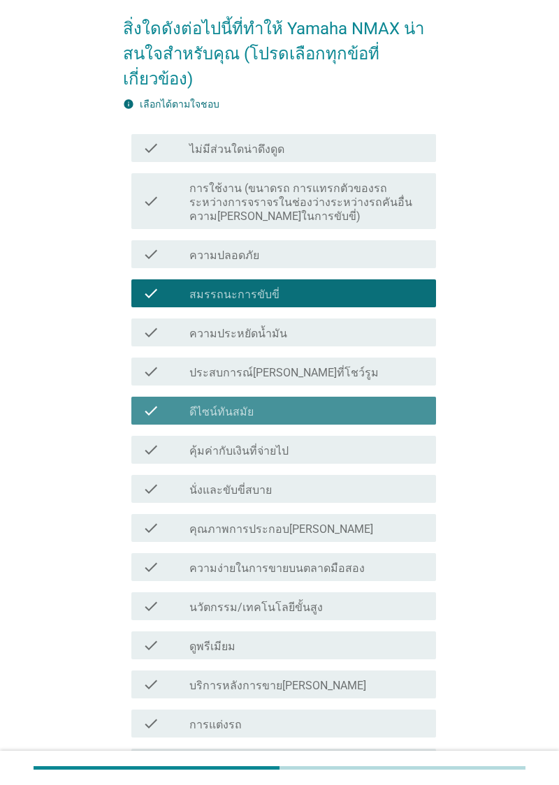
scroll to position [111, 0]
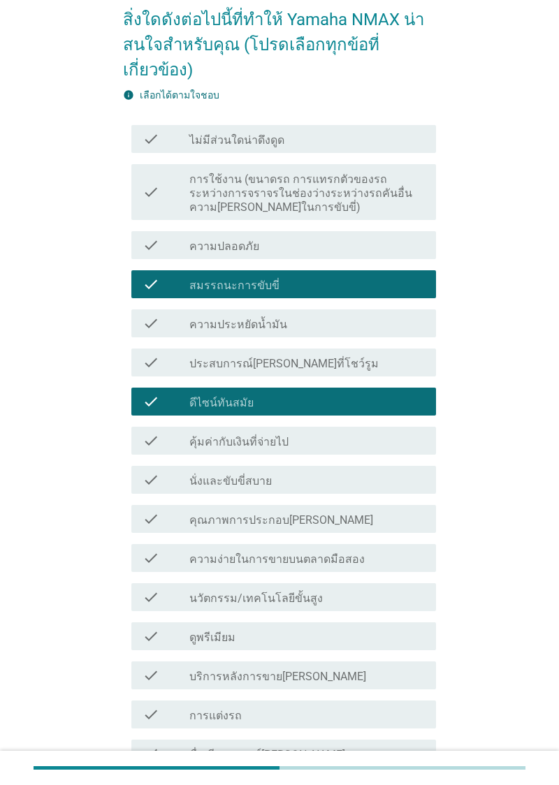
click at [378, 402] on div "check_box_outline_blank ดีไซน์ทันสมัย" at bounding box center [306, 401] width 235 height 17
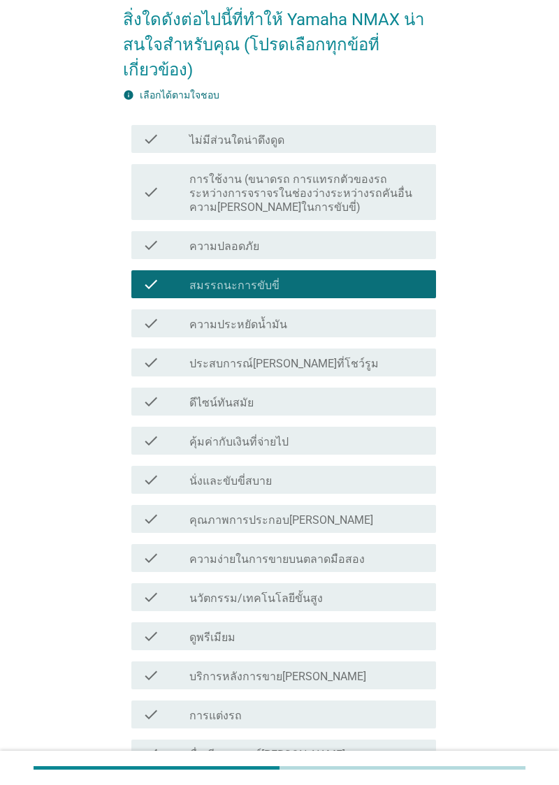
click at [356, 442] on div "check_box_outline_blank คุ้มค่ากับเงินที่จ่ายไป" at bounding box center [306, 440] width 235 height 17
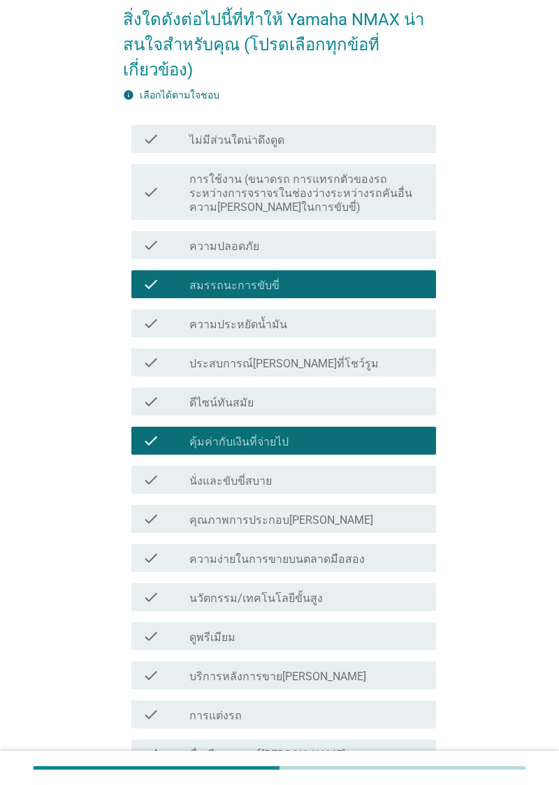
click at [353, 479] on div "check_box_outline_blank นั่งและขับขี่สบาย" at bounding box center [306, 480] width 235 height 17
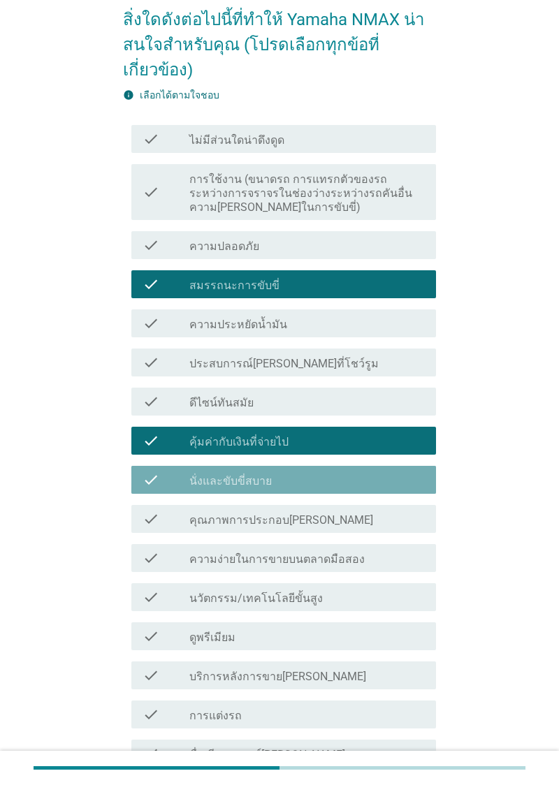
click at [370, 432] on div "check_box_outline_blank คุ้มค่ากับเงินที่จ่ายไป" at bounding box center [306, 440] width 235 height 17
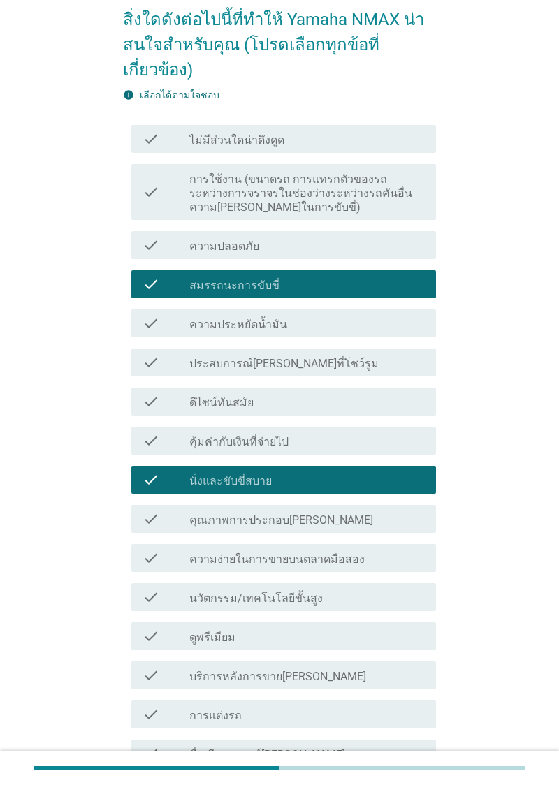
click at [365, 518] on div "check_box_outline_blank คุณภาพการประกอบที่ดี" at bounding box center [306, 519] width 235 height 17
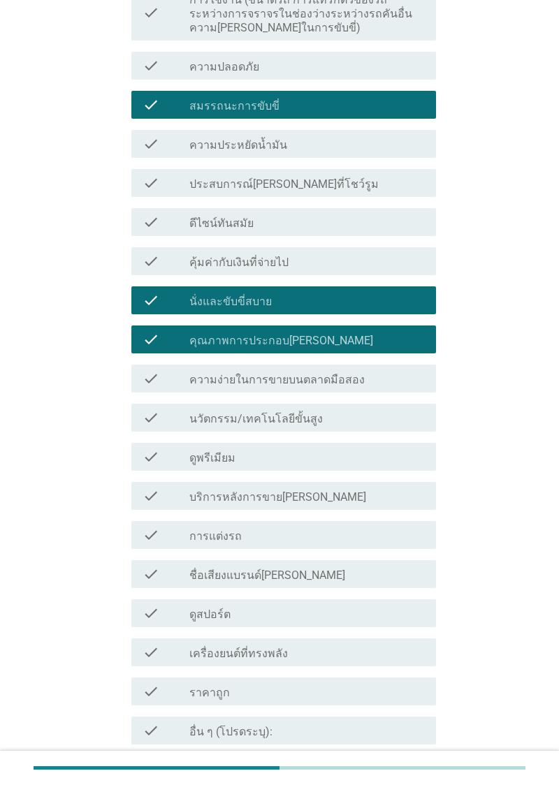
scroll to position [349, 0]
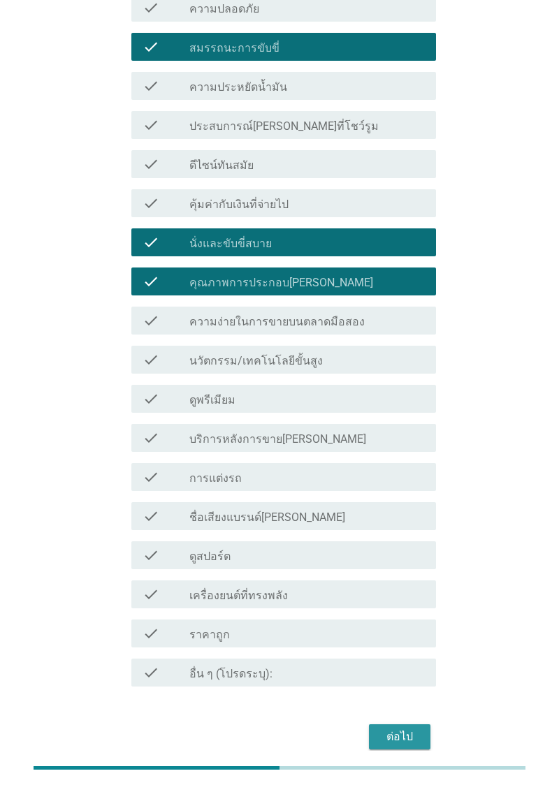
click at [409, 742] on div "ต่อไป" at bounding box center [399, 737] width 39 height 17
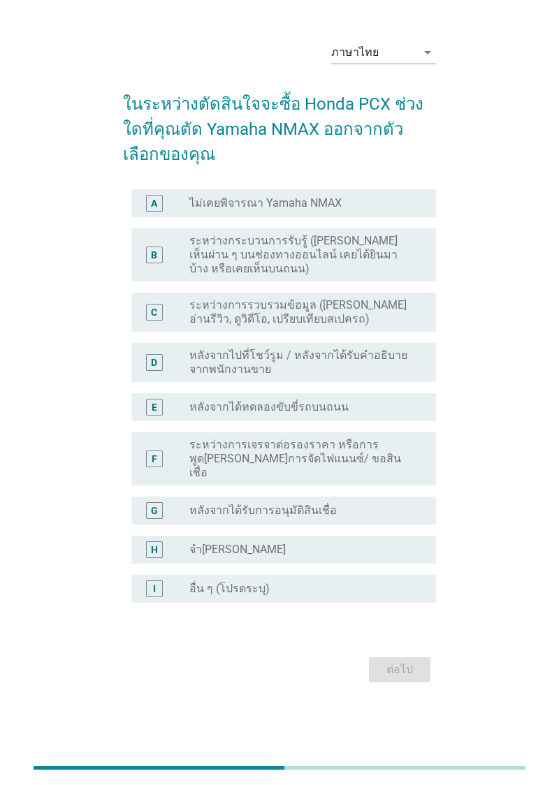
scroll to position [0, 0]
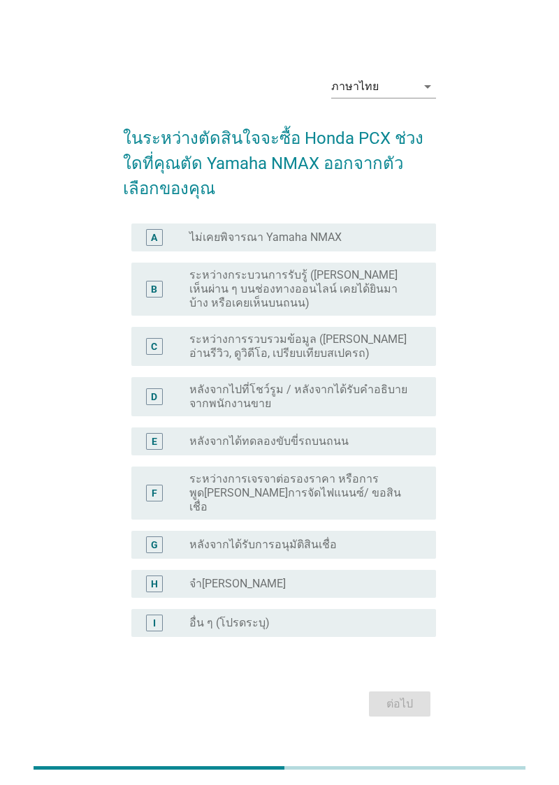
click at [384, 411] on label "หลังจากไปที่โชว์รูม / หลังจากได้รับคำอธิบายจากพนักงานขาย" at bounding box center [301, 397] width 224 height 28
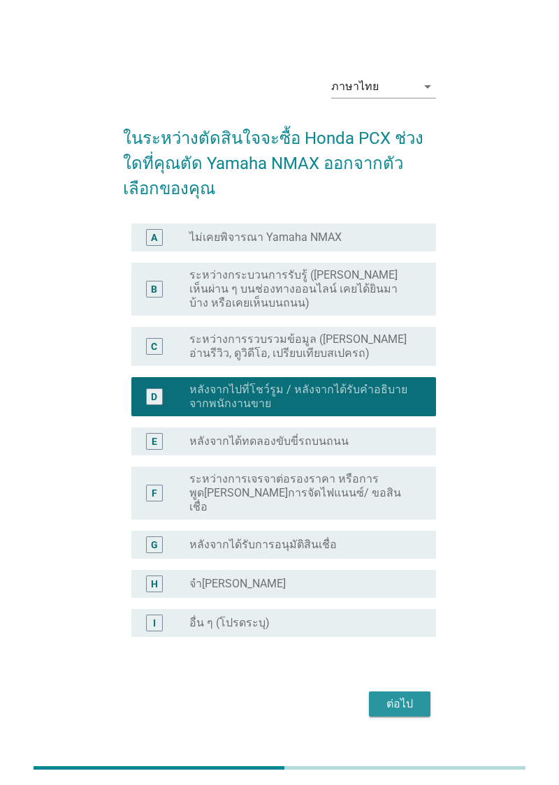
click at [407, 713] on div "ต่อไป" at bounding box center [399, 704] width 39 height 17
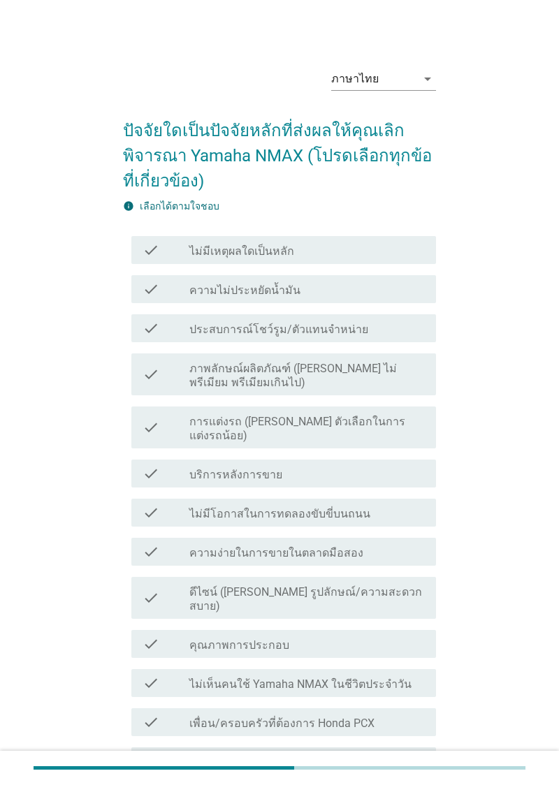
click at [369, 585] on label "ดีไซน์ (เช่น รูปลักษณ์/ความสะดวกสบาย)" at bounding box center [306, 599] width 235 height 28
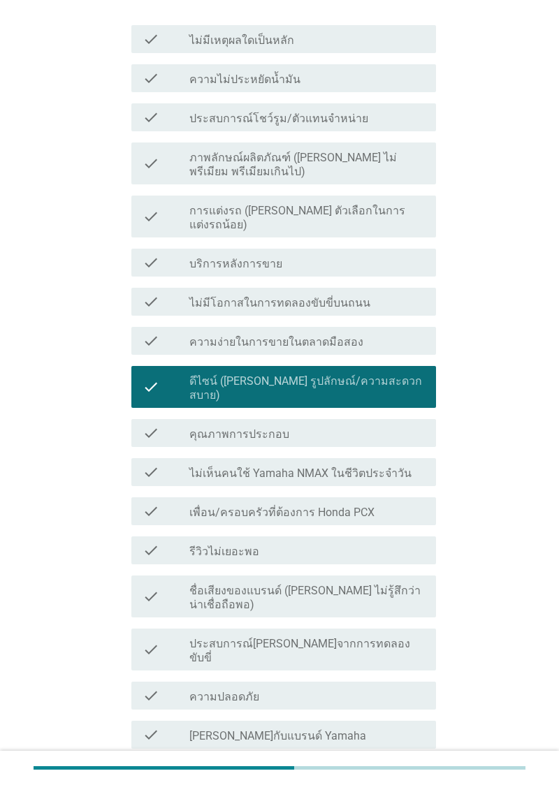
scroll to position [216, 0]
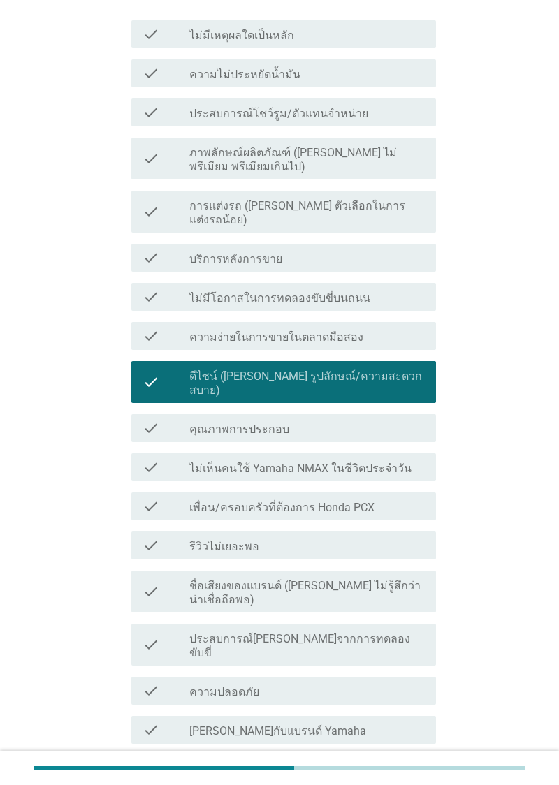
click at [390, 420] on div "check_box_outline_blank คุณภาพการประกอบ" at bounding box center [306, 428] width 235 height 17
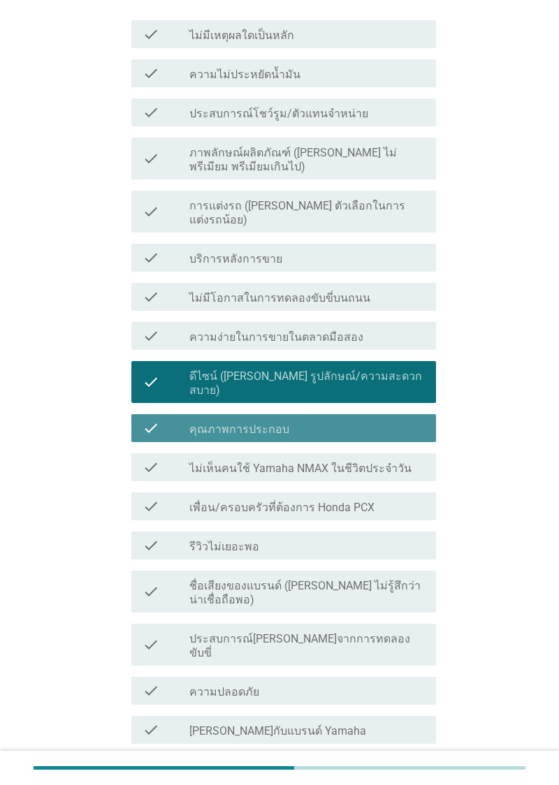
click at [386, 414] on div "check check_box_outline_blank คุณภาพการประกอบ" at bounding box center [283, 428] width 305 height 28
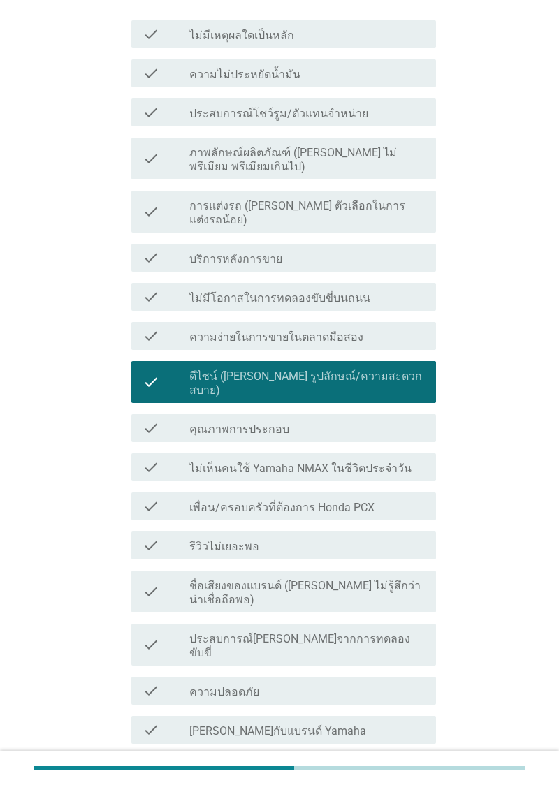
click at [385, 498] on div "check_box_outline_blank เพื่อน/ครอบครัวที่ต้องการ Honda PCX" at bounding box center [306, 506] width 235 height 17
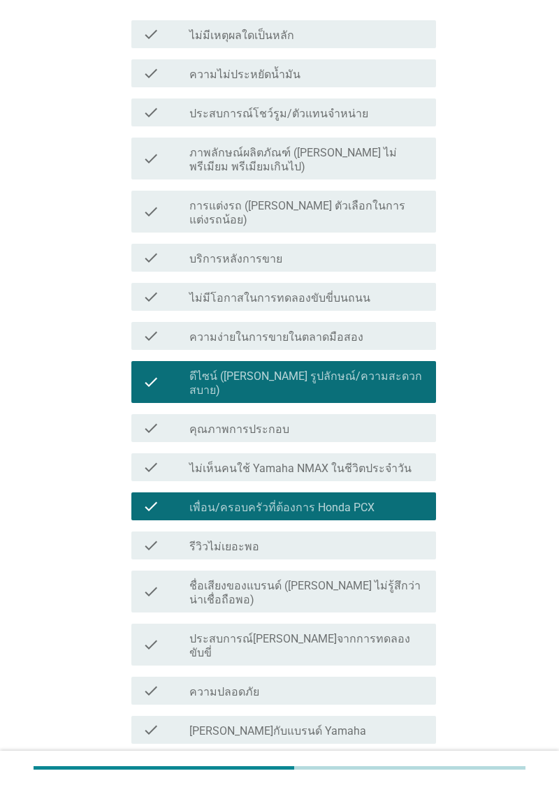
click at [386, 492] on div "check check_box_outline_blank เพื่อน/ครอบครัวที่ต้องการ Honda PCX" at bounding box center [283, 506] width 305 height 28
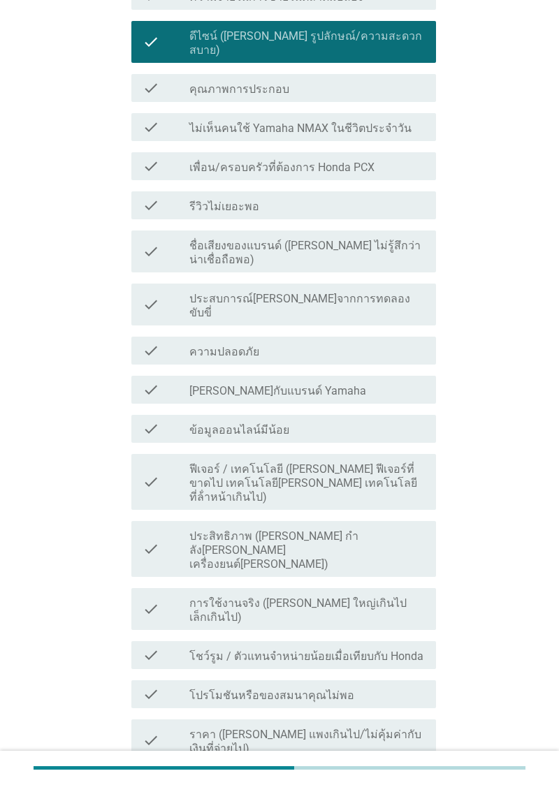
scroll to position [557, 0]
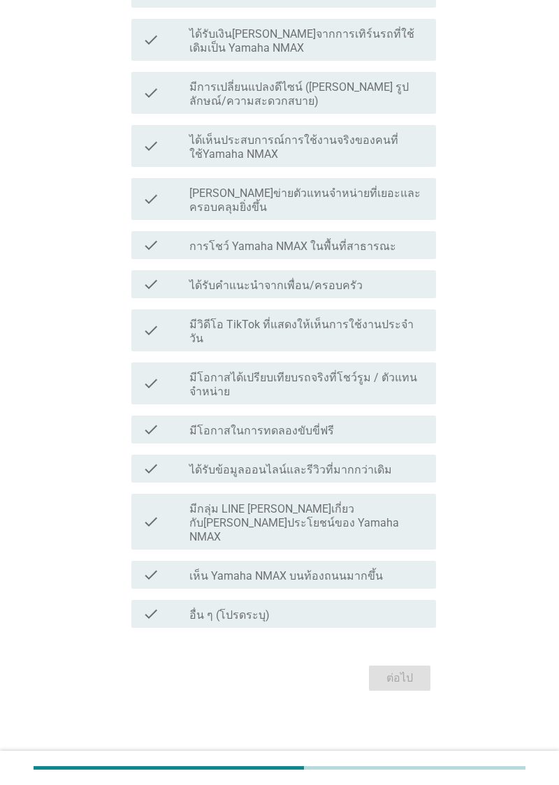
scroll to position [0, 0]
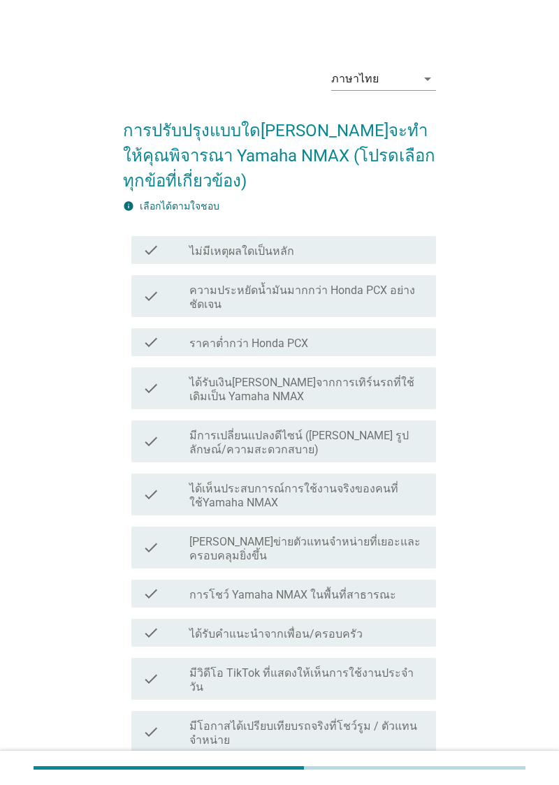
click at [381, 430] on label "มีการเปลี่ยนแปลงดีไซน์ (เช่น รูปลักษณ์/ความสะดวกสบาย)" at bounding box center [306, 443] width 235 height 28
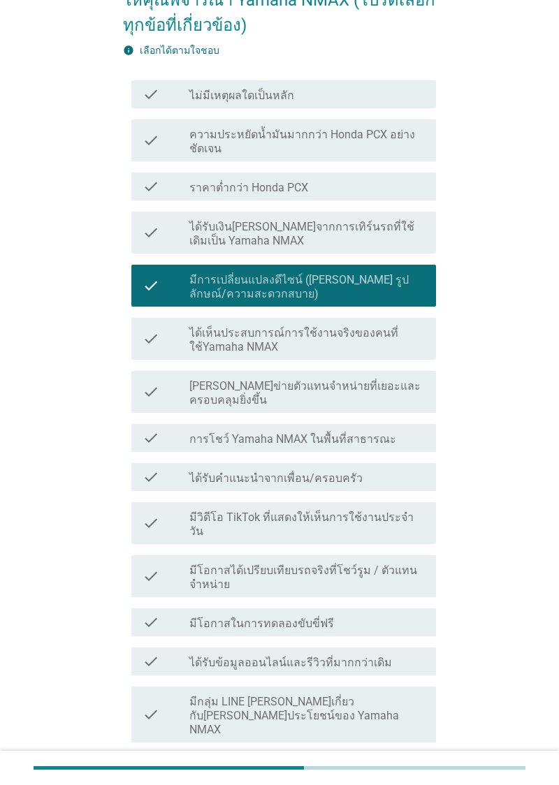
scroll to position [191, 0]
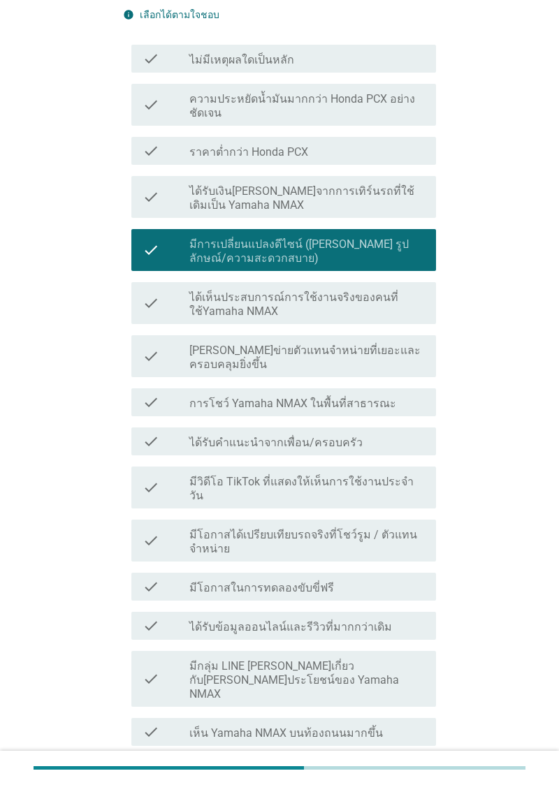
click at [404, 446] on div "check_box_outline_blank ได้รับคําแนะนําจากเพื่อน/ครอบครัว" at bounding box center [306, 441] width 235 height 17
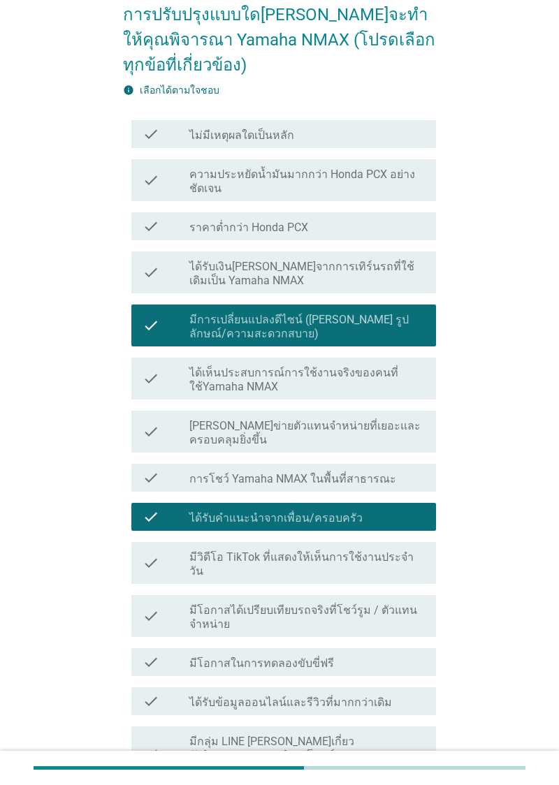
scroll to position [101, 0]
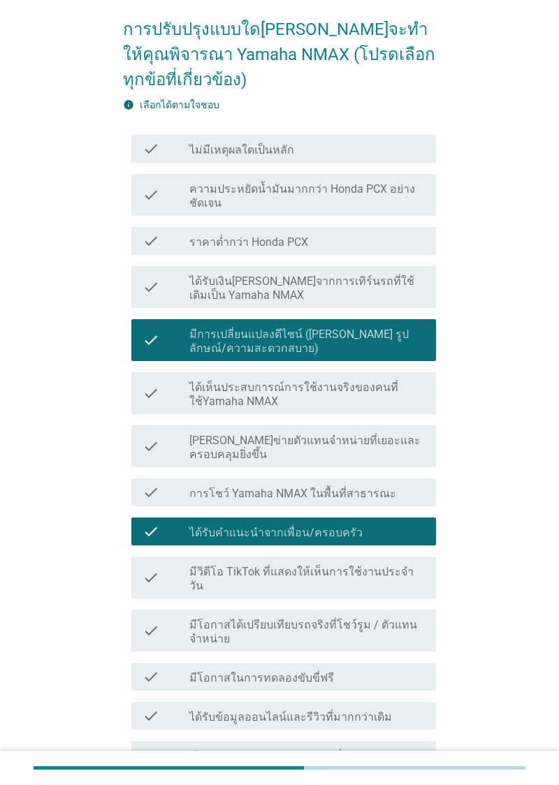
click at [401, 285] on label "ได้รับเงินเพิ่มจากการเทิร์นรถที่ใช้เดิมเป็น Yamaha NMAX" at bounding box center [306, 289] width 235 height 28
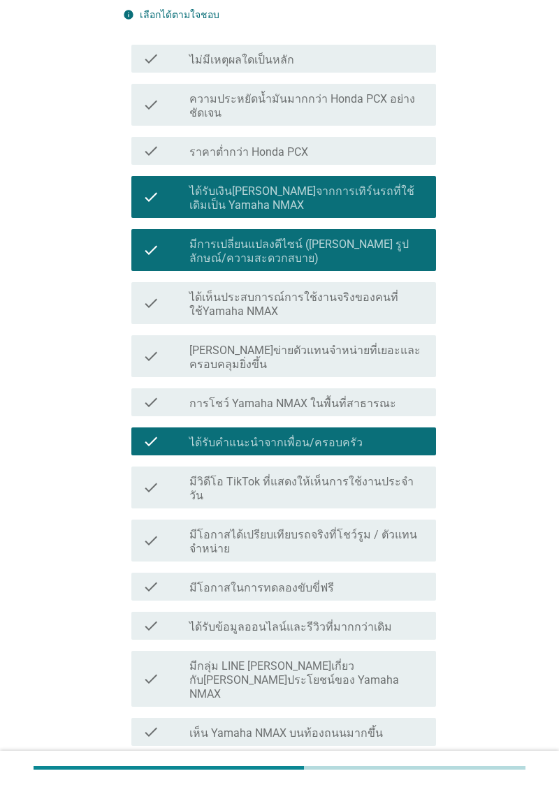
scroll to position [262, 0]
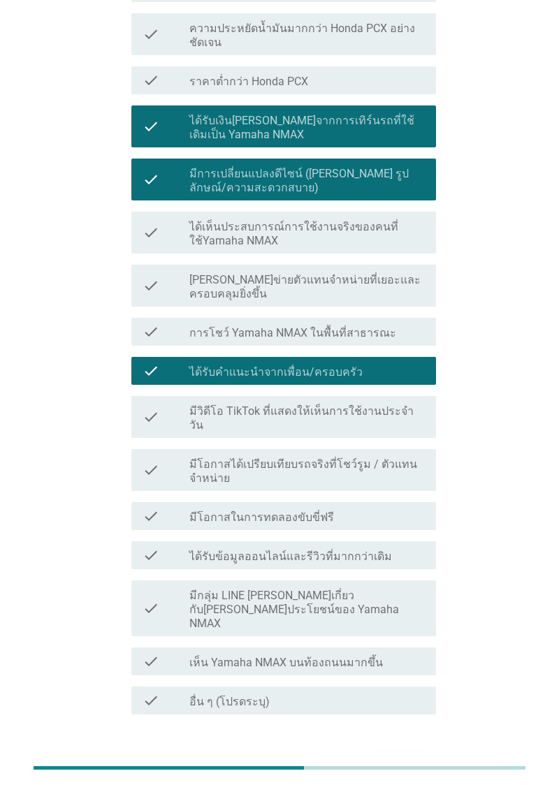
click at [406, 757] on div "ต่อไป" at bounding box center [399, 765] width 39 height 17
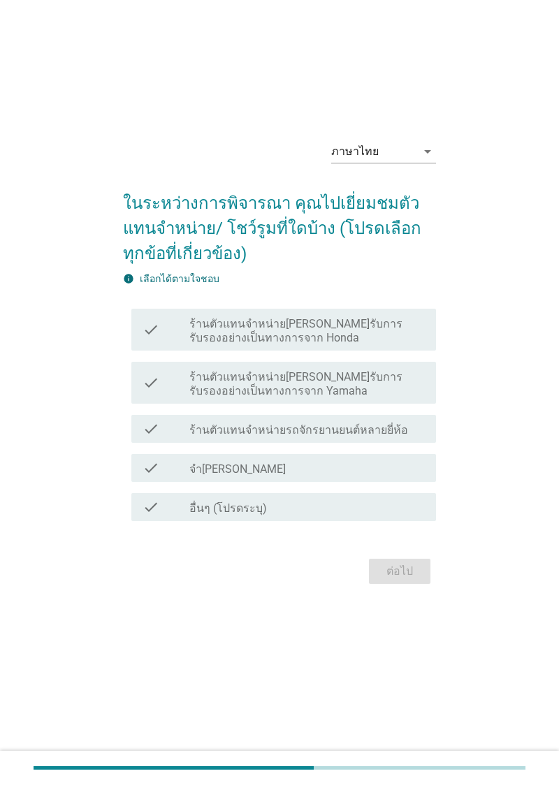
scroll to position [0, 0]
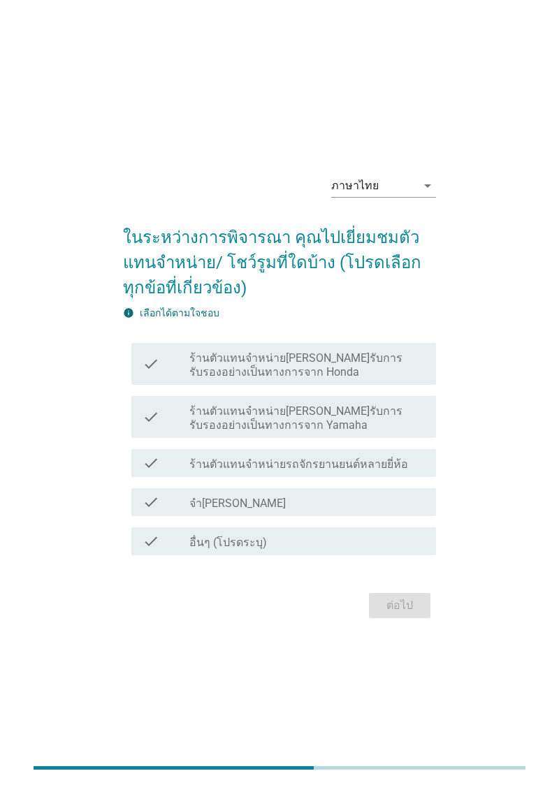
click at [349, 379] on label "ร้านตัวแทนจำหน่ายที่ได้รับการรับรองอย่างเป็นทางการจาก Honda" at bounding box center [306, 365] width 235 height 28
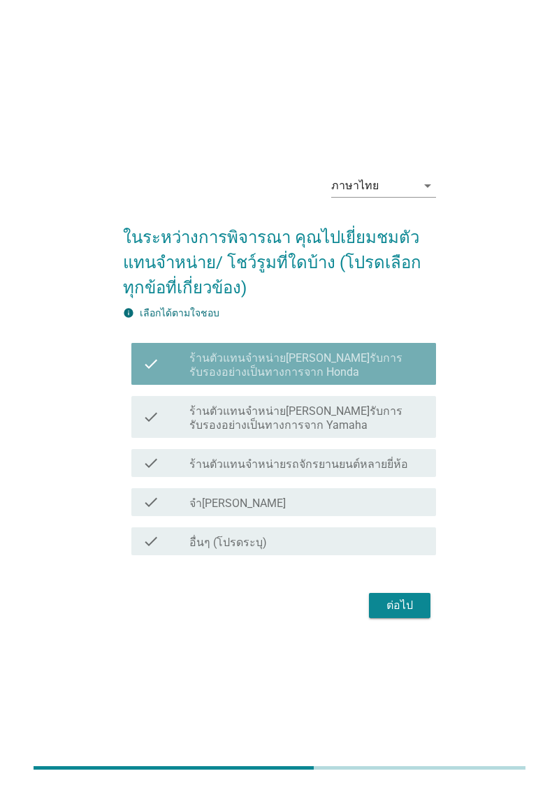
click at [349, 432] on label "ร้านตัวแทนจำหน่ายที่ได้รับการรับรองอย่างเป็นทางการจาก Yamaha" at bounding box center [306, 418] width 235 height 28
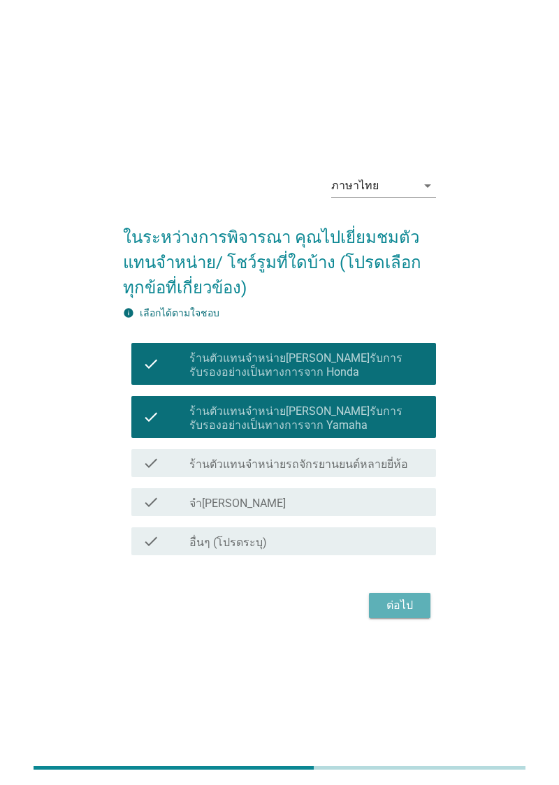
click at [404, 614] on div "ต่อไป" at bounding box center [399, 605] width 39 height 17
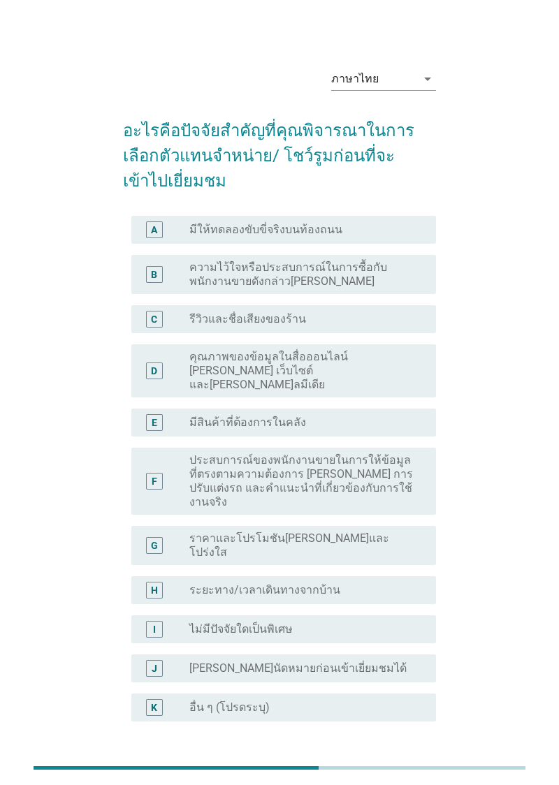
click at [374, 417] on div "radio_button_unchecked มีสินค้าที่ต้องการในคลัง" at bounding box center [301, 423] width 224 height 14
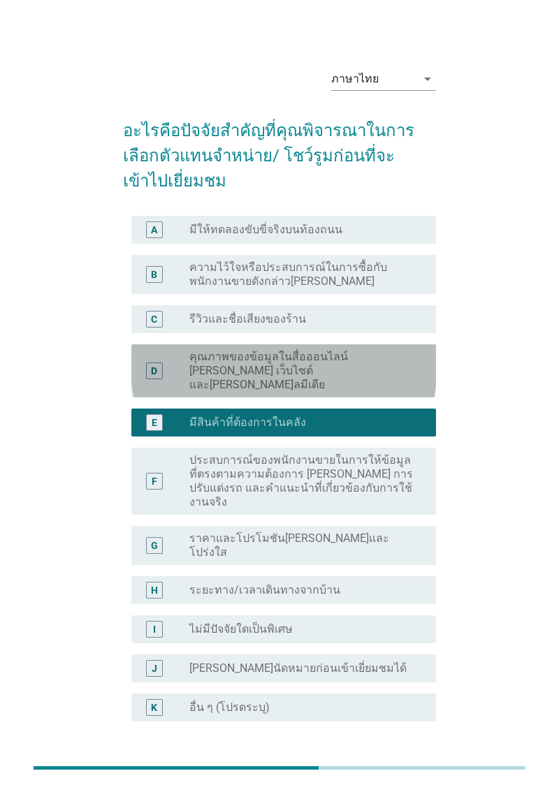
click at [380, 384] on label "คุณภาพของข้อมูลในสื่อออนไลน์ เช่น เว็บไซต์ และโซเชียลมีเดีย" at bounding box center [301, 371] width 224 height 42
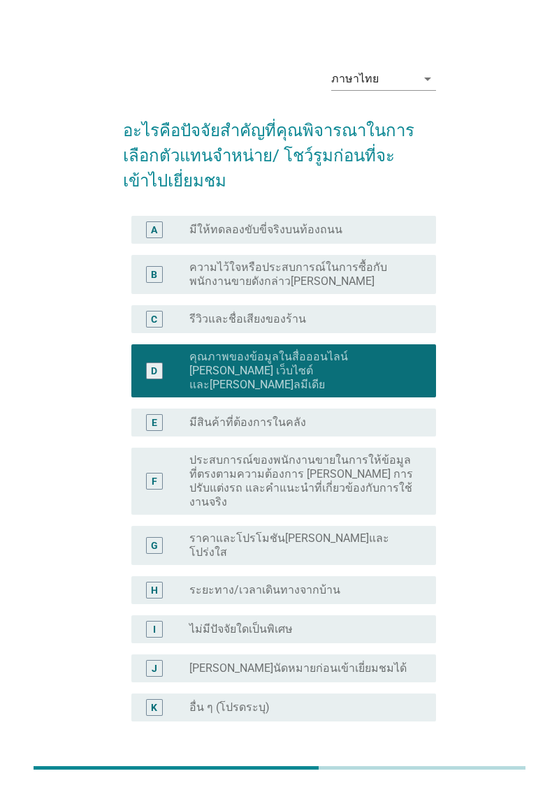
click at [369, 409] on div "E radio_button_unchecked มีสินค้าที่ต้องการในคลัง" at bounding box center [283, 423] width 305 height 28
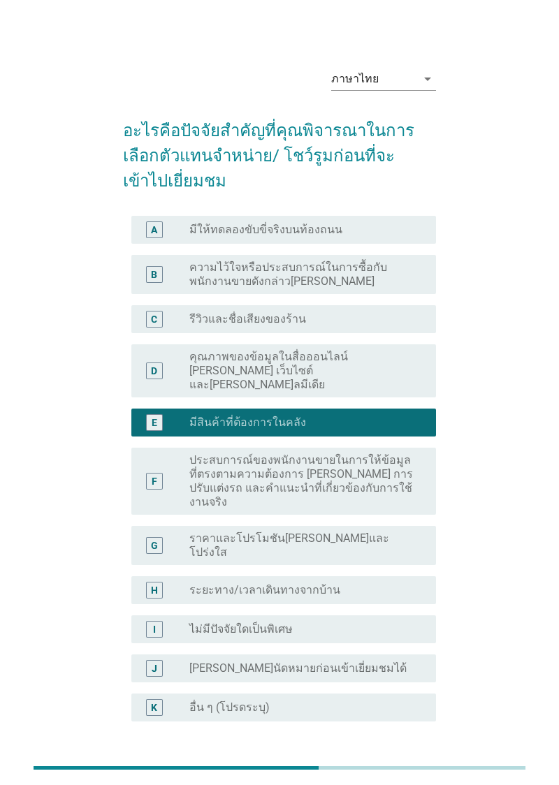
click at [400, 780] on div "ต่อไป" at bounding box center [399, 788] width 39 height 17
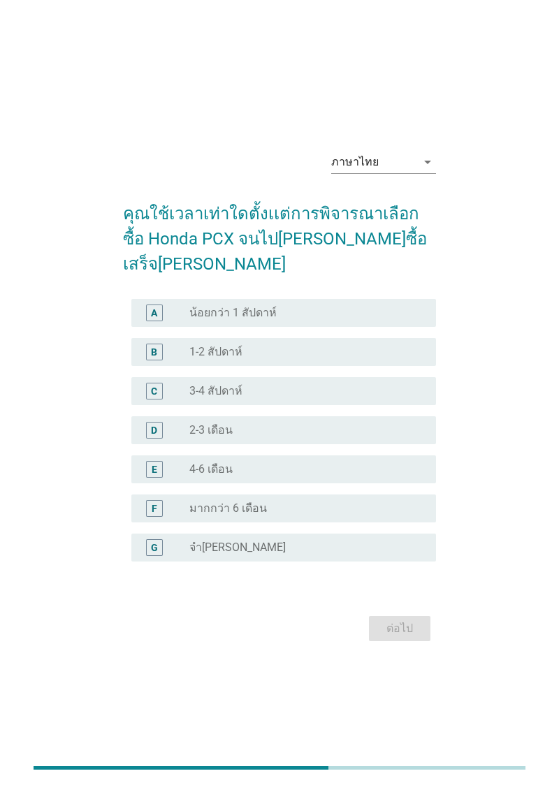
click at [349, 398] on div "radio_button_unchecked 3-4 สัปดาห์" at bounding box center [301, 391] width 224 height 14
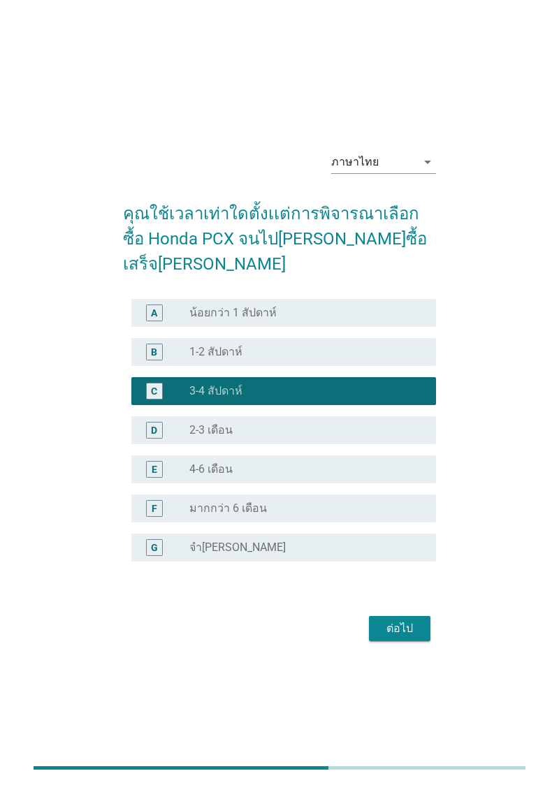
click at [372, 366] on div "B radio_button_unchecked 1-2 สัปดาห์" at bounding box center [283, 352] width 305 height 28
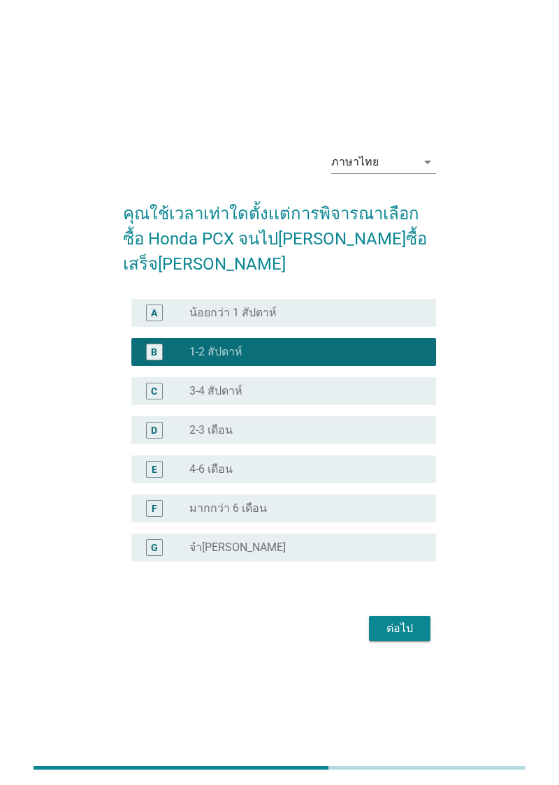
click at [342, 439] on div "radio_button_unchecked 2-3 เดือน" at bounding box center [306, 430] width 235 height 17
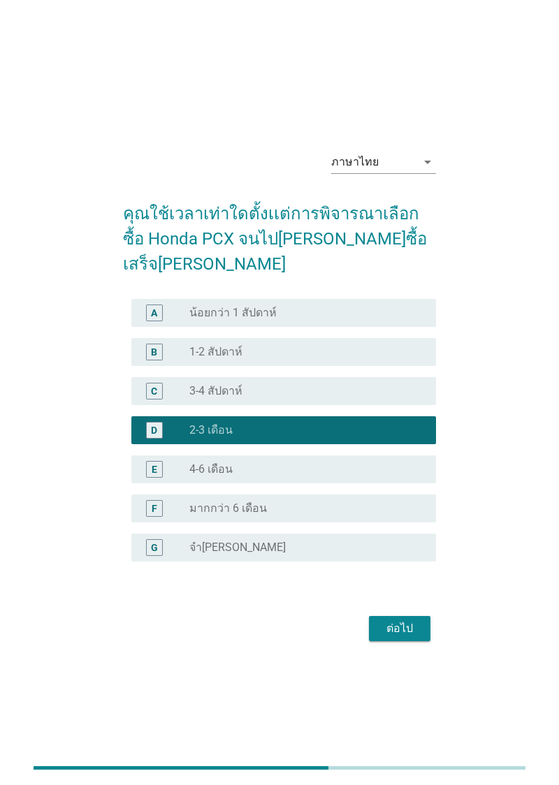
click at [353, 405] on div "C radio_button_unchecked 3-4 สัปดาห์" at bounding box center [283, 391] width 305 height 28
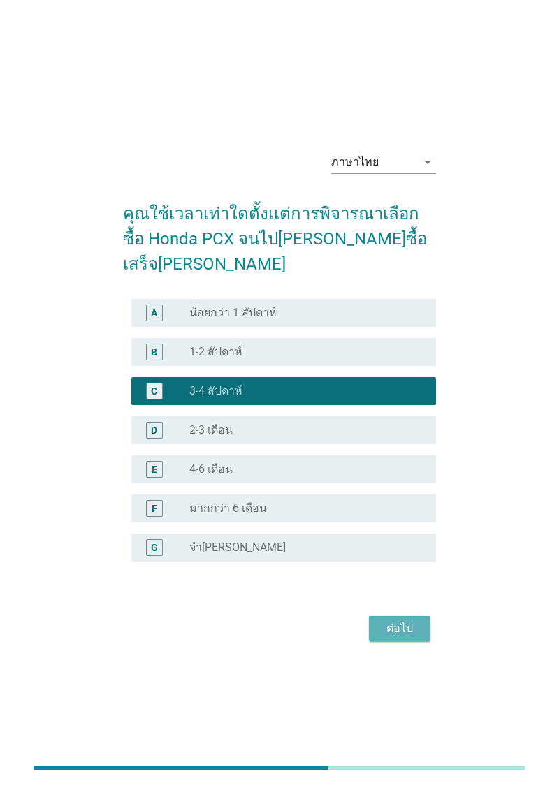
click at [411, 637] on div "ต่อไป" at bounding box center [399, 628] width 39 height 17
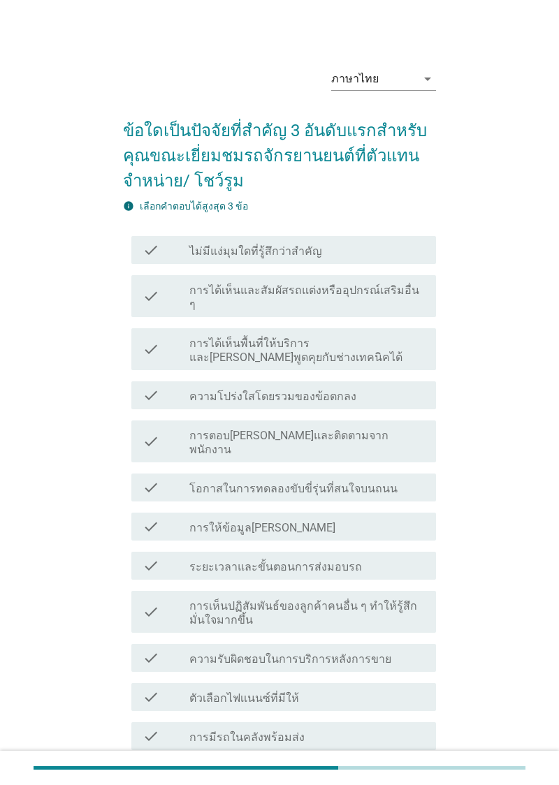
click at [363, 513] on div "check check_box_outline_blank การให้ข้อมูลที่ชัดเจน" at bounding box center [283, 527] width 305 height 28
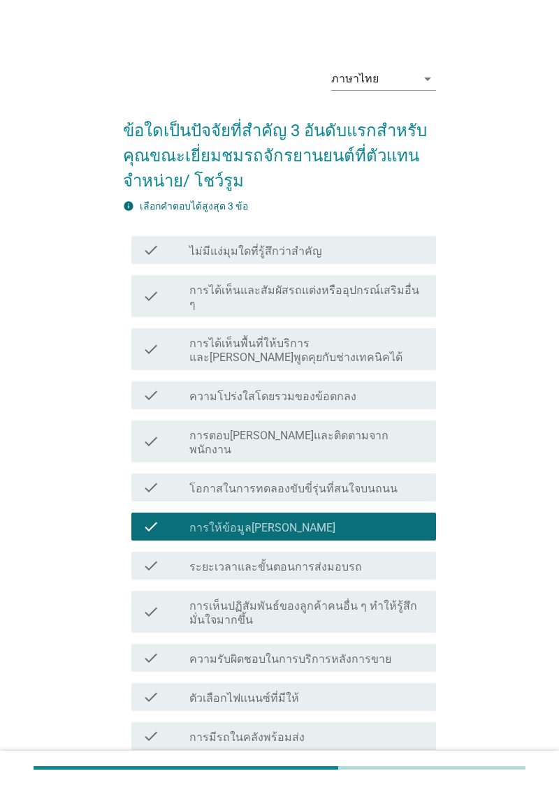
click at [361, 557] on div "check_box_outline_blank ระยะเวลาและขั้นตอนการส่งมอบรถ" at bounding box center [306, 565] width 235 height 17
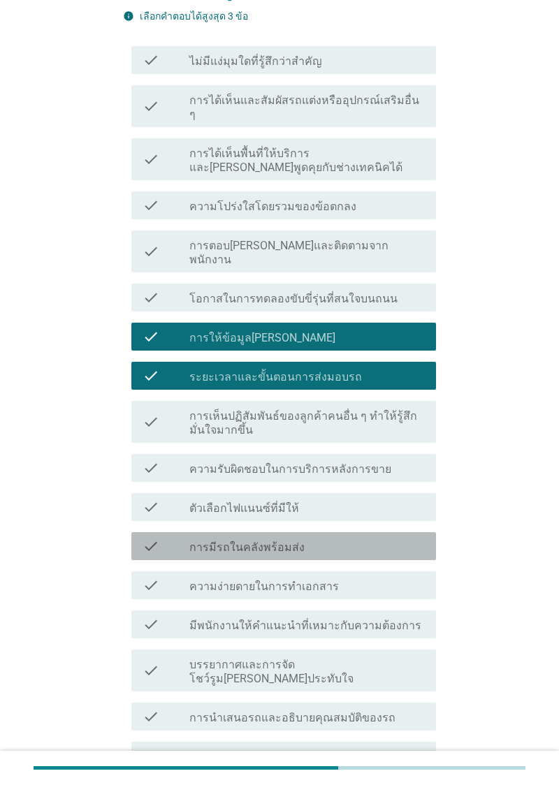
scroll to position [200, 0]
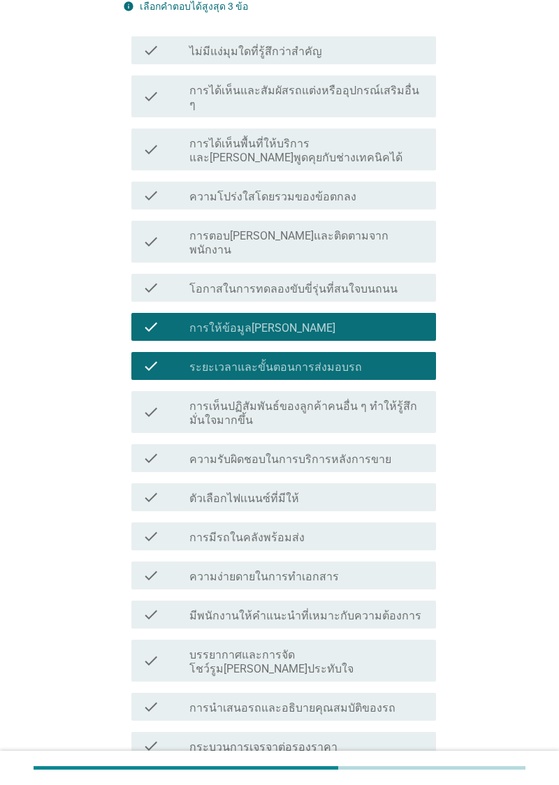
click at [381, 489] on div "check_box_outline_blank ตัวเลือกไฟเเนนซ์ที่มีให้" at bounding box center [306, 497] width 235 height 17
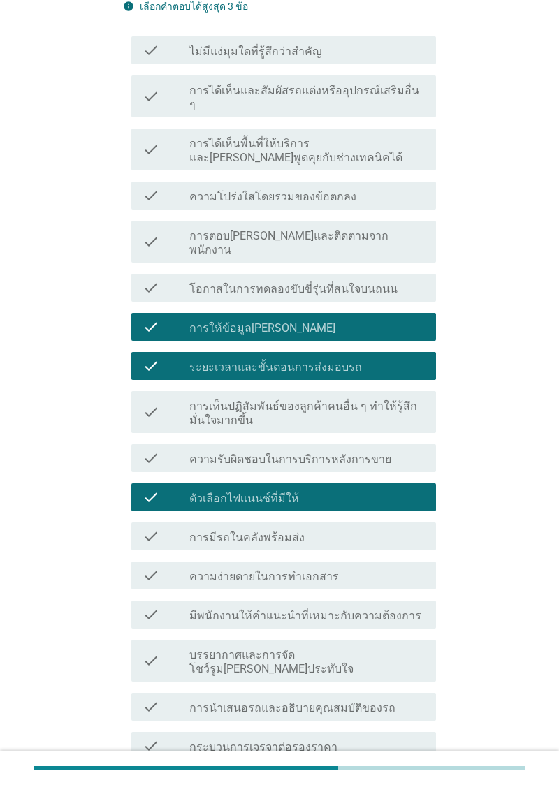
click at [370, 523] on div "check check_box_outline_blank การมีรถในคลังพร้อมส่ง" at bounding box center [283, 537] width 305 height 28
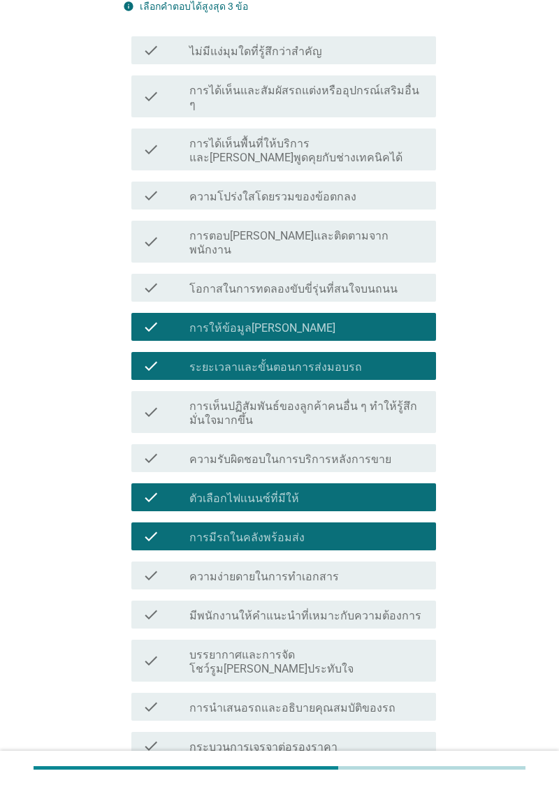
click at [383, 528] on div "check_box_outline_blank การมีรถในคลังพร้อมส่ง" at bounding box center [306, 536] width 235 height 17
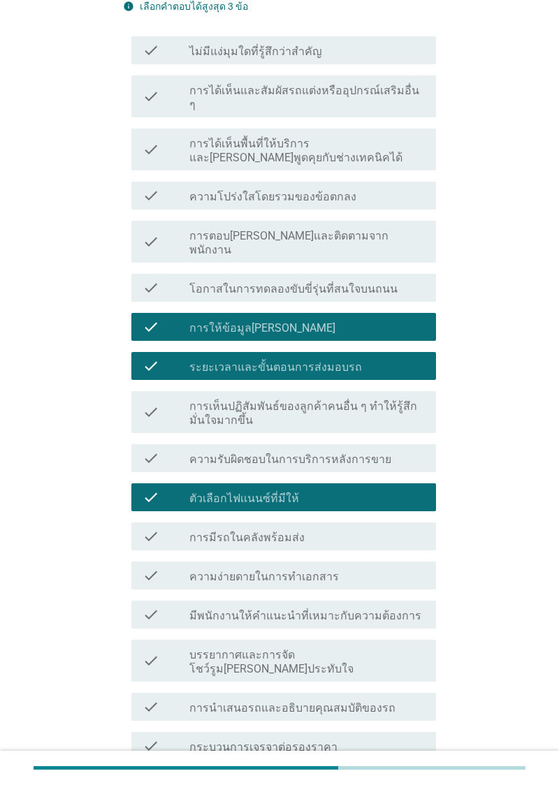
click at [405, 319] on div "check_box_outline_blank การให้ข้อมูลที่ชัดเจน" at bounding box center [306, 327] width 235 height 17
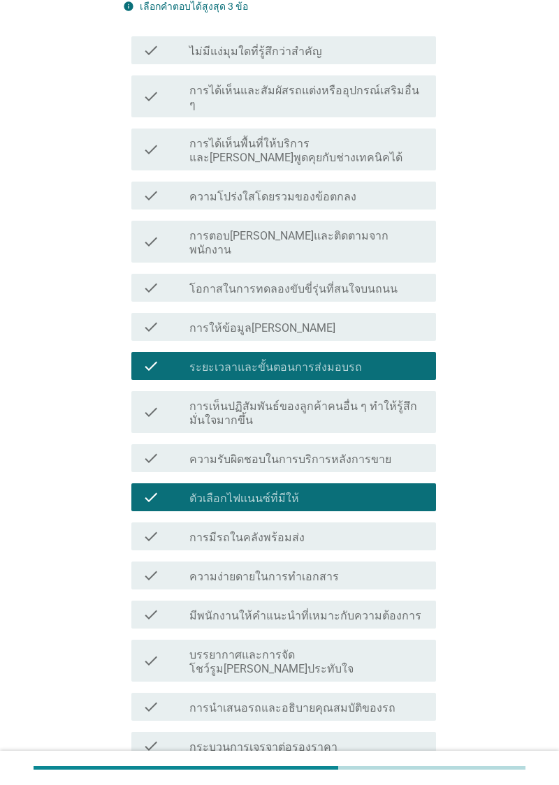
click at [331, 528] on div "check_box_outline_blank การมีรถในคลังพร้อมส่ง" at bounding box center [306, 536] width 235 height 17
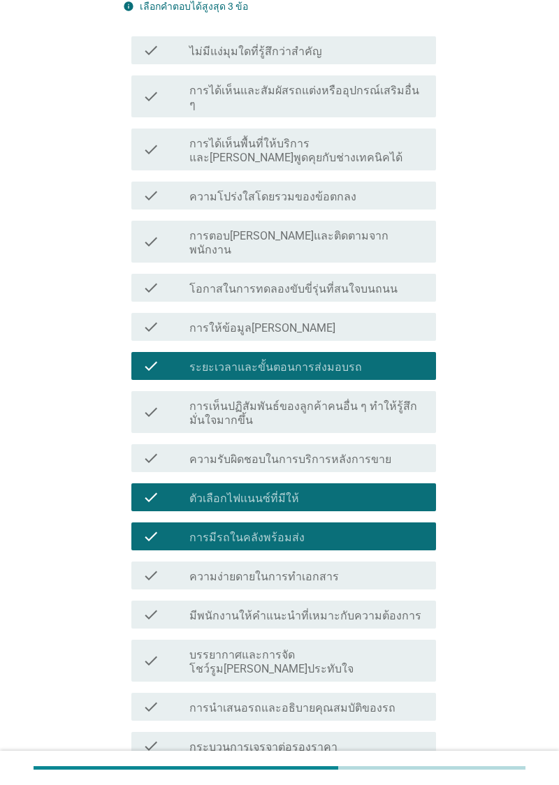
click at [393, 352] on div "check check_box_outline_blank ระยะเวลาและขั้นตอนการส่งมอบรถ" at bounding box center [283, 366] width 305 height 28
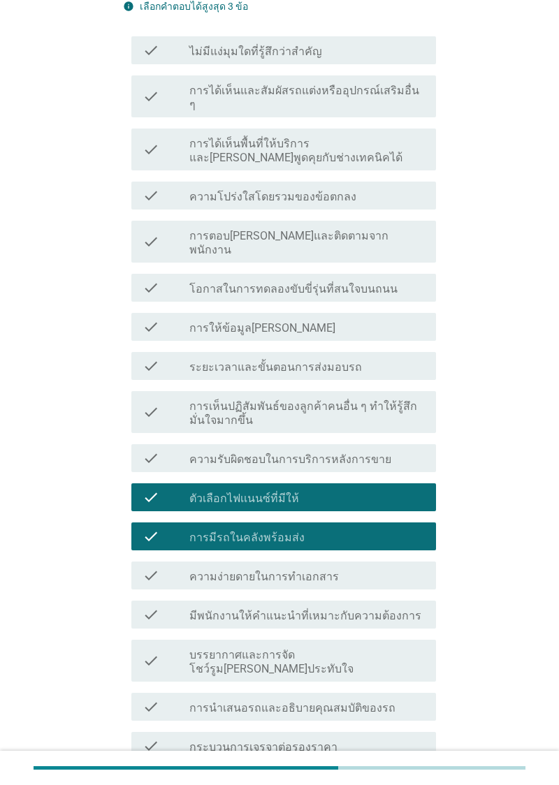
click at [385, 609] on label "มีพนักงานให้คำแนะนำที่เหมาะกับความต้องการ" at bounding box center [305, 616] width 232 height 14
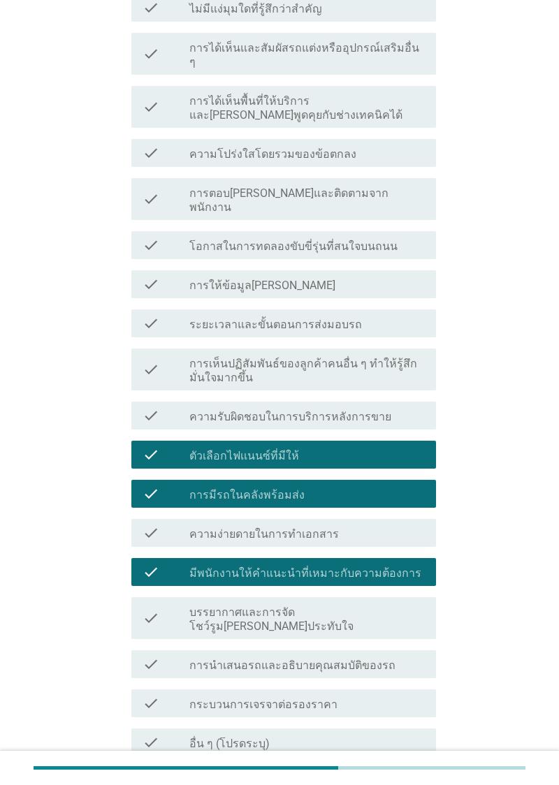
scroll to position [291, 0]
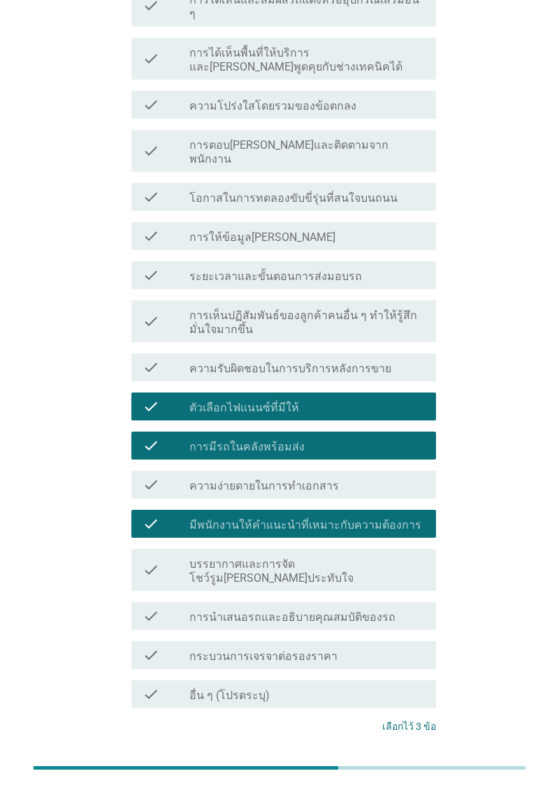
click at [408, 771] on div "ต่อไป" at bounding box center [399, 779] width 39 height 17
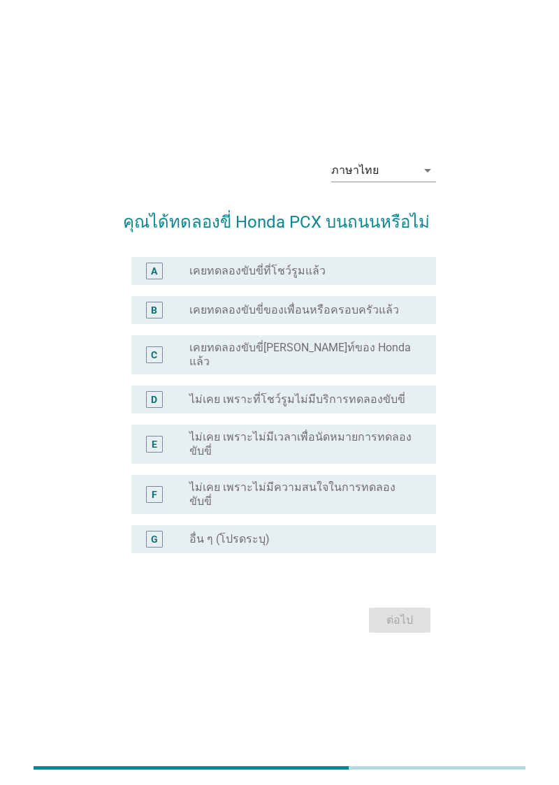
click at [365, 509] on label "ไม่เคย เพราะไม่มีความสนใจในการทดลองขับขี่" at bounding box center [301, 495] width 224 height 28
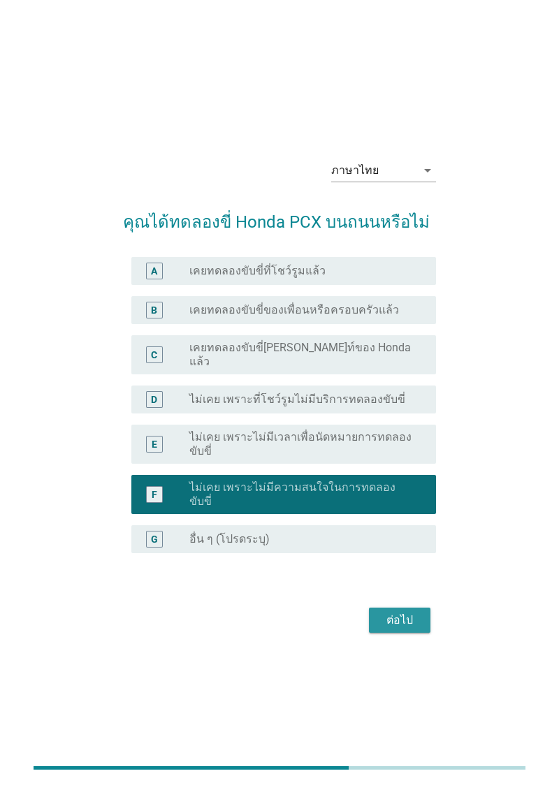
click at [391, 629] on div "ต่อไป" at bounding box center [399, 620] width 39 height 17
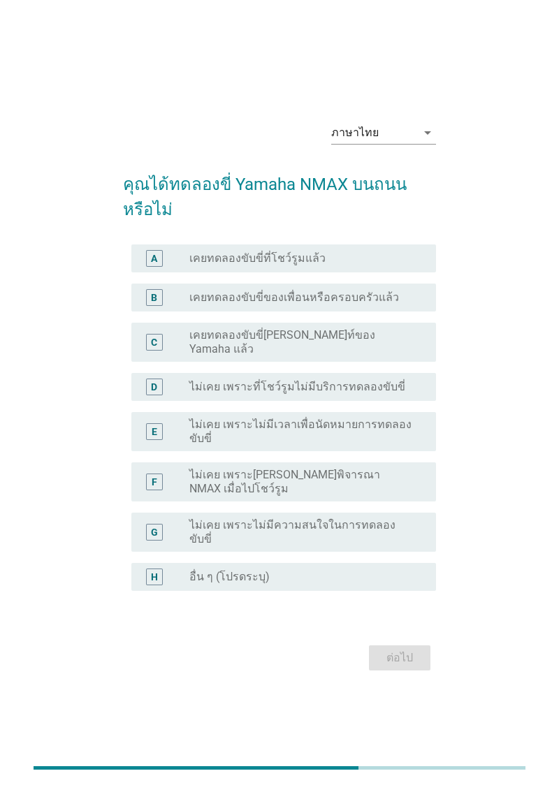
click at [380, 546] on label "ไม่เคย เพราะไม่มีความสนใจในการทดลองขับขี่" at bounding box center [301, 532] width 224 height 28
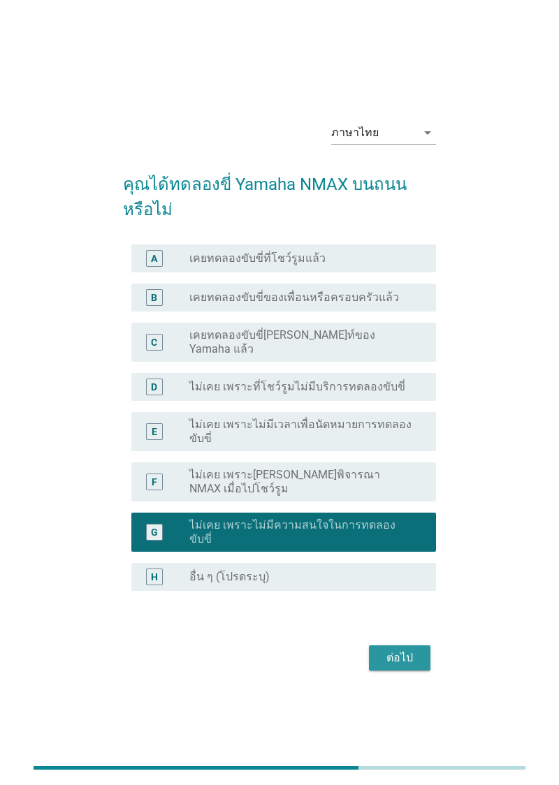
click at [381, 666] on div "ต่อไป" at bounding box center [399, 658] width 39 height 17
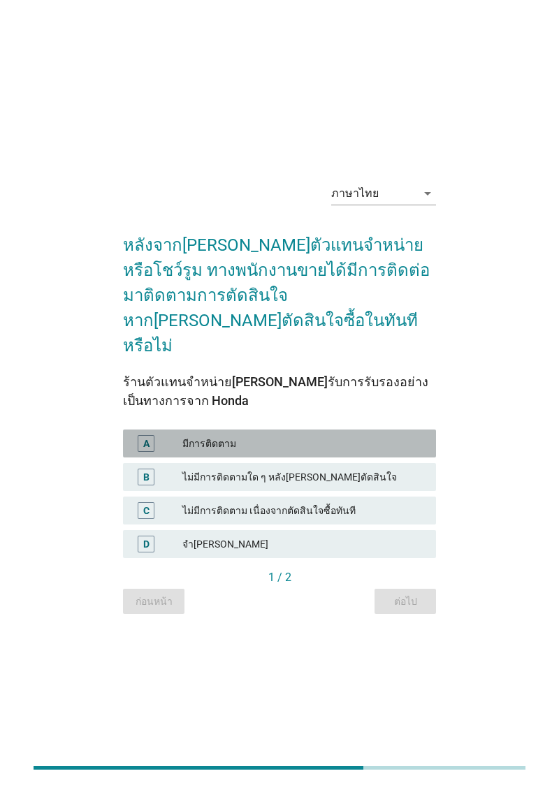
click at [341, 451] on div "มีการติดตาม" at bounding box center [303, 443] width 242 height 17
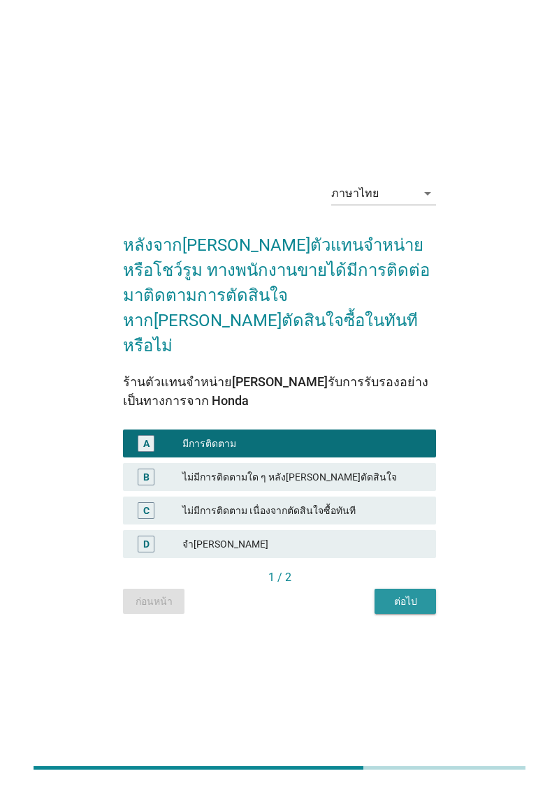
click at [395, 602] on div "ต่อไป" at bounding box center [405, 601] width 39 height 15
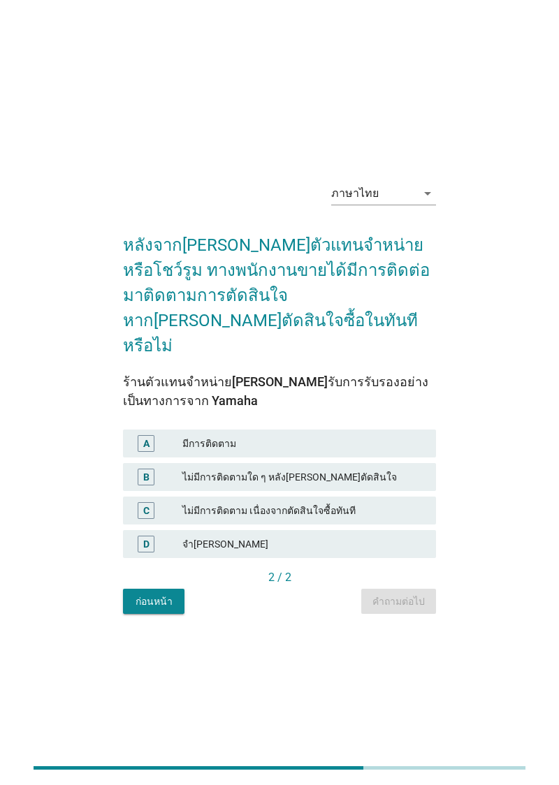
click at [360, 447] on div "มีการติดตาม" at bounding box center [303, 443] width 242 height 17
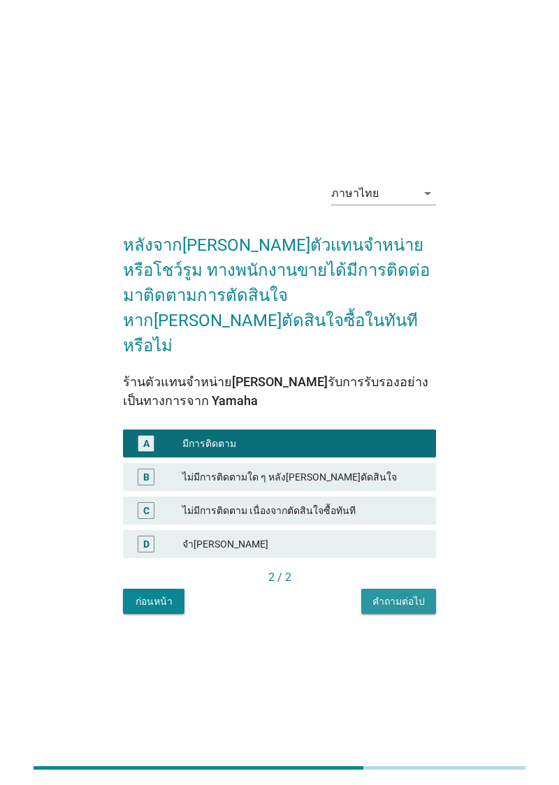
click at [388, 614] on button "คำถามต่อไป" at bounding box center [398, 601] width 75 height 25
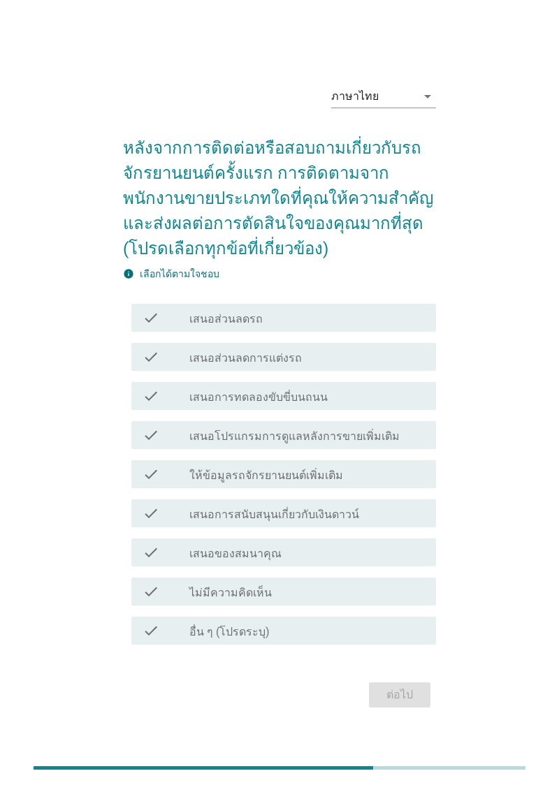
click at [367, 561] on div "check_box_outline_blank เสนอของสมนาคุณ" at bounding box center [306, 552] width 235 height 17
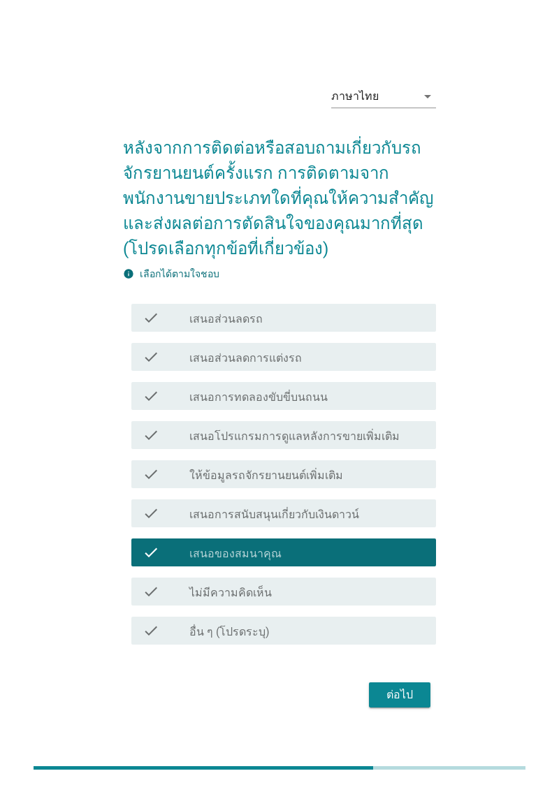
click at [372, 567] on div "check check_box_outline_blank เสนอของสมนาคุณ" at bounding box center [283, 553] width 305 height 28
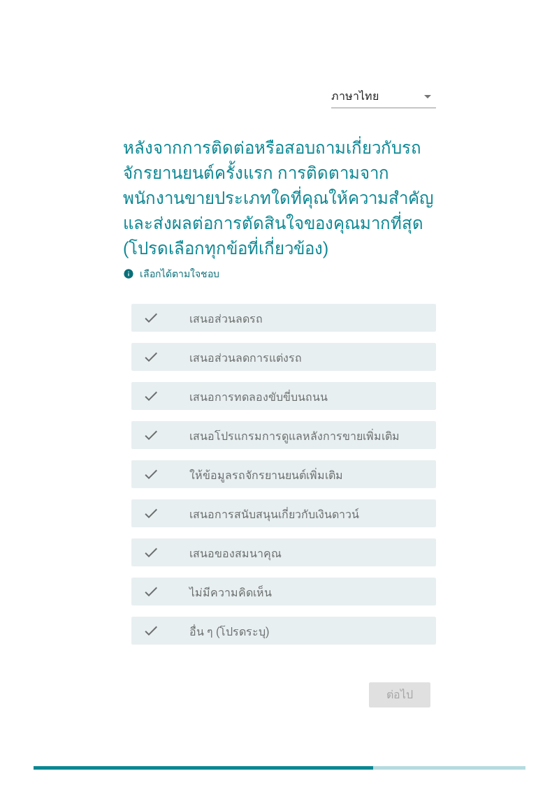
click at [395, 483] on div "check_box_outline_blank ให้ข้อมูลรถจักรยานยนต์เพิ่มเติม" at bounding box center [306, 474] width 235 height 17
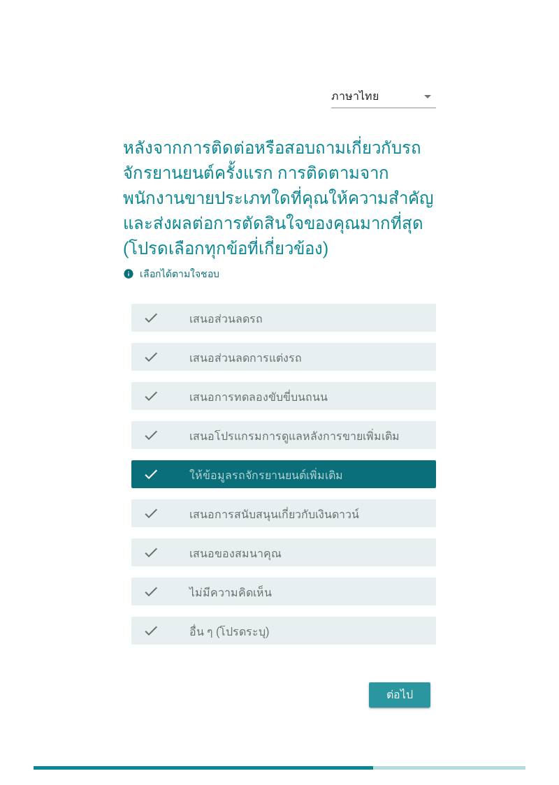
click at [401, 703] on div "ต่อไป" at bounding box center [399, 695] width 39 height 17
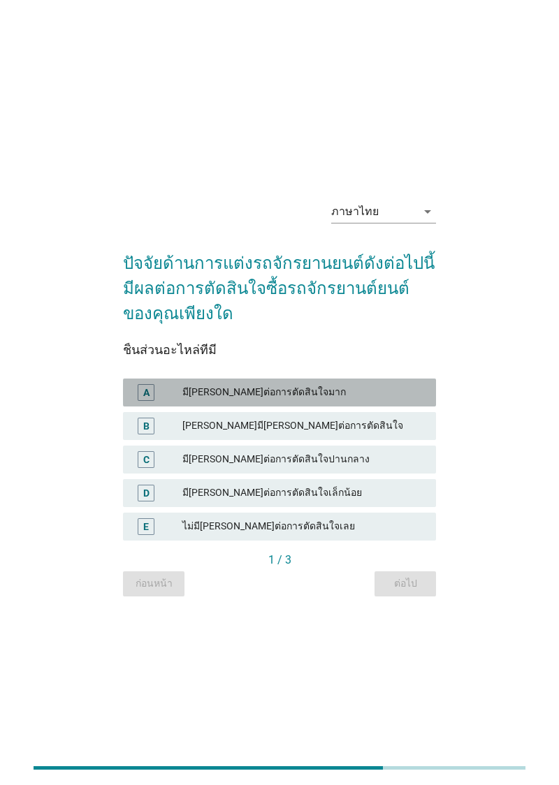
click at [320, 407] on div "A มีอิทธิพลต่อการตัดสินใจมาก" at bounding box center [279, 393] width 313 height 28
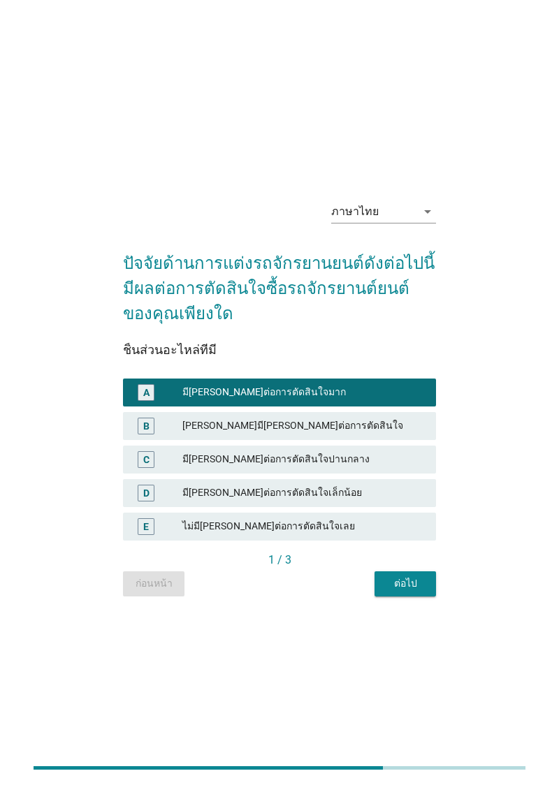
click at [317, 440] on div "B ค่อนข้างมีอิทธิพลต่อการตัดสินใจ" at bounding box center [279, 426] width 313 height 28
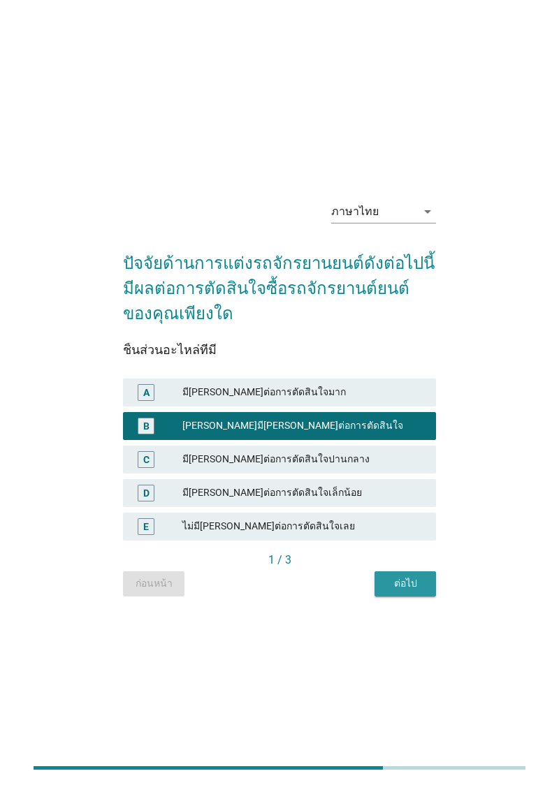
click at [411, 597] on button "ต่อไป" at bounding box center [404, 583] width 61 height 25
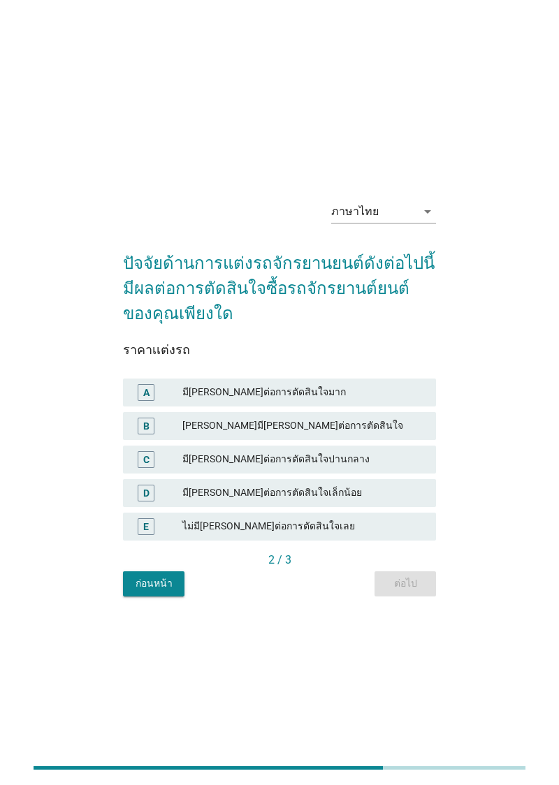
click at [302, 468] on div "มีอิทธิพลต่อการตัดสินใจปานกลาง" at bounding box center [303, 459] width 242 height 17
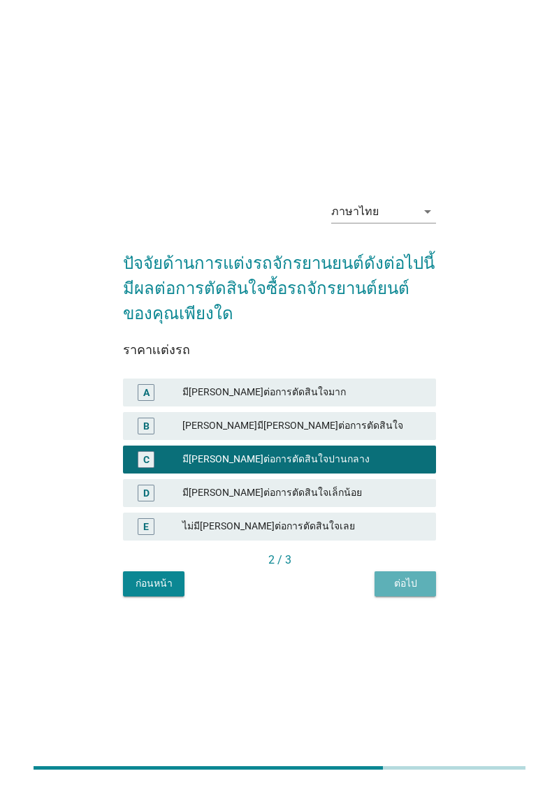
click at [393, 591] on div "ต่อไป" at bounding box center [405, 583] width 39 height 15
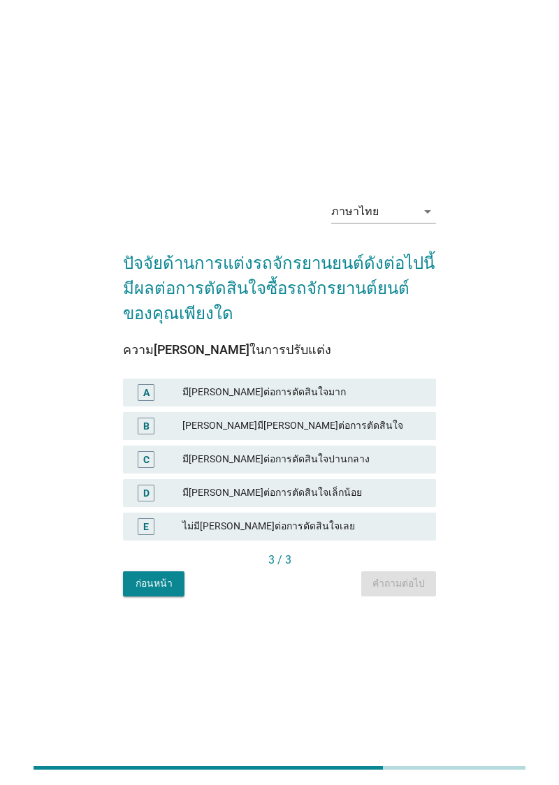
click at [312, 434] on div "ค่อนข้างมีอิทธิพลต่อการตัดสินใจ" at bounding box center [303, 426] width 242 height 17
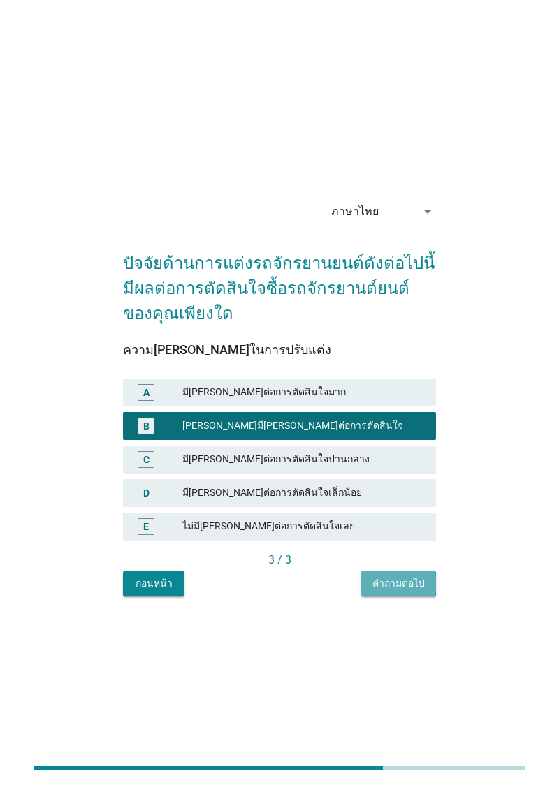
click at [402, 591] on div "คำถามต่อไป" at bounding box center [398, 583] width 52 height 15
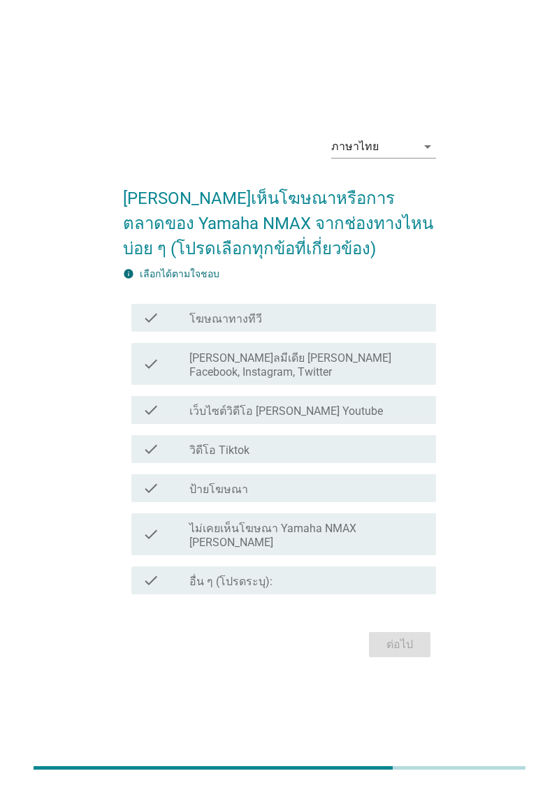
click at [356, 418] on div "check_box_outline_blank เว็บไซต์วิดีโอ เช่น Youtube" at bounding box center [306, 410] width 235 height 17
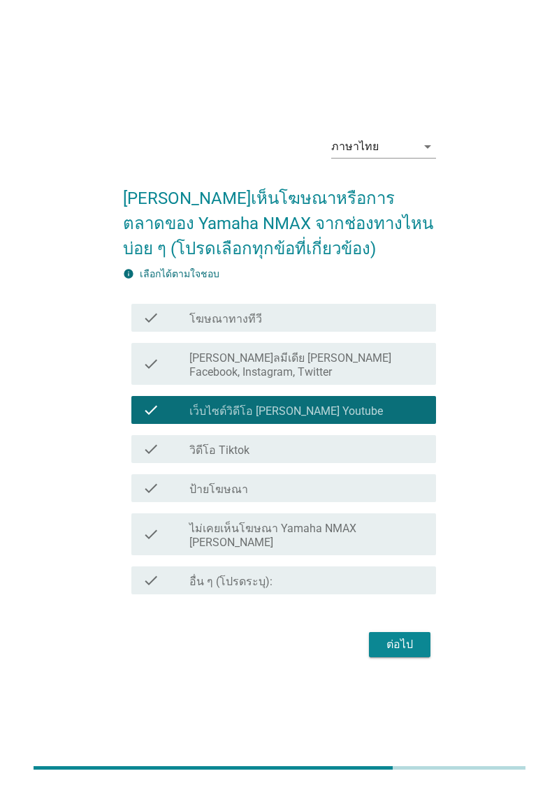
click at [359, 385] on div "check check_box_outline_blank โซเชียลมีเดีย เช่น Facebook, Instagram, Twitter" at bounding box center [283, 364] width 305 height 42
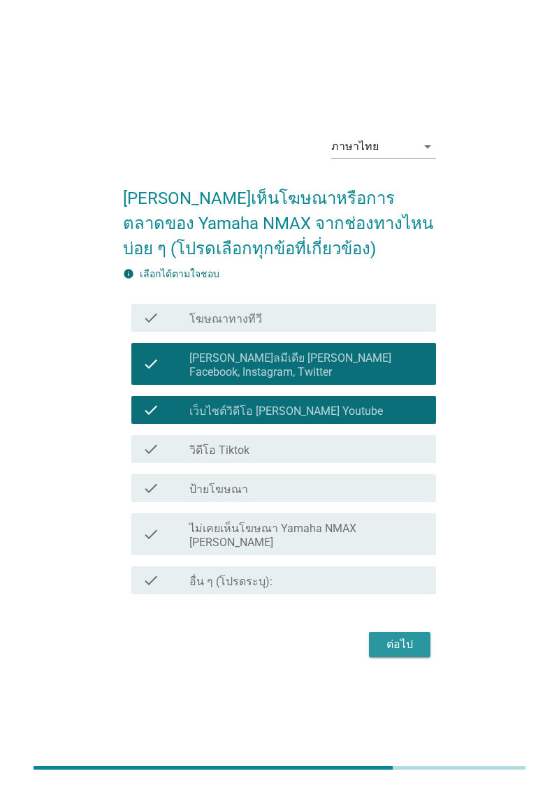
click at [400, 653] on div "ต่อไป" at bounding box center [399, 644] width 39 height 17
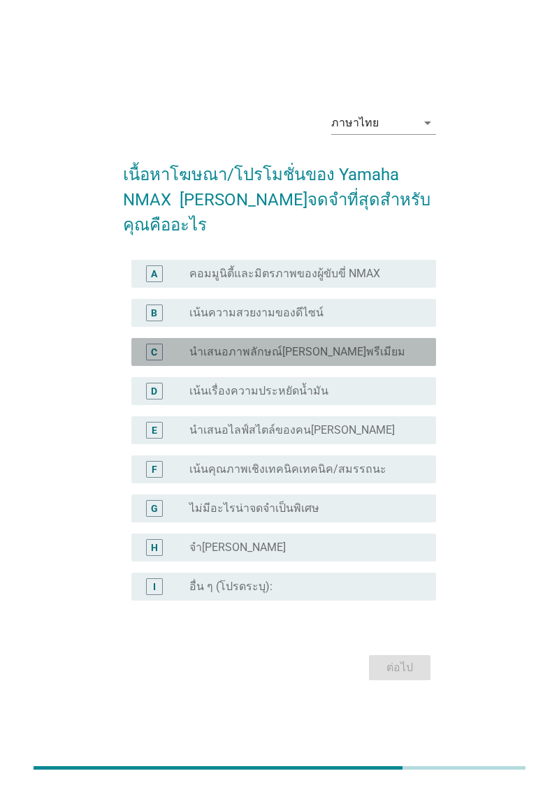
click at [369, 359] on div "radio_button_unchecked นำเสนอภาพลักษณ์ที่ดูพรีเมียม" at bounding box center [301, 352] width 224 height 14
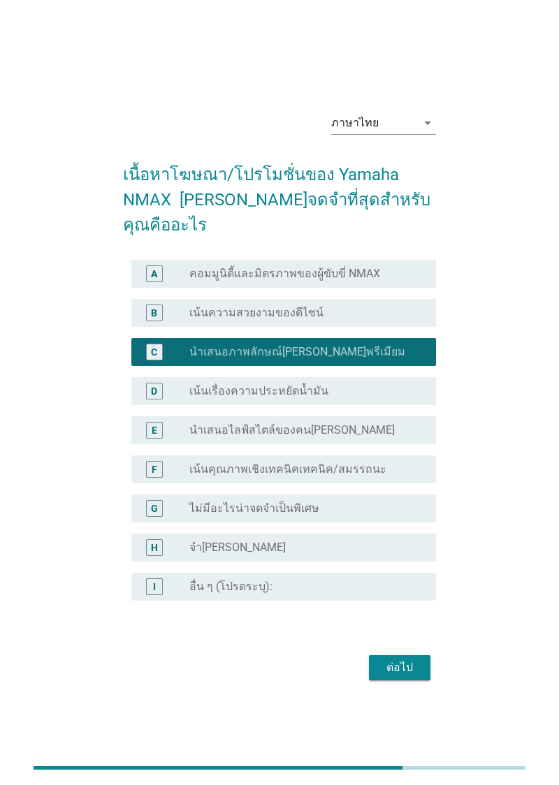
click at [358, 359] on div "radio_button_checked นำเสนอภาพลักษณ์ที่ดูพรีเมียม" at bounding box center [301, 352] width 224 height 14
click at [383, 281] on div "radio_button_unchecked คอมมูนิตี้และมิตรภาพของผู้ขับขี่ NMAX" at bounding box center [301, 274] width 224 height 14
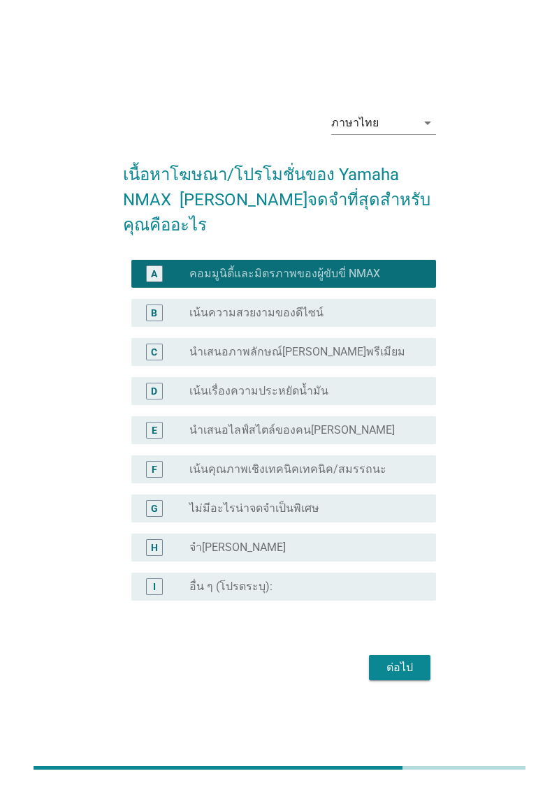
click at [366, 320] on div "radio_button_unchecked เน้นความสวยงามของดีไซน์" at bounding box center [301, 313] width 224 height 14
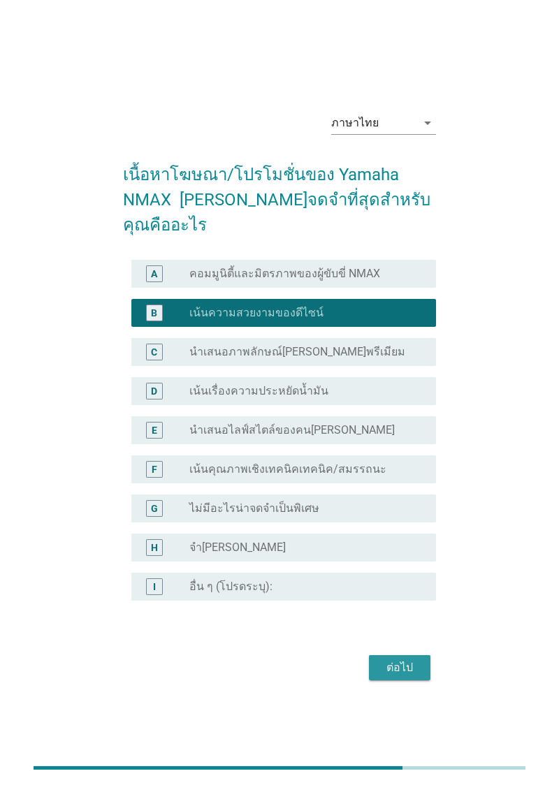
click at [404, 676] on div "ต่อไป" at bounding box center [399, 667] width 39 height 17
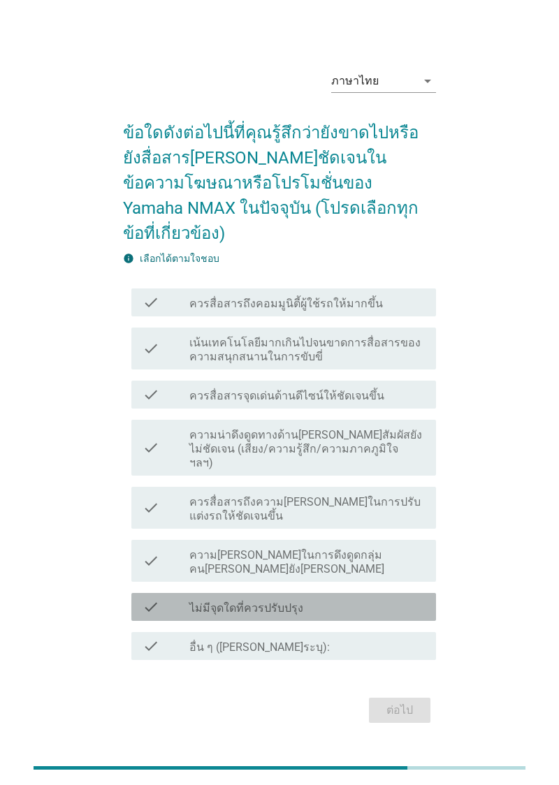
click at [364, 608] on div "check_box_outline_blank ไม่มีจุดใดที่ควรปรับปรุง" at bounding box center [306, 607] width 235 height 17
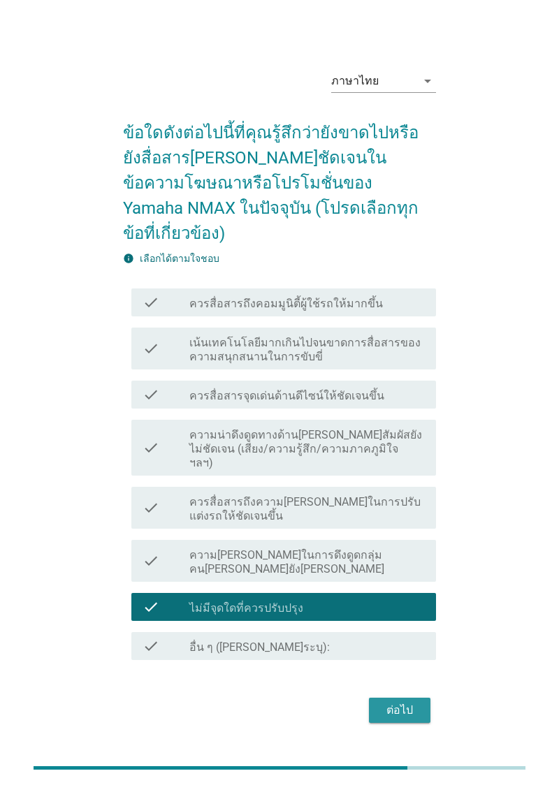
click at [397, 719] on div "ต่อไป" at bounding box center [399, 710] width 39 height 17
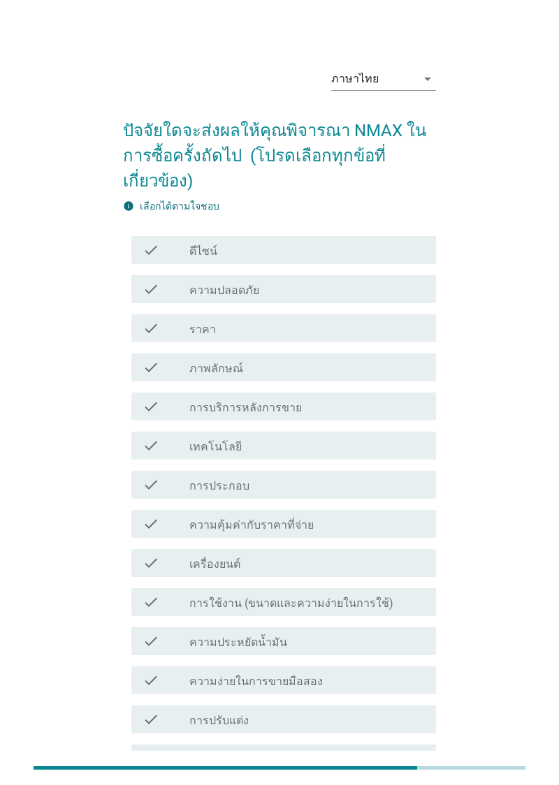
click at [377, 255] on div "check_box_outline_blank ดีไซน์" at bounding box center [306, 250] width 235 height 17
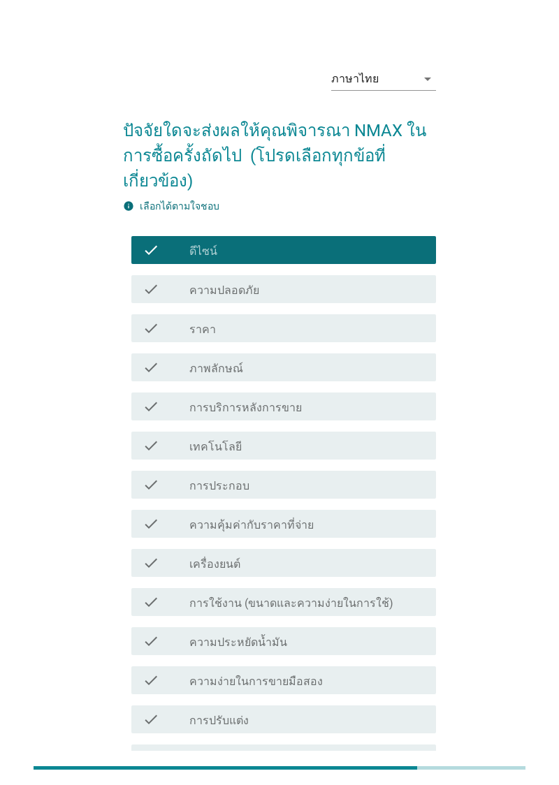
click at [341, 332] on div "check_box_outline_blank ราคา" at bounding box center [306, 328] width 235 height 17
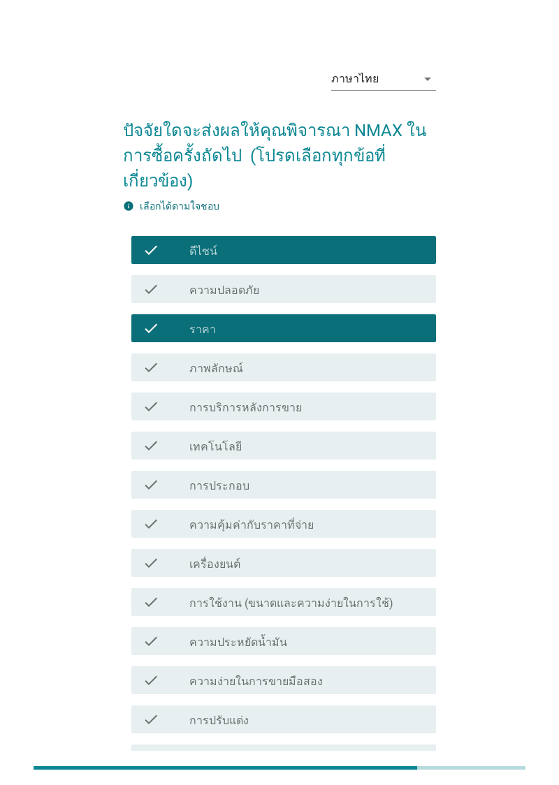
click at [268, 638] on label "ความประหยัดน้ำมัน" at bounding box center [238, 643] width 98 height 14
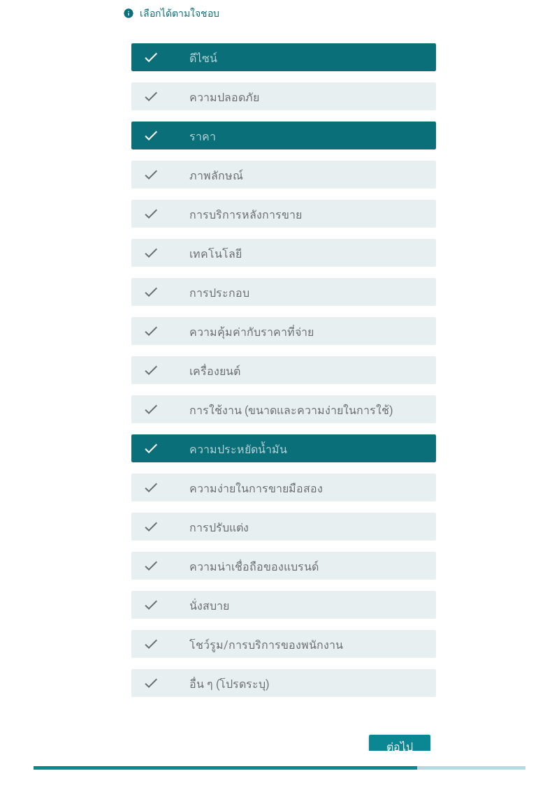
scroll to position [194, 0]
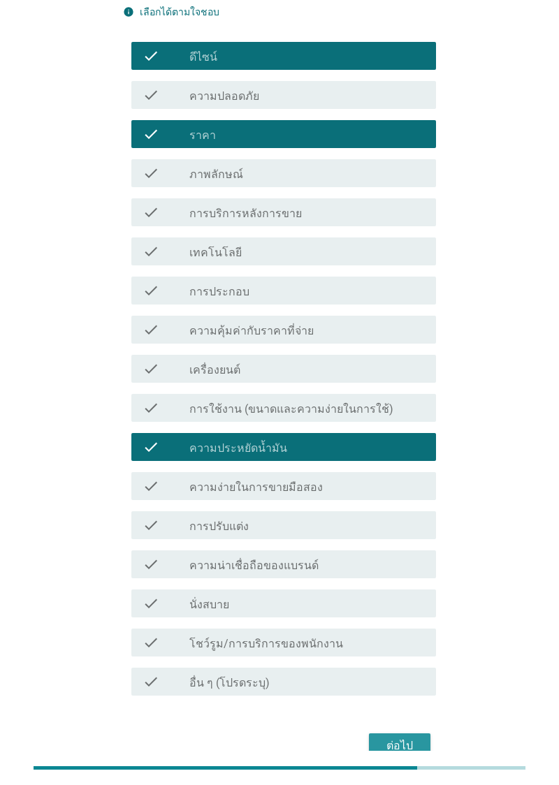
click at [394, 756] on button "ต่อไป" at bounding box center [399, 745] width 61 height 25
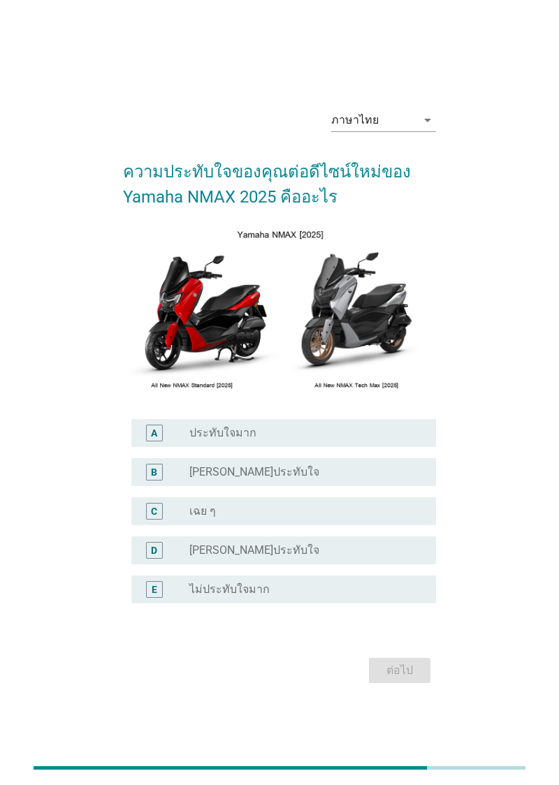
click at [362, 518] on div "radio_button_unchecked เฉย ๆ" at bounding box center [301, 511] width 224 height 14
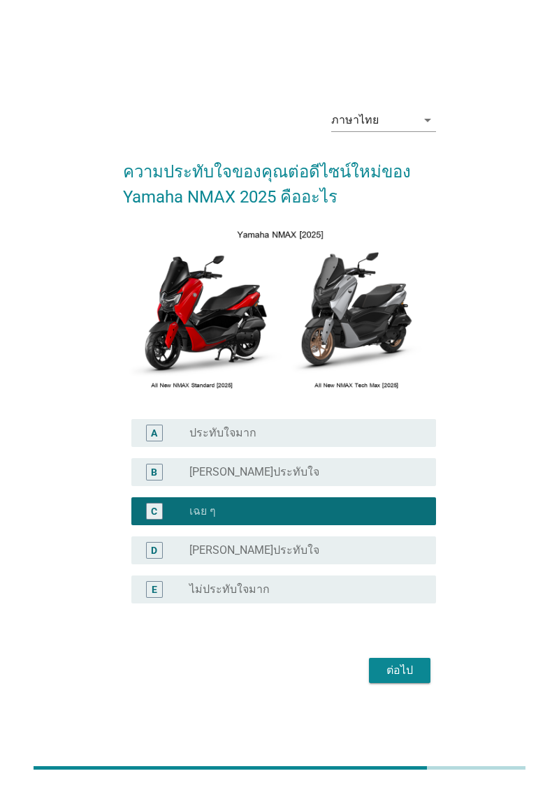
click at [307, 486] on div "B radio_button_unchecked ค่อนข้างประทับใจ" at bounding box center [283, 472] width 305 height 28
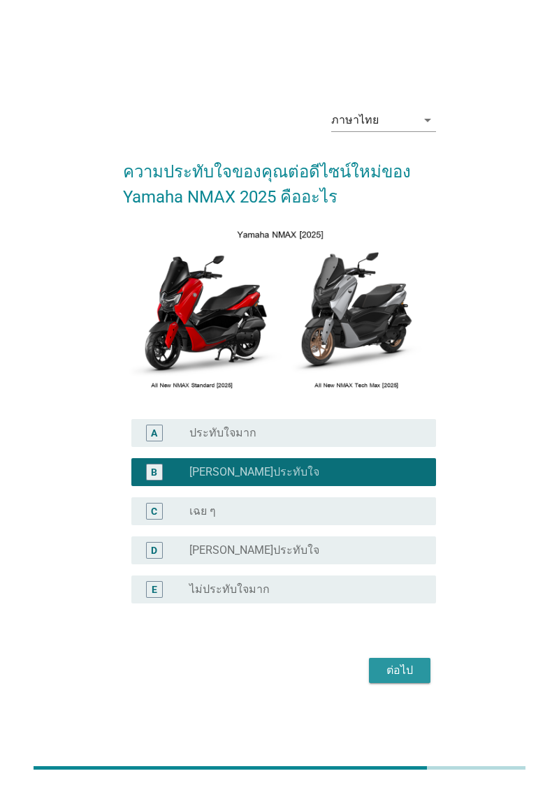
click at [396, 679] on div "ต่อไป" at bounding box center [399, 670] width 39 height 17
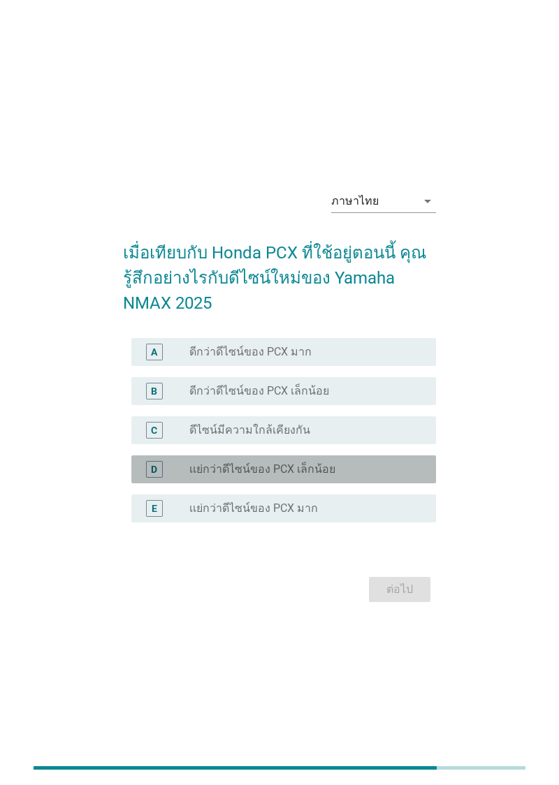
click at [341, 476] on div "radio_button_unchecked เเย่กว่าดีไซน์ของ PCX เล็กน้อย" at bounding box center [301, 469] width 224 height 14
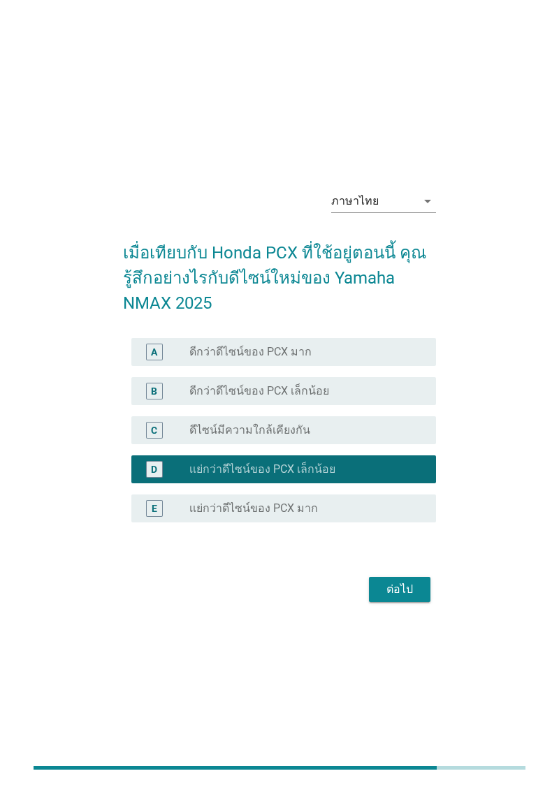
click at [353, 483] on div "D radio_button_checked เเย่กว่าดีไซน์ของ PCX เล็กน้อย" at bounding box center [283, 469] width 305 height 28
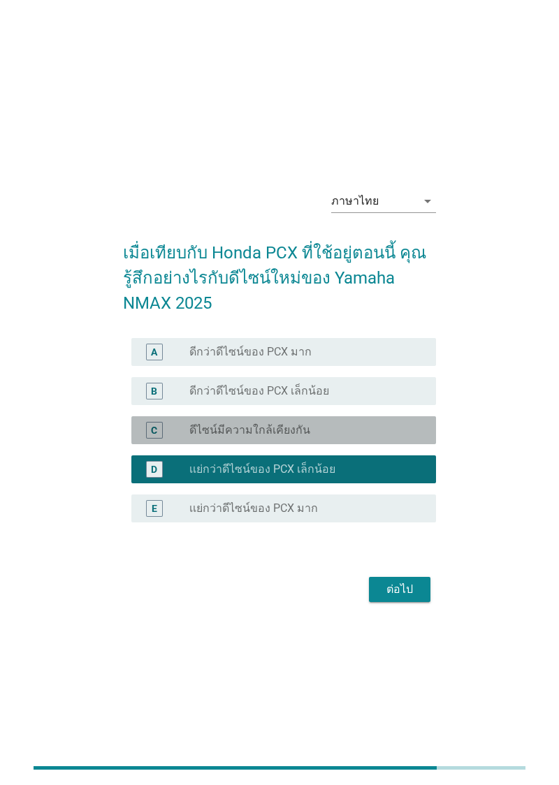
click at [349, 437] on div "radio_button_unchecked ดีไซน์มีความใกล้เคียงกัน" at bounding box center [301, 430] width 224 height 14
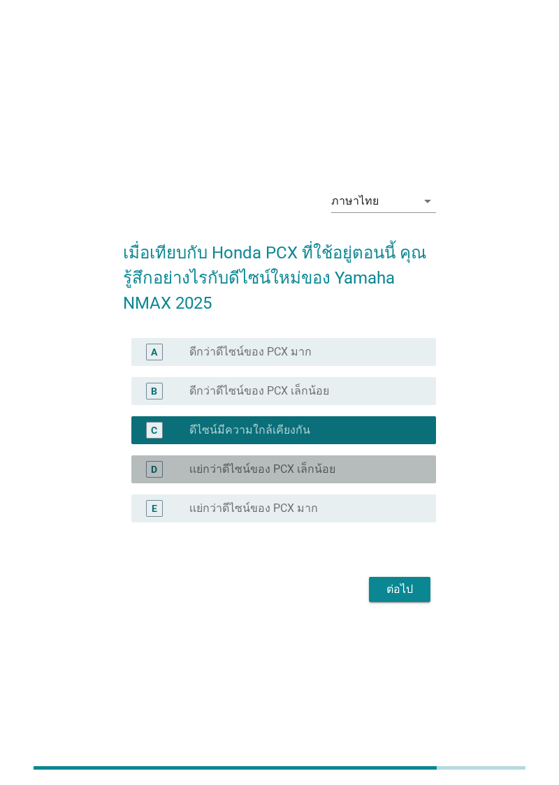
click at [342, 483] on div "D radio_button_unchecked เเย่กว่าดีไซน์ของ PCX เล็กน้อย" at bounding box center [283, 469] width 305 height 28
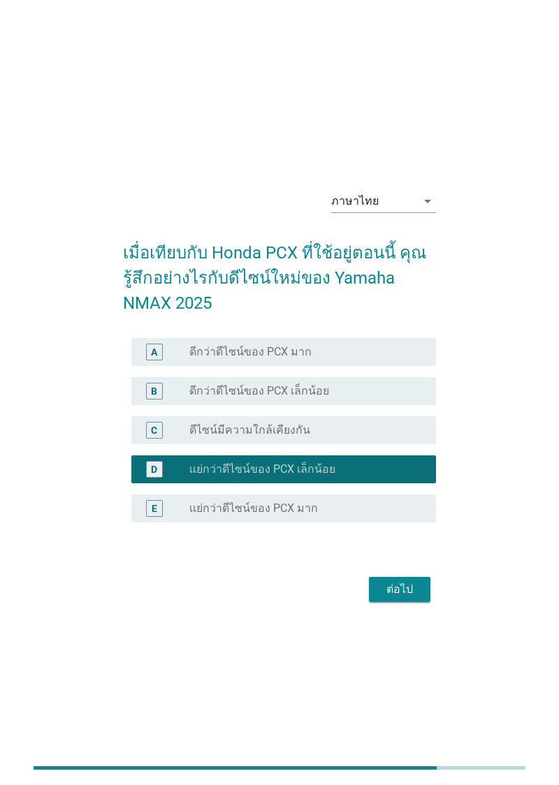
click at [347, 437] on div "radio_button_unchecked ดีไซน์มีความใกล้เคียงกัน" at bounding box center [301, 430] width 224 height 14
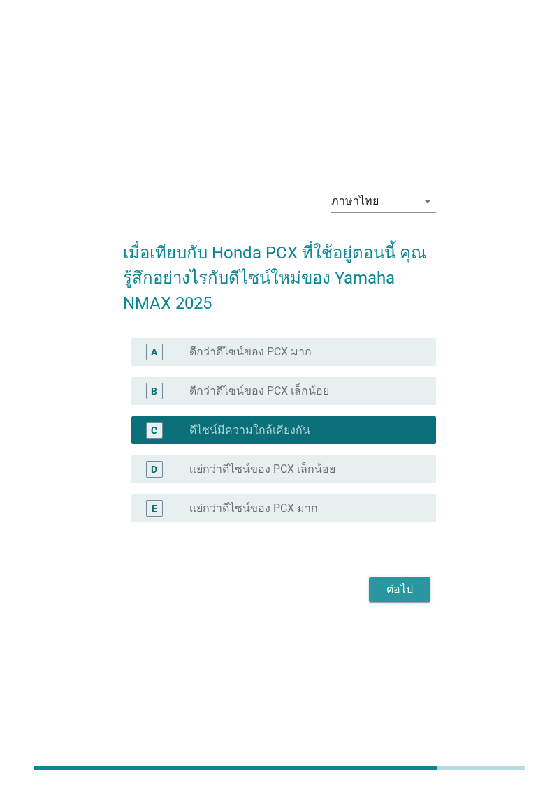
click at [396, 598] on div "ต่อไป" at bounding box center [399, 589] width 39 height 17
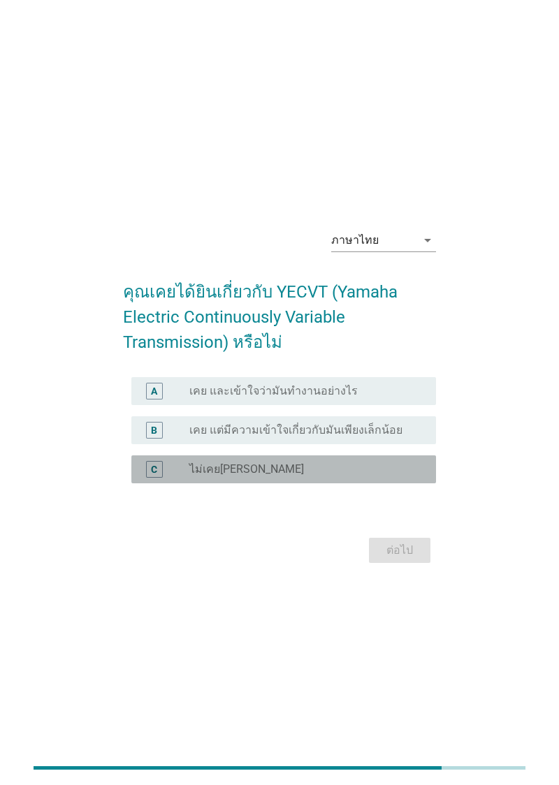
click at [350, 483] on div "C radio_button_unchecked ไม่เคยได้ยินมาก่อน" at bounding box center [283, 469] width 305 height 28
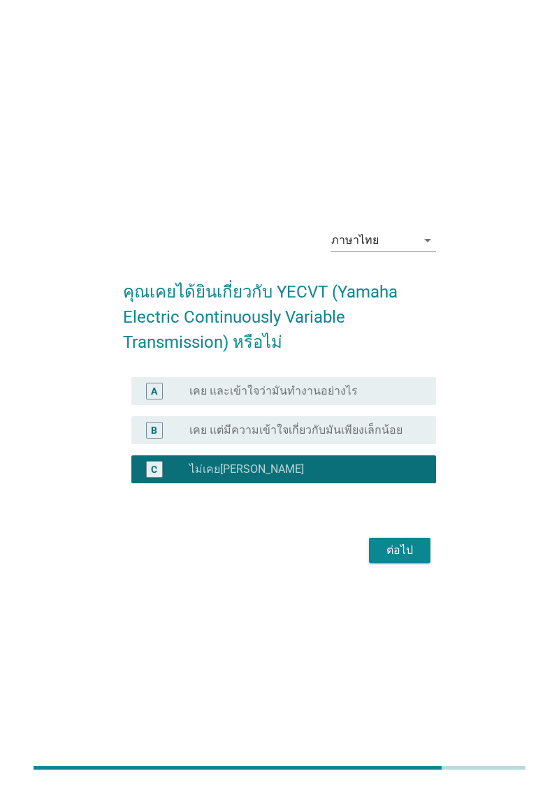
click at [393, 437] on label "เคย แต่มีความเข้าใจเกี่ยวกับมันเพียงเล็กน้อย" at bounding box center [295, 430] width 213 height 14
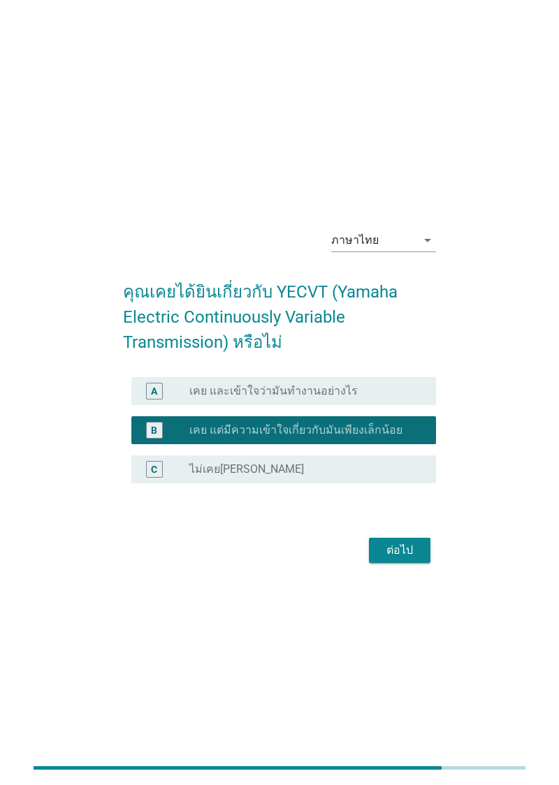
click at [394, 437] on label "เคย แต่มีความเข้าใจเกี่ยวกับมันเพียงเล็กน้อย" at bounding box center [295, 430] width 213 height 14
click at [395, 476] on div "radio_button_unchecked ไม่เคยได้ยินมาก่อน" at bounding box center [301, 469] width 224 height 14
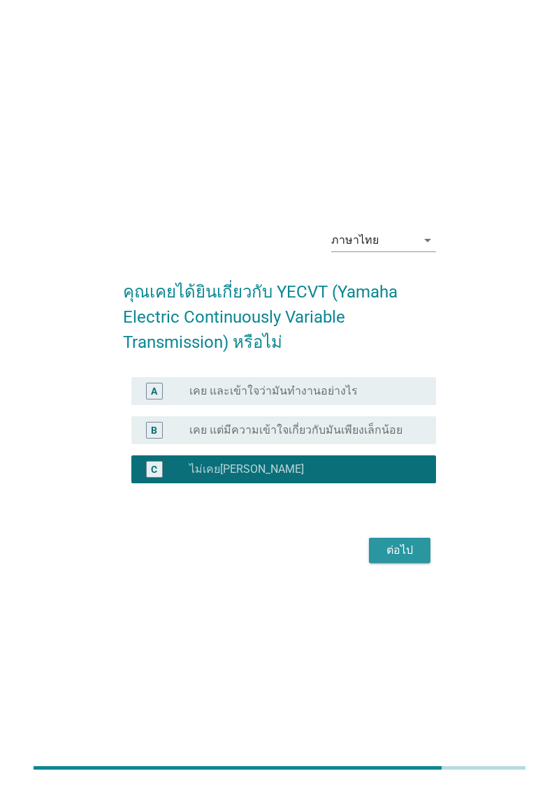
click at [404, 563] on button "ต่อไป" at bounding box center [399, 550] width 61 height 25
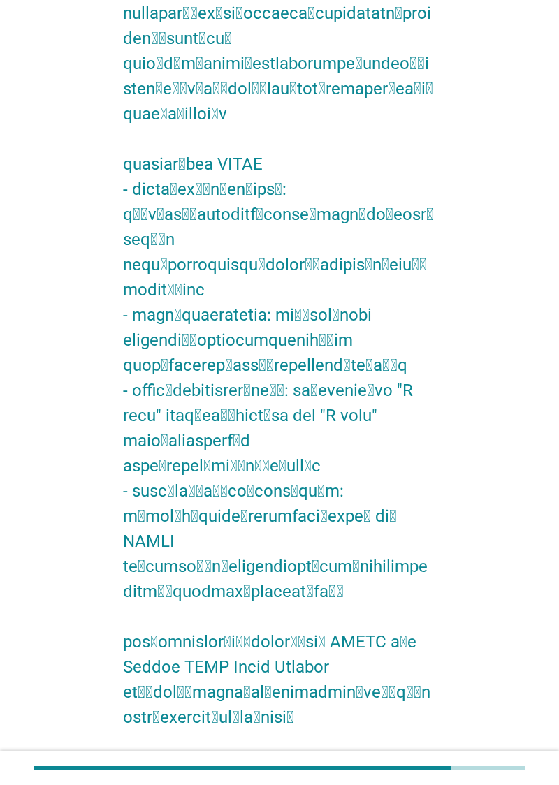
scroll to position [409, 0]
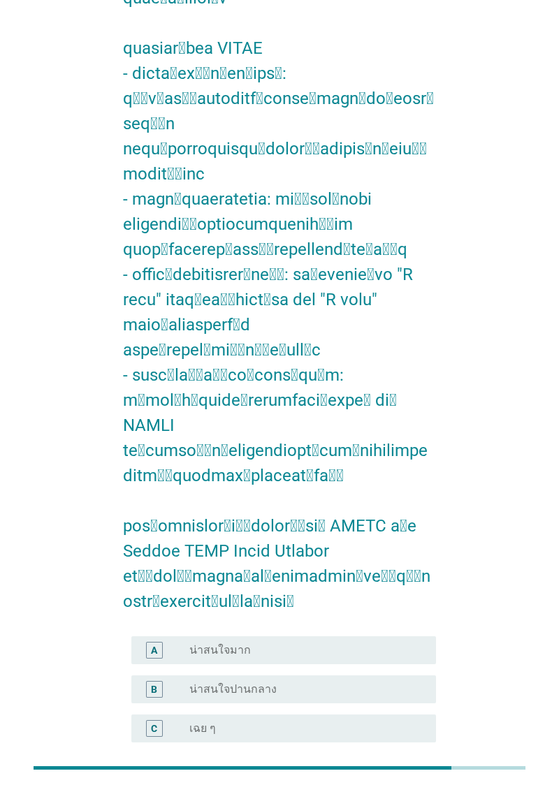
click at [333, 682] on div "radio_button_unchecked น่าสนใจปานกลาง" at bounding box center [301, 689] width 224 height 14
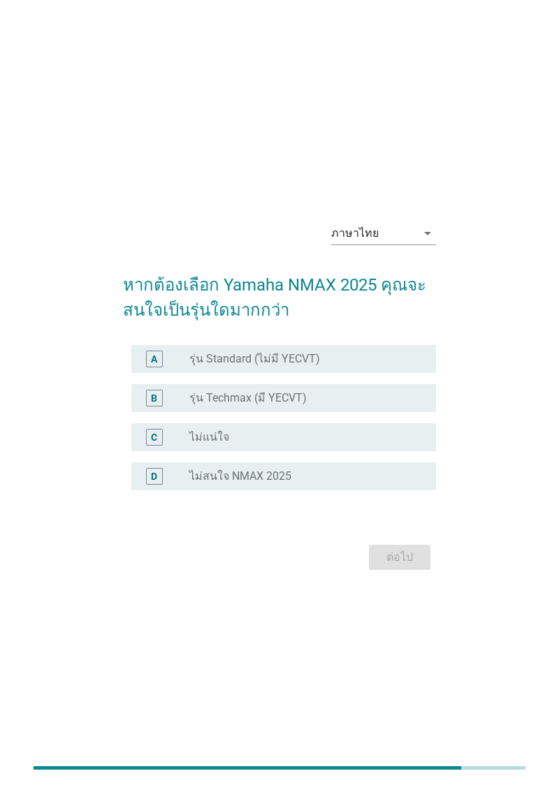
click at [363, 405] on div "radio_button_unchecked รุ่น Techmax (มี YECVT)" at bounding box center [301, 398] width 224 height 14
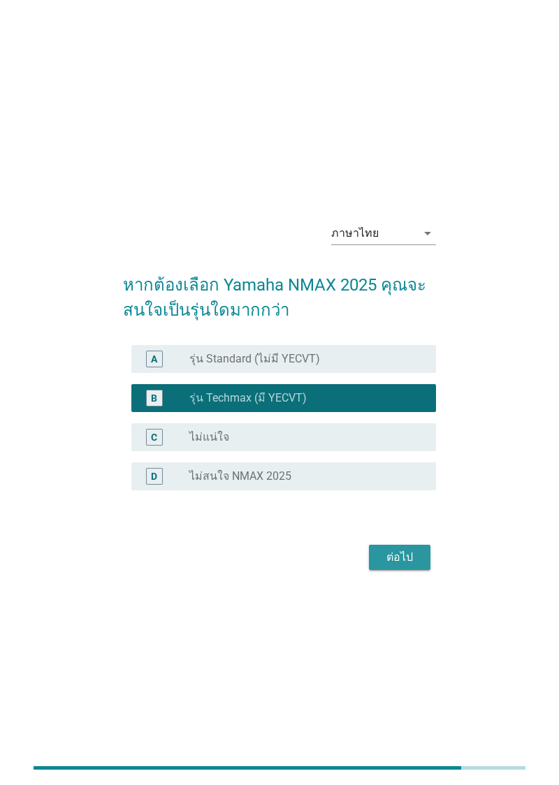
click at [393, 566] on div "ต่อไป" at bounding box center [399, 557] width 39 height 17
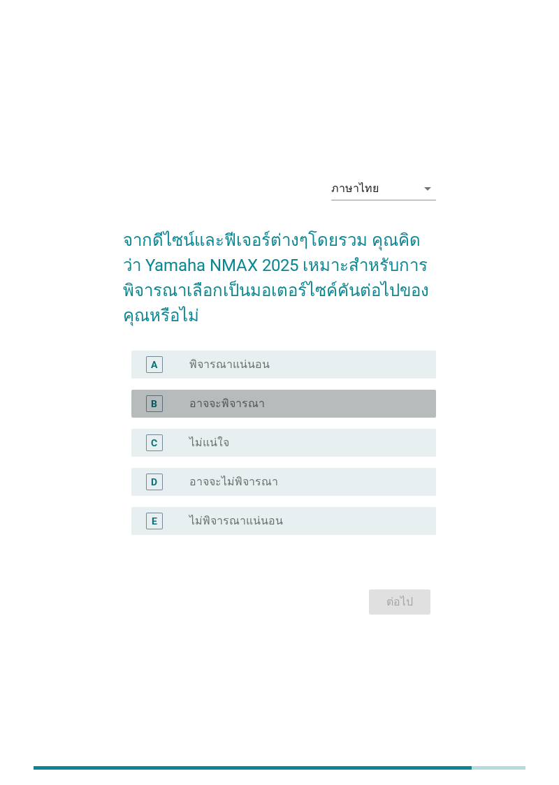
click at [374, 411] on div "radio_button_unchecked อาจจะพิจารณา" at bounding box center [301, 404] width 224 height 14
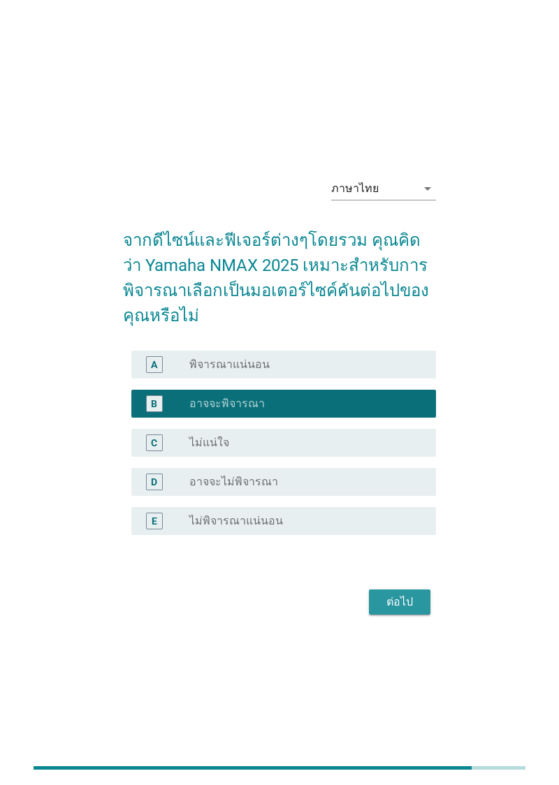
click at [407, 611] on div "ต่อไป" at bounding box center [399, 602] width 39 height 17
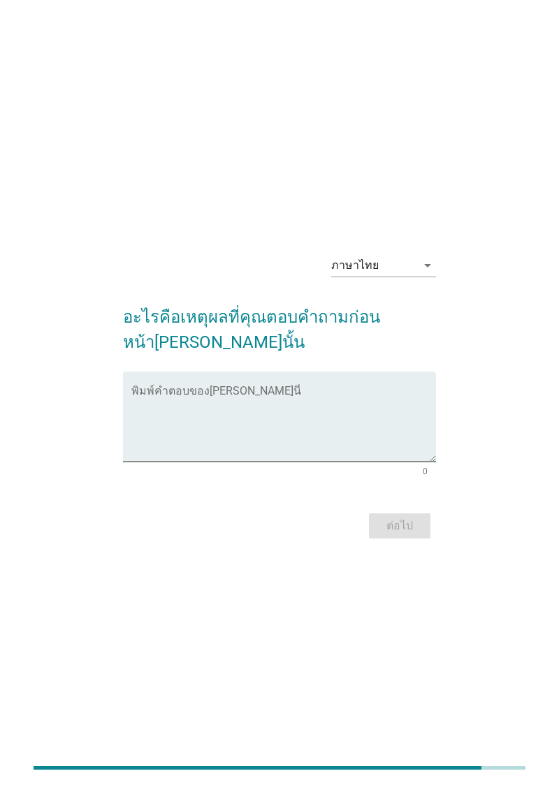
click at [330, 450] on textarea "พิมพ์คำตอบของคุณ ที่นี่" at bounding box center [283, 424] width 305 height 73
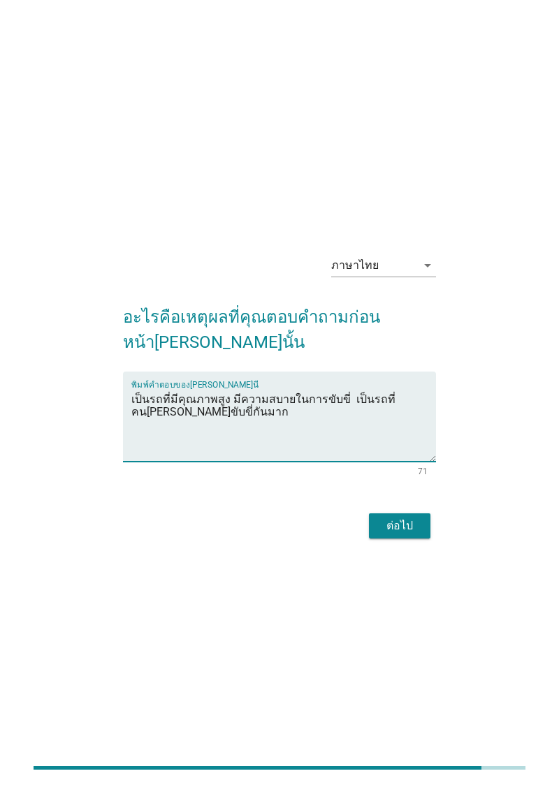
type textarea "เป็นรถที่มีคุณภาพสูง มีความสบายในการขับขี่ เป็นรถที่คนนิยมขับขี่กันมาก"
click at [412, 539] on button "ต่อไป" at bounding box center [399, 525] width 61 height 25
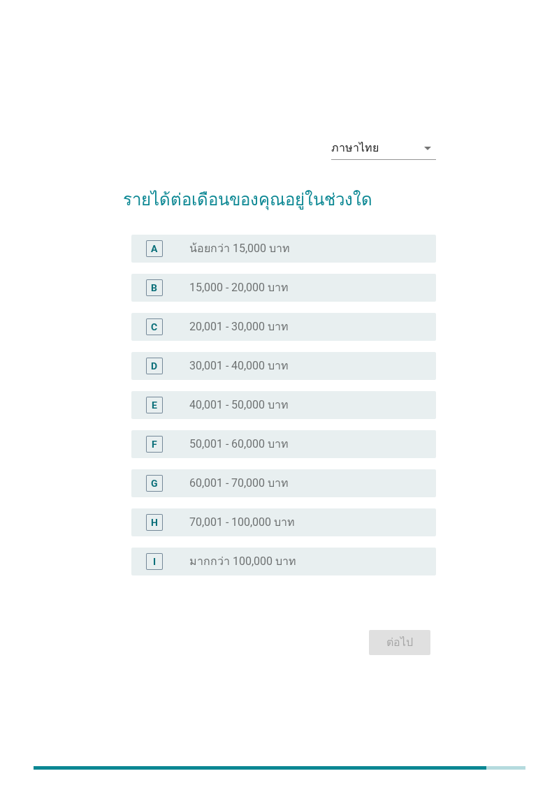
click at [384, 295] on div "radio_button_unchecked 15,000 - 20,000 บาท" at bounding box center [301, 288] width 224 height 14
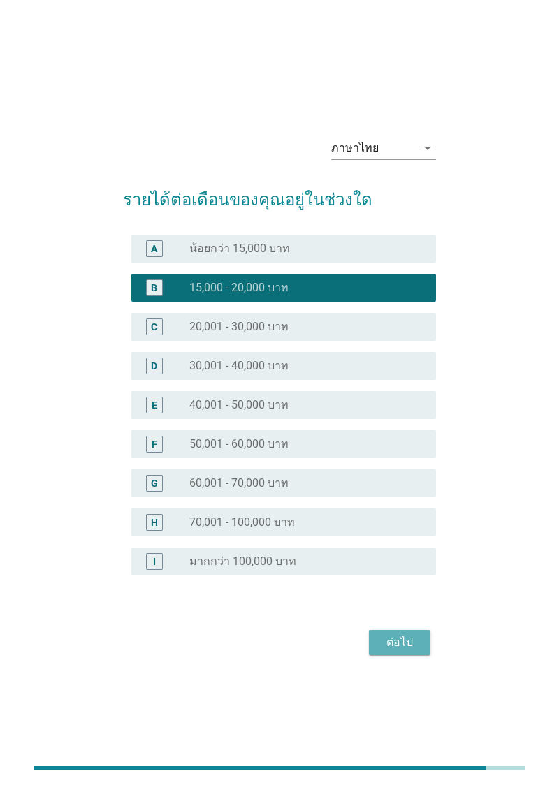
click at [417, 651] on div "ต่อไป" at bounding box center [399, 642] width 39 height 17
